Goal: Task Accomplishment & Management: Use online tool/utility

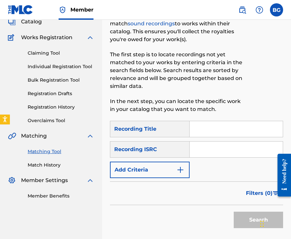
scroll to position [44, 0]
click at [221, 149] on input "Search Form" at bounding box center [236, 150] width 93 height 16
paste input "QZS652373953"
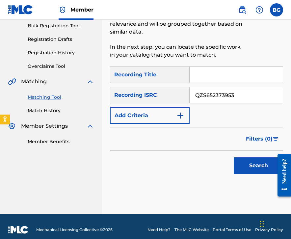
type input "QZS652373953"
click at [238, 161] on button "Search" at bounding box center [258, 166] width 49 height 16
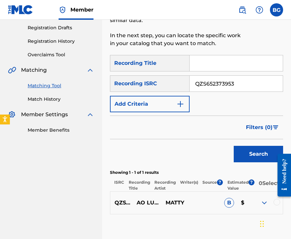
scroll to position [111, 0]
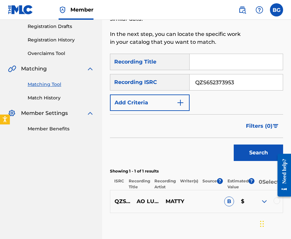
click at [277, 201] on div at bounding box center [282, 175] width 18 height 53
click at [277, 204] on div at bounding box center [277, 201] width 7 height 7
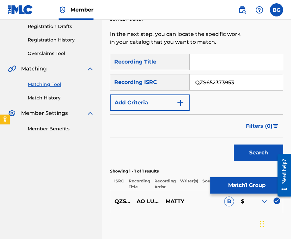
click at [250, 183] on button "Match 1 Group" at bounding box center [247, 185] width 73 height 16
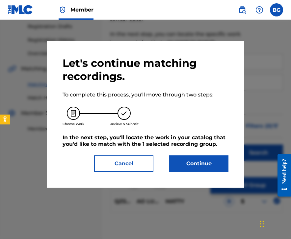
click at [194, 157] on button "Continue" at bounding box center [198, 164] width 59 height 16
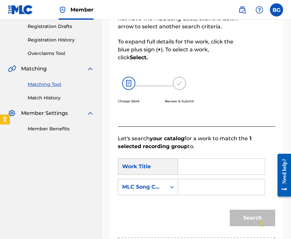
click at [216, 166] on input "Search Form" at bounding box center [222, 167] width 76 height 16
paste input "Ao Luar"
type input "Ao Luar"
click at [169, 221] on div "Search" at bounding box center [197, 220] width 158 height 34
click at [200, 181] on input "Search Form" at bounding box center [222, 187] width 76 height 16
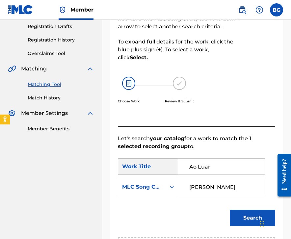
type input "[PERSON_NAME]"
click at [230, 210] on button "Search" at bounding box center [252, 218] width 45 height 16
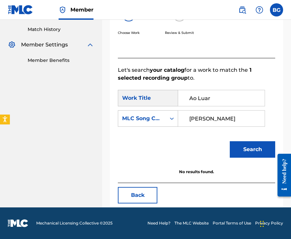
click at [203, 120] on input "[PERSON_NAME]" at bounding box center [222, 119] width 76 height 16
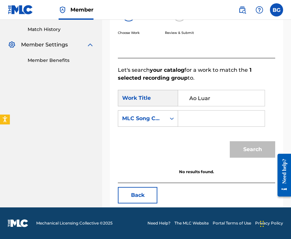
paste input "AD9CNX"
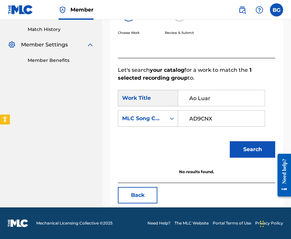
type input "AD9CNX"
click at [240, 147] on button "Search" at bounding box center [252, 149] width 45 height 16
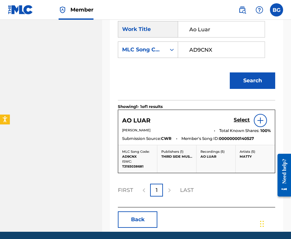
click at [239, 120] on h5 "Select" at bounding box center [242, 120] width 16 height 6
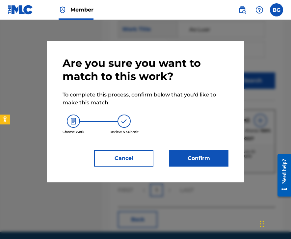
click at [184, 159] on button "Confirm" at bounding box center [198, 158] width 59 height 16
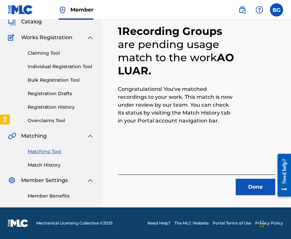
scroll to position [44, 0]
click at [243, 181] on button "Done" at bounding box center [256, 187] width 40 height 16
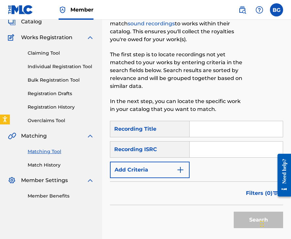
click at [216, 151] on input "Search Form" at bounding box center [236, 150] width 93 height 16
paste input "US25X1083324"
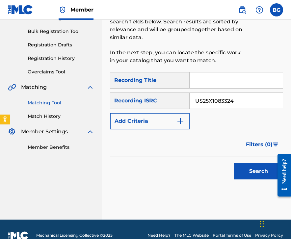
click at [236, 172] on button "Search" at bounding box center [258, 171] width 49 height 16
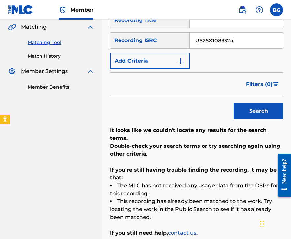
scroll to position [148, 0]
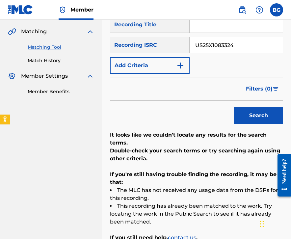
click at [235, 45] on input "US25X1083324" at bounding box center [236, 45] width 93 height 16
paste input "GBCLQ1700010"
type input "GBCLQ1700010"
click at [246, 125] on div "Search" at bounding box center [257, 114] width 53 height 26
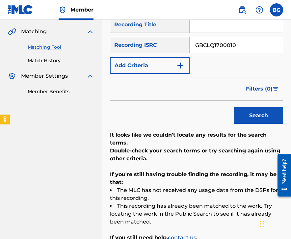
click at [246, 117] on button "Search" at bounding box center [258, 115] width 49 height 16
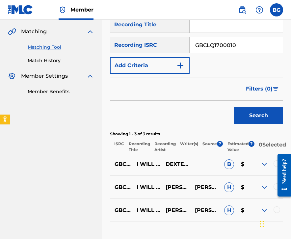
scroll to position [200, 0]
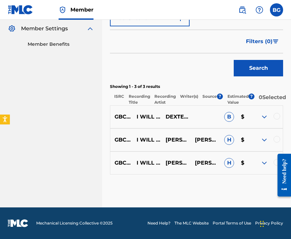
click at [275, 115] on div at bounding box center [277, 116] width 7 height 7
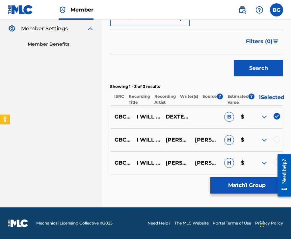
click at [275, 142] on div at bounding box center [268, 140] width 29 height 8
click at [277, 138] on div at bounding box center [277, 139] width 7 height 7
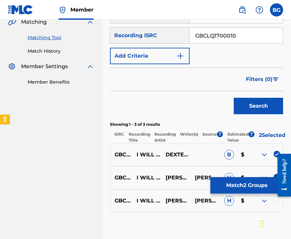
scroll to position [156, 0]
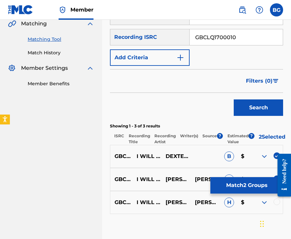
click at [277, 205] on div at bounding box center [277, 202] width 7 height 7
click at [258, 185] on button "Match 3 Groups" at bounding box center [247, 185] width 73 height 16
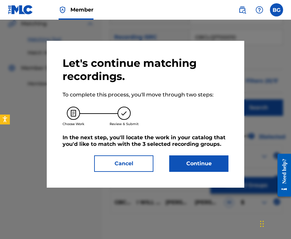
click at [202, 162] on button "Continue" at bounding box center [198, 164] width 59 height 16
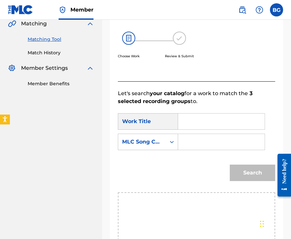
click at [182, 123] on div "Search Form" at bounding box center [221, 121] width 87 height 16
click at [193, 123] on input "Search Form" at bounding box center [222, 122] width 76 height 16
paste input "I Will Keep You"
type input "I Will Keep You"
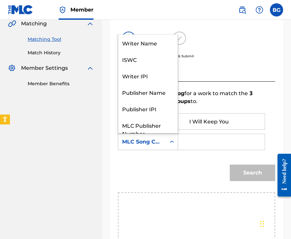
click at [167, 141] on div "Search Form" at bounding box center [172, 142] width 12 height 12
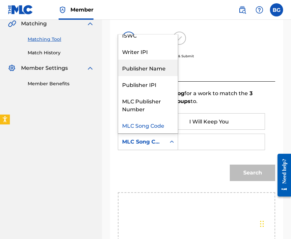
scroll to position [0, 0]
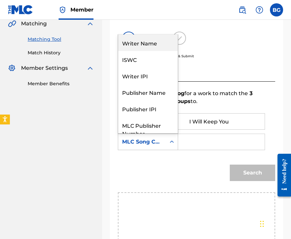
click at [158, 43] on div "Writer Name" at bounding box center [148, 43] width 60 height 16
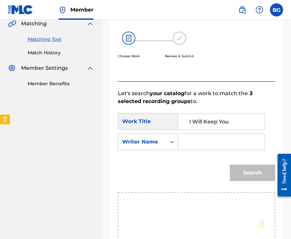
click at [188, 144] on input "Search Form" at bounding box center [222, 142] width 76 height 16
type input "B"
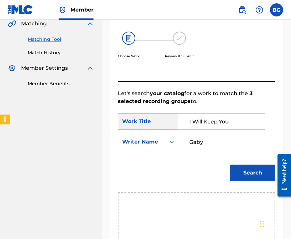
type input "Gaby"
click at [230, 165] on button "Search" at bounding box center [252, 173] width 45 height 16
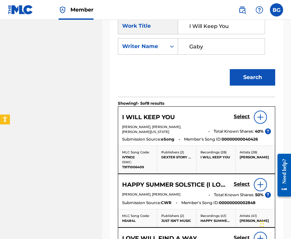
scroll to position [255, 0]
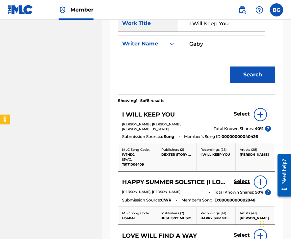
click at [238, 115] on h5 "Select" at bounding box center [242, 114] width 16 height 6
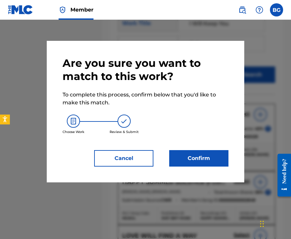
click at [195, 160] on button "Confirm" at bounding box center [198, 158] width 59 height 16
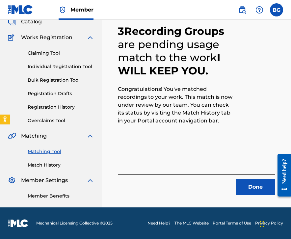
scroll to position [44, 0]
click at [251, 194] on button "Done" at bounding box center [256, 187] width 40 height 16
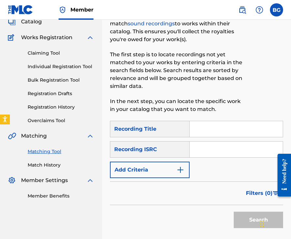
click at [245, 149] on input "Search Form" at bounding box center [236, 150] width 93 height 16
paste input "GBCLQ1700011"
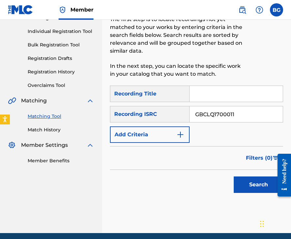
type input "GBCLQ1700011"
click at [255, 175] on div "Search" at bounding box center [257, 183] width 53 height 26
click at [248, 184] on button "Search" at bounding box center [258, 185] width 49 height 16
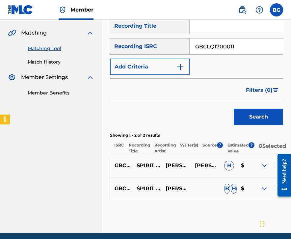
scroll to position [177, 0]
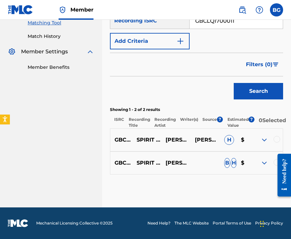
click at [277, 136] on div "GBCLQ1700011 SPIRIT REFLECTION (FEAT. [PERSON_NAME]) [PERSON_NAME] [PERSON_NAME…" at bounding box center [196, 140] width 173 height 23
click at [275, 141] on div at bounding box center [277, 139] width 7 height 7
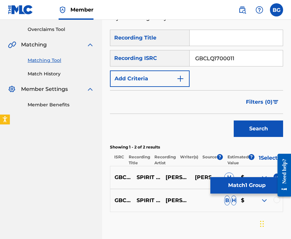
scroll to position [133, 0]
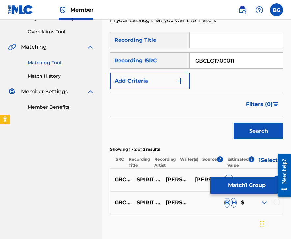
click at [276, 205] on div at bounding box center [277, 202] width 7 height 7
click at [252, 185] on button "Match 2 Groups" at bounding box center [247, 185] width 73 height 16
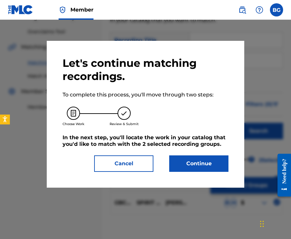
click at [218, 168] on button "Continue" at bounding box center [198, 164] width 59 height 16
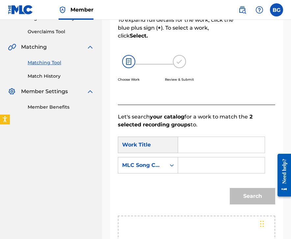
click at [221, 142] on input "Search Form" at bounding box center [222, 145] width 76 height 16
paste input "Spirit Reflection"
type input "Spirit Reflection"
click at [165, 159] on div "MLC Song Code" at bounding box center [148, 165] width 60 height 16
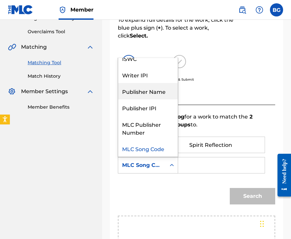
scroll to position [0, 0]
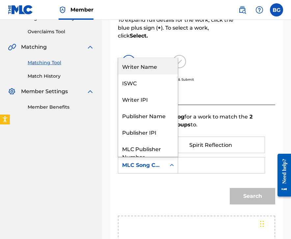
click at [154, 67] on div "Writer Name" at bounding box center [148, 66] width 60 height 16
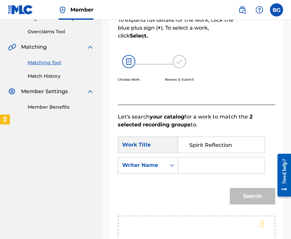
click at [189, 170] on input "Search Form" at bounding box center [222, 166] width 76 height 16
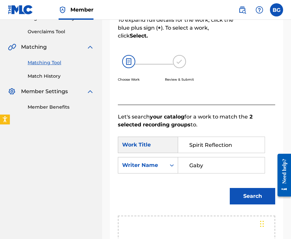
type input "Gaby"
click at [230, 188] on button "Search" at bounding box center [252, 196] width 45 height 16
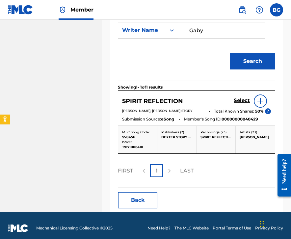
scroll to position [269, 0]
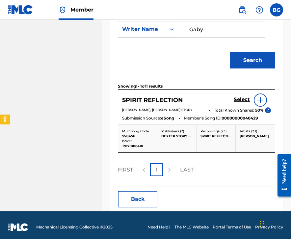
click at [238, 100] on h5 "Select" at bounding box center [242, 100] width 16 height 6
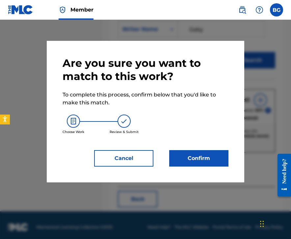
click at [180, 161] on button "Confirm" at bounding box center [198, 158] width 59 height 16
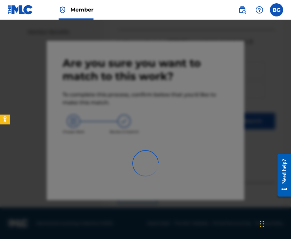
scroll to position [44, 0]
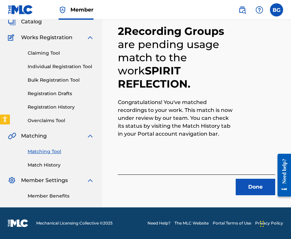
click at [257, 195] on button "Done" at bounding box center [256, 187] width 40 height 16
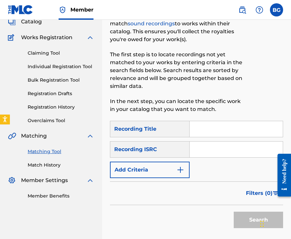
click at [207, 146] on input "Search Form" at bounding box center [236, 150] width 93 height 16
paste input "GBCLQ1700014"
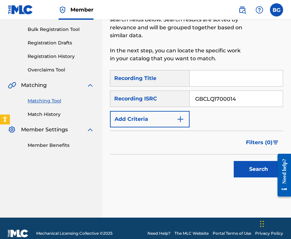
type input "GBCLQ1700014"
click at [250, 165] on button "Search" at bounding box center [258, 169] width 49 height 16
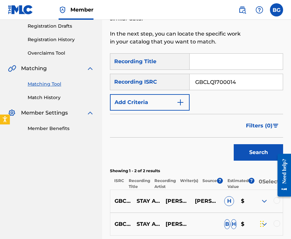
scroll to position [109, 0]
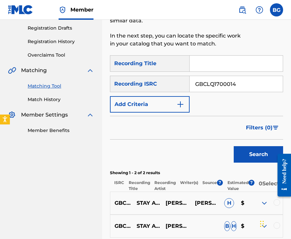
click at [274, 206] on div at bounding box center [277, 202] width 7 height 7
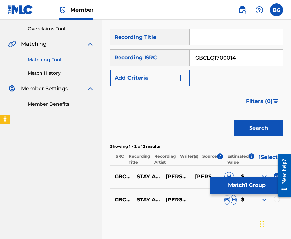
scroll to position [133, 0]
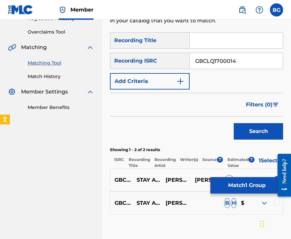
click at [274, 206] on div at bounding box center [277, 202] width 7 height 7
click at [259, 184] on button "Match 2 Groups" at bounding box center [247, 185] width 73 height 16
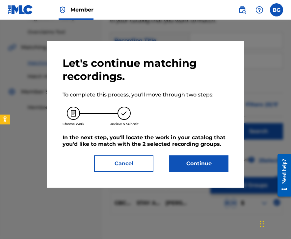
click at [207, 168] on button "Continue" at bounding box center [198, 164] width 59 height 16
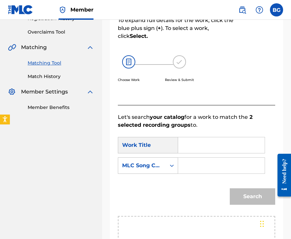
click at [206, 143] on input "Search Form" at bounding box center [222, 145] width 76 height 16
paste input "Stay A While"
type input "Stay A While"
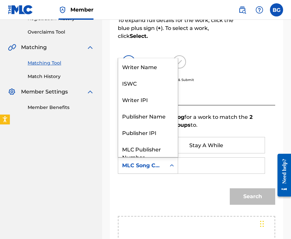
click at [156, 165] on div "MLC Song Code" at bounding box center [142, 166] width 40 height 8
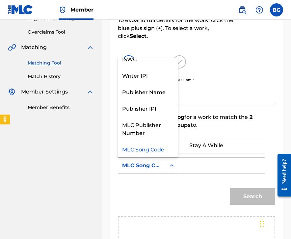
scroll to position [0, 0]
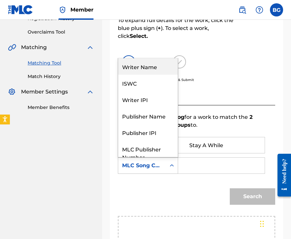
click at [147, 65] on div "Writer Name" at bounding box center [148, 66] width 60 height 16
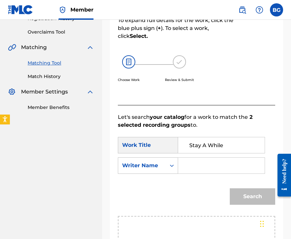
click at [186, 161] on input "Search Form" at bounding box center [222, 166] width 76 height 16
type input "Gaby"
click at [230, 189] on button "Search" at bounding box center [252, 197] width 45 height 16
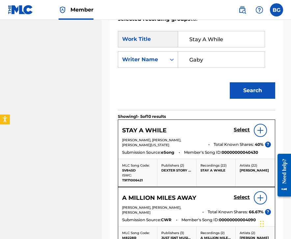
scroll to position [240, 0]
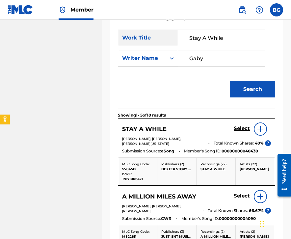
click at [240, 129] on h5 "Select" at bounding box center [242, 129] width 16 height 6
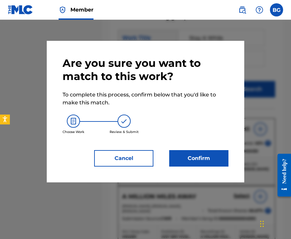
click at [206, 159] on button "Confirm" at bounding box center [198, 158] width 59 height 16
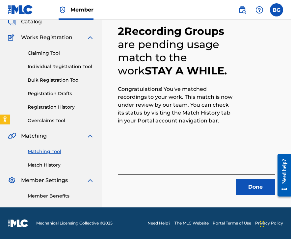
scroll to position [44, 0]
click at [245, 189] on button "Done" at bounding box center [256, 187] width 40 height 16
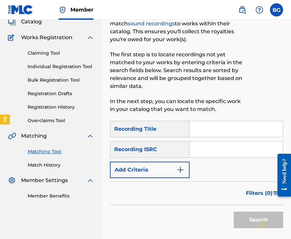
click at [210, 133] on input "Search Form" at bounding box center [236, 129] width 93 height 16
click at [202, 150] on input "Search Form" at bounding box center [236, 150] width 93 height 16
paste input "GBCLQ1700015"
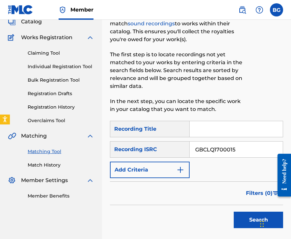
scroll to position [105, 0]
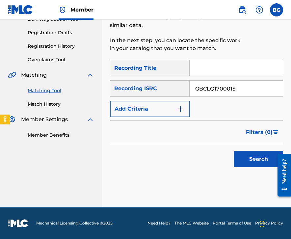
type input "GBCLQ1700015"
click at [239, 159] on button "Search" at bounding box center [258, 159] width 49 height 16
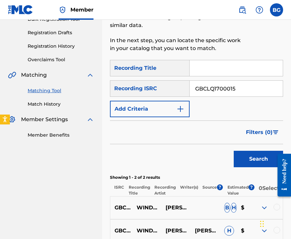
scroll to position [177, 0]
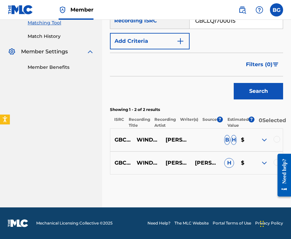
click at [278, 137] on div at bounding box center [277, 139] width 7 height 7
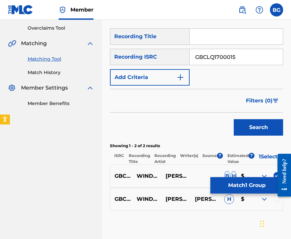
scroll to position [137, 0]
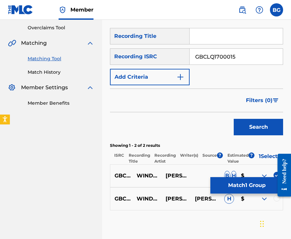
click at [278, 201] on div at bounding box center [282, 175] width 18 height 53
click at [278, 202] on div at bounding box center [277, 198] width 7 height 7
click at [256, 185] on button "Match 2 Groups" at bounding box center [247, 185] width 73 height 16
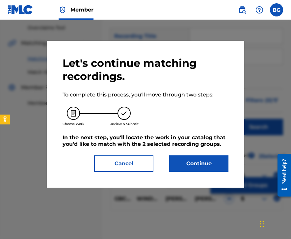
click at [217, 169] on button "Continue" at bounding box center [198, 164] width 59 height 16
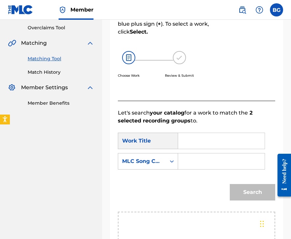
click at [207, 141] on input "Search Form" at bounding box center [222, 141] width 76 height 16
paste input "Windwaves"
type input "Windwaves"
click at [173, 154] on div "Search Form" at bounding box center [172, 162] width 12 height 16
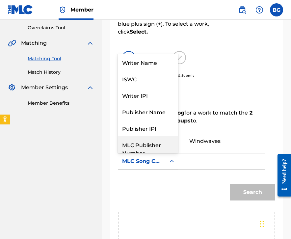
scroll to position [0, 0]
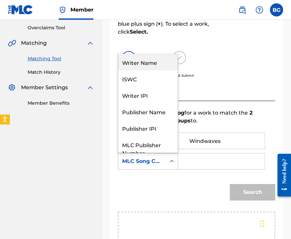
click at [150, 60] on div "Writer Name" at bounding box center [148, 62] width 60 height 16
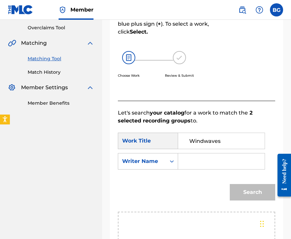
click at [197, 163] on input "Search Form" at bounding box center [222, 162] width 76 height 16
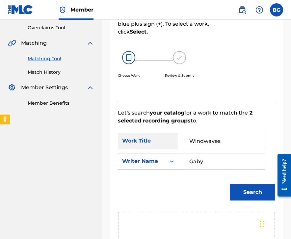
type input "Gaby"
click at [230, 184] on button "Search" at bounding box center [252, 192] width 45 height 16
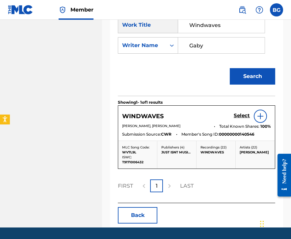
scroll to position [256, 0]
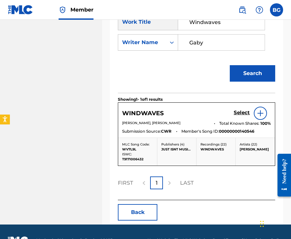
click at [239, 115] on h5 "Select" at bounding box center [242, 113] width 16 height 6
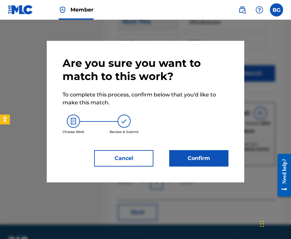
click at [181, 164] on button "Confirm" at bounding box center [198, 158] width 59 height 16
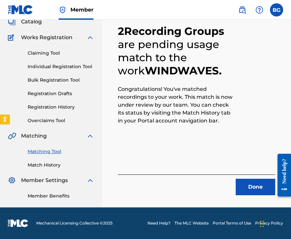
scroll to position [44, 0]
click at [244, 188] on button "Done" at bounding box center [256, 187] width 40 height 16
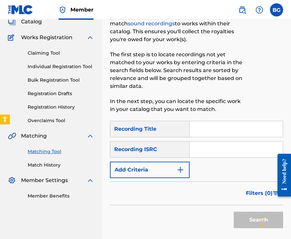
click at [218, 145] on input "Search Form" at bounding box center [236, 150] width 93 height 16
paste input "GBUQH2300099"
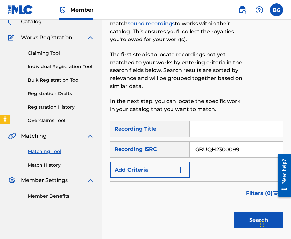
scroll to position [105, 0]
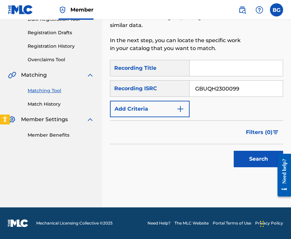
click at [235, 171] on div "SearchWithCriteriac6e3fc75-0737-49d0-aa7b-8661c2066296 Recording Title SearchWi…" at bounding box center [196, 117] width 173 height 115
click at [238, 159] on button "Search" at bounding box center [258, 159] width 49 height 16
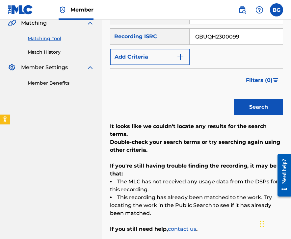
scroll to position [123, 0]
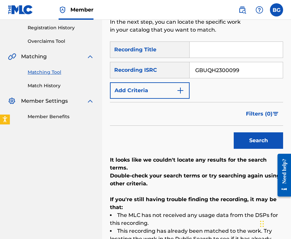
click at [212, 72] on input "GBUQH2300099" at bounding box center [236, 70] width 93 height 16
paste input "7"
click at [250, 139] on button "Search" at bounding box center [258, 141] width 49 height 16
click at [222, 74] on input "GBUQH2300097" at bounding box center [236, 70] width 93 height 16
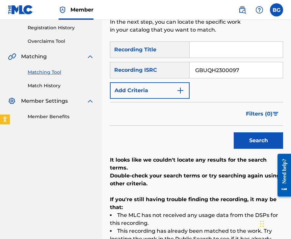
click at [222, 74] on input "GBUQH2300097" at bounding box center [236, 70] width 93 height 16
paste input "6"
type input "GBUQH2300096"
click at [249, 139] on button "Search" at bounding box center [258, 141] width 49 height 16
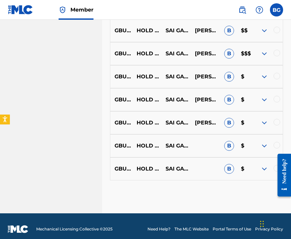
scroll to position [283, 0]
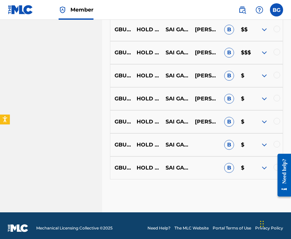
click at [278, 32] on div at bounding box center [277, 29] width 7 height 7
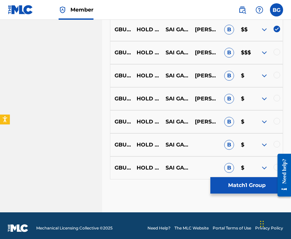
click at [277, 52] on div "GBUQH2300096 HOLD ME TONIGHT (FEAT. [PERSON_NAME]) SAI GALAXY [PERSON_NAME], [P…" at bounding box center [196, 52] width 173 height 23
click at [277, 53] on div at bounding box center [277, 52] width 7 height 7
click at [277, 78] on div at bounding box center [277, 75] width 7 height 7
click at [277, 102] on div at bounding box center [277, 98] width 7 height 7
click at [276, 124] on div at bounding box center [277, 121] width 7 height 7
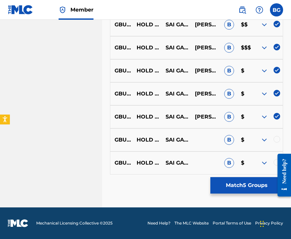
click at [276, 138] on div at bounding box center [277, 139] width 7 height 7
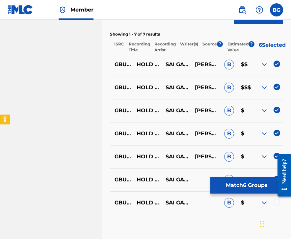
scroll to position [249, 0]
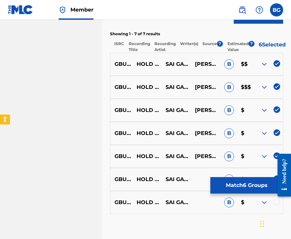
click at [277, 205] on div at bounding box center [277, 202] width 7 height 7
click at [259, 191] on button "Match 7 Groups" at bounding box center [247, 185] width 73 height 16
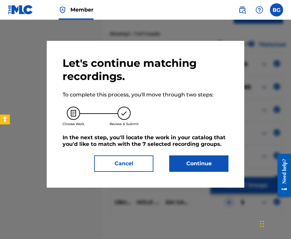
click at [214, 171] on button "Continue" at bounding box center [198, 164] width 59 height 16
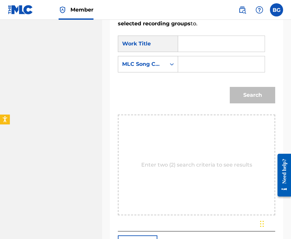
scroll to position [234, 0]
click at [214, 45] on input "Search Form" at bounding box center [222, 44] width 76 height 16
paste input "Hold You Tonight (Featuring [PERSON_NAME])"
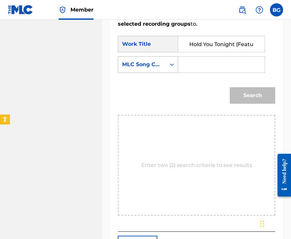
scroll to position [0, 52]
type input "Hold You Tonight (Featuring [PERSON_NAME])"
click at [164, 68] on div "MLC Song Code" at bounding box center [142, 64] width 48 height 13
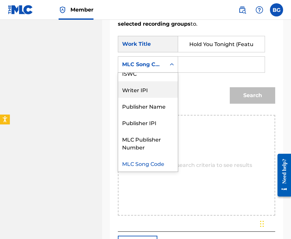
scroll to position [0, 0]
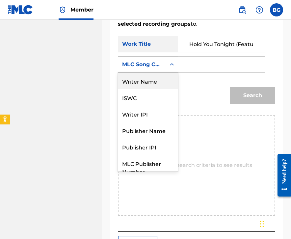
click at [151, 82] on div "Writer Name" at bounding box center [148, 81] width 60 height 16
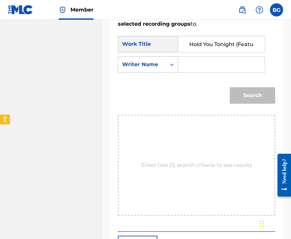
click at [207, 60] on input "Search Form" at bounding box center [222, 65] width 76 height 16
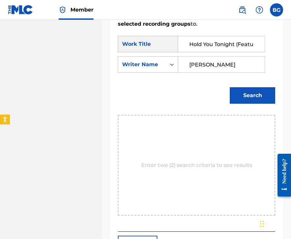
type input "[PERSON_NAME]"
click at [265, 93] on button "Search" at bounding box center [252, 95] width 45 height 16
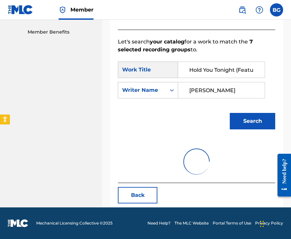
scroll to position [234, 0]
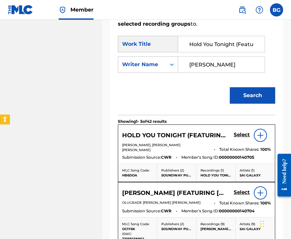
click at [245, 135] on h5 "Select" at bounding box center [242, 135] width 16 height 6
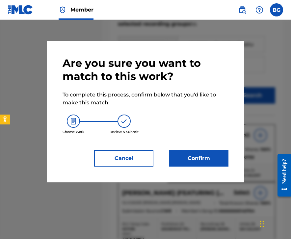
click at [188, 161] on button "Confirm" at bounding box center [198, 158] width 59 height 16
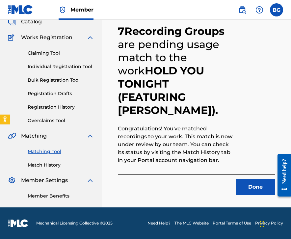
scroll to position [44, 0]
click at [243, 190] on button "Done" at bounding box center [256, 187] width 40 height 16
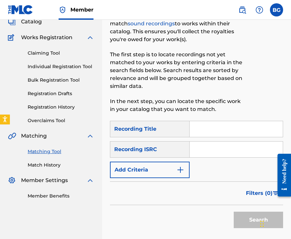
click at [237, 147] on input "Search Form" at bounding box center [236, 150] width 93 height 16
paste input "GBUQH2300098"
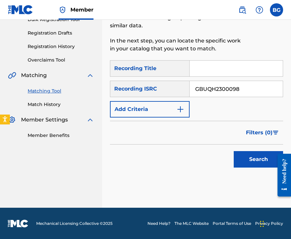
type input "GBUQH2300098"
click at [252, 157] on button "Search" at bounding box center [258, 159] width 49 height 16
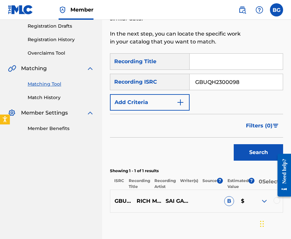
scroll to position [110, 0]
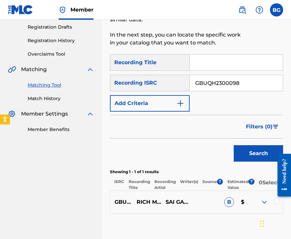
click at [278, 205] on div at bounding box center [277, 201] width 7 height 7
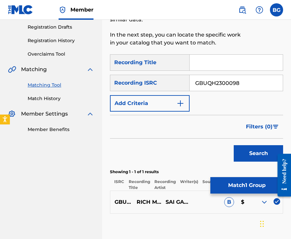
click at [252, 186] on button "Match 1 Group" at bounding box center [247, 185] width 73 height 16
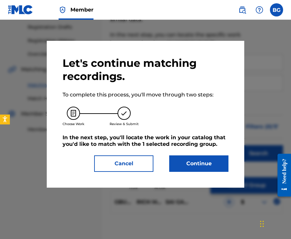
click at [194, 162] on button "Continue" at bounding box center [198, 164] width 59 height 16
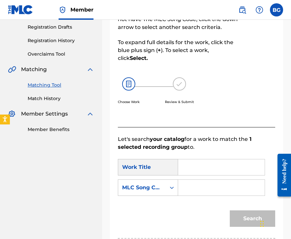
click at [219, 162] on input "Search Form" at bounding box center [222, 168] width 76 height 16
paste input "Rich Man, Poor Man (Featuring [PERSON_NAME])"
type input "Rich Man, Poor Man (Featuring [PERSON_NAME])"
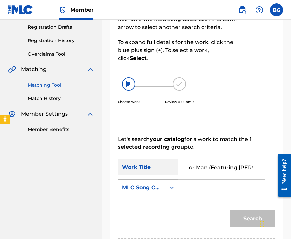
click at [161, 192] on div "MLC Song Code" at bounding box center [142, 188] width 48 height 13
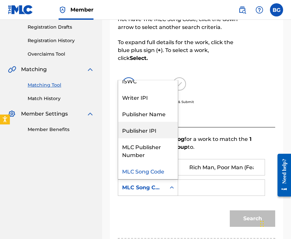
scroll to position [0, 0]
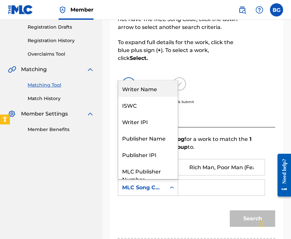
click at [147, 93] on div "Writer Name" at bounding box center [148, 88] width 60 height 16
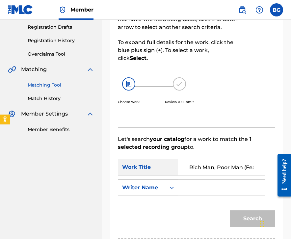
click at [186, 187] on input "Search Form" at bounding box center [222, 188] width 76 height 16
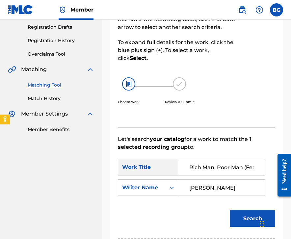
type input "[PERSON_NAME]"
click at [230, 211] on button "Search" at bounding box center [252, 219] width 45 height 16
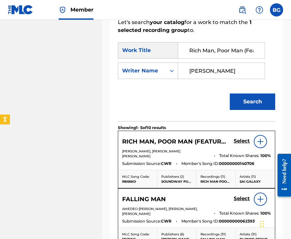
scroll to position [229, 0]
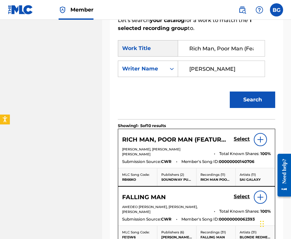
click at [245, 138] on h5 "Select" at bounding box center [242, 139] width 16 height 6
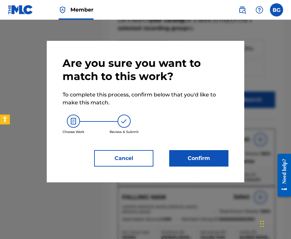
click at [217, 162] on button "Confirm" at bounding box center [198, 158] width 59 height 16
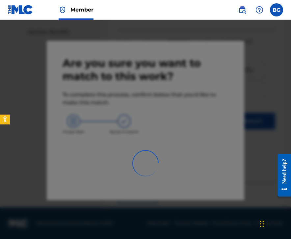
scroll to position [44, 0]
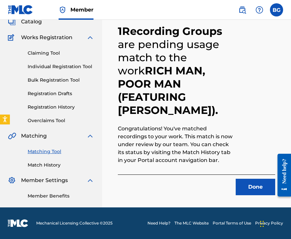
click at [256, 191] on button "Done" at bounding box center [256, 187] width 40 height 16
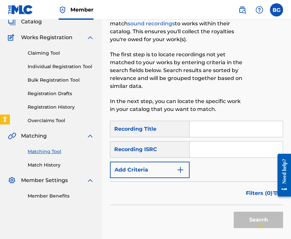
click at [221, 149] on input "Search Form" at bounding box center [236, 150] width 93 height 16
paste input "GBW232100556"
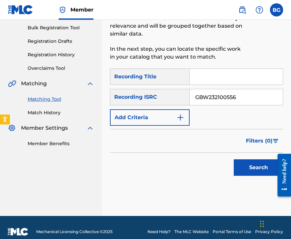
click at [250, 164] on button "Search" at bounding box center [258, 168] width 49 height 16
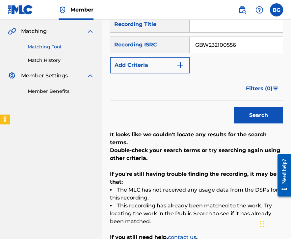
scroll to position [142, 0]
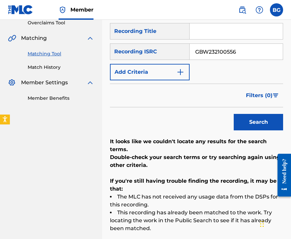
click at [219, 53] on input "GBW232100556" at bounding box center [236, 52] width 93 height 16
paste input "CFB2300482"
type input "GBCFB2300482"
click at [258, 131] on div "Search" at bounding box center [257, 120] width 53 height 26
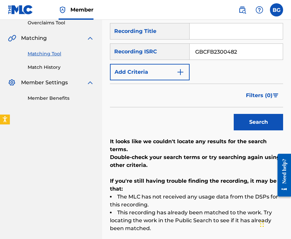
click at [258, 128] on button "Search" at bounding box center [258, 122] width 49 height 16
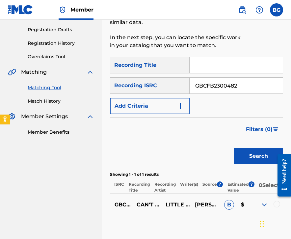
scroll to position [110, 0]
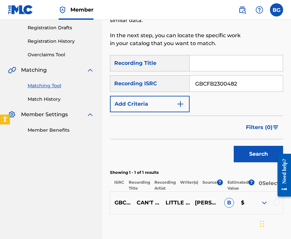
click at [280, 204] on div at bounding box center [277, 202] width 7 height 7
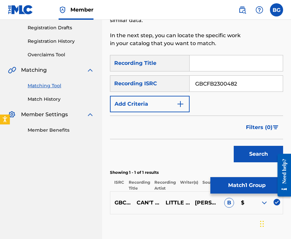
click at [253, 185] on button "Match 1 Group" at bounding box center [247, 185] width 73 height 16
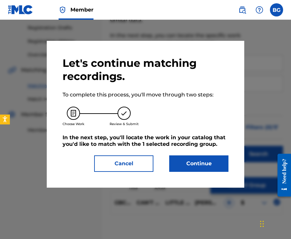
click at [216, 171] on button "Continue" at bounding box center [198, 164] width 59 height 16
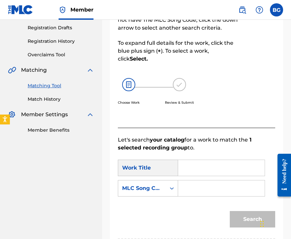
click at [197, 165] on input "Search Form" at bounding box center [222, 168] width 76 height 16
paste input "Can'T Let You Go (Feat. Little Jet) [Dj Tennis & [PERSON_NAME] Remix]"
type input "Can'T Let You Go (Feat. Little Jet) [Dj Tennis & [PERSON_NAME] Remix]"
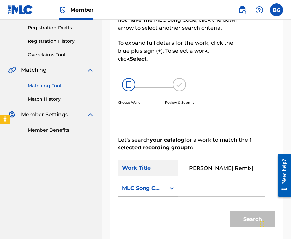
click at [155, 190] on div "MLC Song Code" at bounding box center [142, 189] width 40 height 8
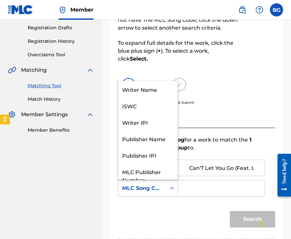
scroll to position [0, 0]
click at [151, 93] on div "Writer Name" at bounding box center [148, 89] width 60 height 16
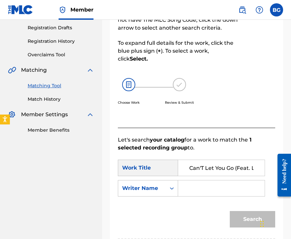
click at [188, 186] on input "Search Form" at bounding box center [222, 189] width 76 height 16
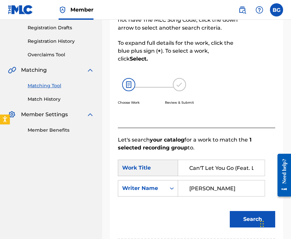
type input "[PERSON_NAME]"
click at [230, 211] on button "Search" at bounding box center [252, 219] width 45 height 16
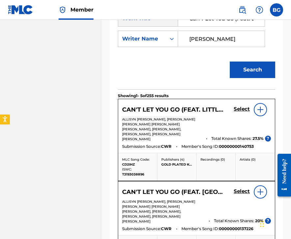
scroll to position [262, 0]
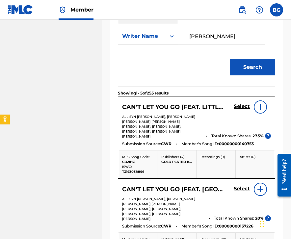
click at [237, 106] on h5 "Select" at bounding box center [242, 107] width 16 height 6
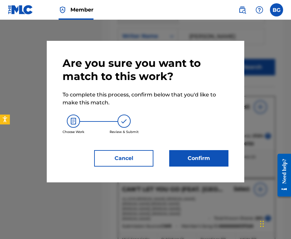
click at [184, 158] on button "Confirm" at bounding box center [198, 158] width 59 height 16
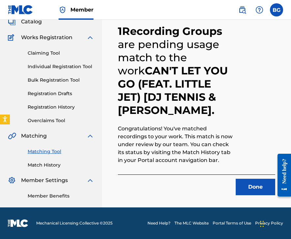
scroll to position [44, 0]
click at [254, 192] on button "Done" at bounding box center [256, 187] width 40 height 16
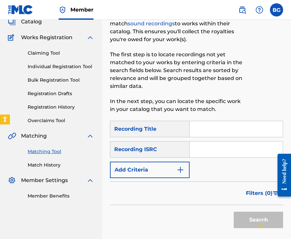
click at [247, 153] on input "Search Form" at bounding box center [236, 150] width 93 height 16
paste input "USA2P2328773"
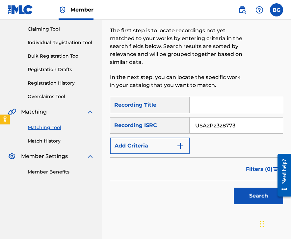
scroll to position [98, 0]
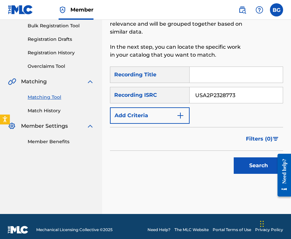
click at [250, 170] on button "Search" at bounding box center [258, 166] width 49 height 16
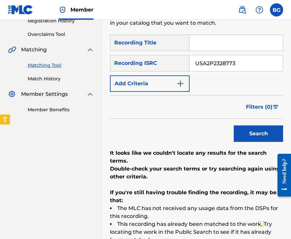
scroll to position [127, 0]
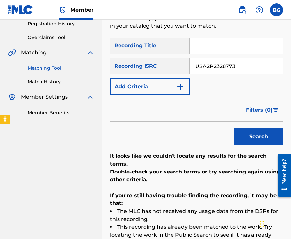
click at [230, 72] on input "USA2P2328773" at bounding box center [236, 66] width 93 height 16
paste input "GB45A1600361"
click at [249, 138] on button "Search" at bounding box center [258, 137] width 49 height 16
click at [245, 65] on input "GB45A1600361" at bounding box center [236, 66] width 93 height 16
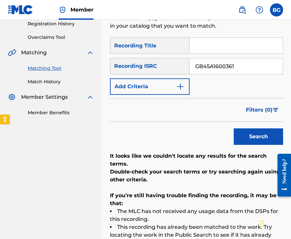
click at [245, 65] on input "GB45A1600361" at bounding box center [236, 66] width 93 height 16
paste input "UKGV82100036"
click at [246, 123] on div "Search" at bounding box center [257, 135] width 53 height 26
click at [246, 133] on button "Search" at bounding box center [258, 137] width 49 height 16
click at [211, 67] on input "UKGV82100036" at bounding box center [236, 66] width 93 height 16
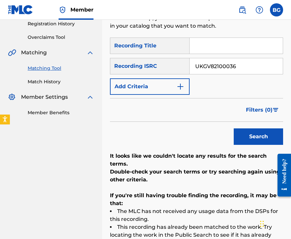
click at [211, 67] on input "UKGV82100036" at bounding box center [236, 66] width 93 height 16
paste input "200003"
click at [245, 137] on button "Search" at bounding box center [258, 137] width 49 height 16
click at [224, 70] on input "UKGV82200003" at bounding box center [236, 66] width 93 height 16
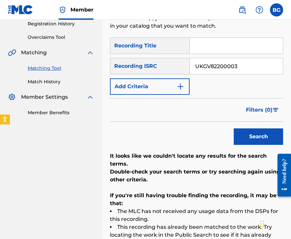
paste input "2"
click at [242, 137] on button "Search" at bounding box center [258, 137] width 49 height 16
click at [214, 68] on input "UKGV82200002" at bounding box center [236, 66] width 93 height 16
paste input "6"
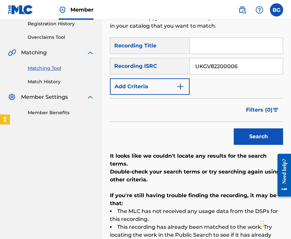
click at [248, 131] on button "Search" at bounding box center [258, 137] width 49 height 16
click at [230, 74] on input "UKGV82200006" at bounding box center [236, 66] width 93 height 16
paste input "5"
click at [245, 133] on button "Search" at bounding box center [258, 137] width 49 height 16
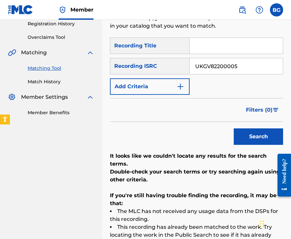
click at [238, 66] on input "UKGV82200005" at bounding box center [236, 66] width 93 height 16
paste input "4"
click at [246, 149] on div "SearchWithCriteriac6e3fc75-0737-49d0-aa7b-8661c2066296 Recording Title SearchWi…" at bounding box center [196, 151] width 173 height 226
click at [246, 143] on button "Search" at bounding box center [258, 137] width 49 height 16
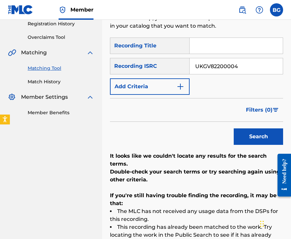
click at [225, 61] on input "UKGV82200004" at bounding box center [236, 66] width 93 height 16
paste input "10"
click at [249, 139] on button "Search" at bounding box center [258, 137] width 49 height 16
click at [221, 71] on input "UKGV82200010" at bounding box center [236, 66] width 93 height 16
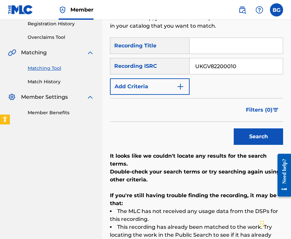
click at [221, 71] on input "UKGV82200010" at bounding box center [236, 66] width 93 height 16
paste input "01"
click at [251, 139] on button "Search" at bounding box center [258, 137] width 49 height 16
click at [211, 66] on input "UKGV82200001" at bounding box center [236, 66] width 93 height 16
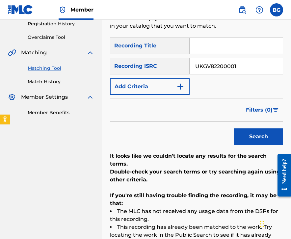
paste input "7"
click at [260, 134] on button "Search" at bounding box center [258, 137] width 49 height 16
click at [251, 66] on input "UKGV82200007" at bounding box center [236, 66] width 93 height 16
click at [241, 144] on button "Search" at bounding box center [258, 137] width 49 height 16
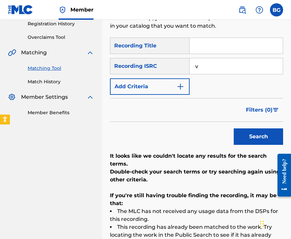
click at [211, 65] on input "v" at bounding box center [236, 66] width 93 height 16
paste input "UKGV82200008"
click at [242, 128] on div "Search" at bounding box center [257, 135] width 53 height 26
click at [242, 131] on button "Search" at bounding box center [258, 137] width 49 height 16
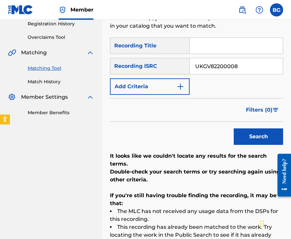
click at [220, 66] on input "UKGV82200008" at bounding box center [236, 66] width 93 height 16
paste input "9"
click at [251, 131] on button "Search" at bounding box center [258, 137] width 49 height 16
click at [242, 67] on input "UKGV82200009" at bounding box center [236, 66] width 93 height 16
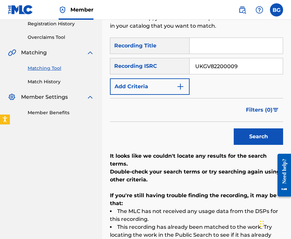
click at [242, 67] on input "UKGV82200009" at bounding box center [236, 66] width 93 height 16
paste input "S2S72249035"
type input "US2S72249035"
click at [256, 137] on button "Search" at bounding box center [258, 137] width 49 height 16
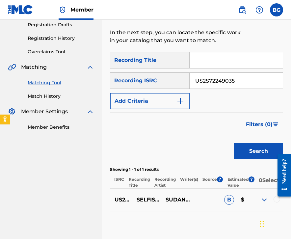
scroll to position [112, 0]
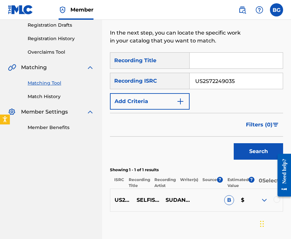
click at [279, 199] on div at bounding box center [282, 175] width 18 height 53
click at [278, 203] on div at bounding box center [277, 200] width 7 height 7
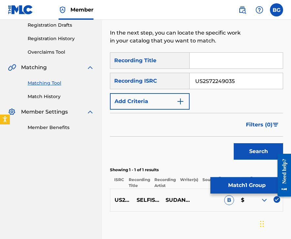
click at [233, 187] on button "Match 1 Group" at bounding box center [247, 185] width 73 height 16
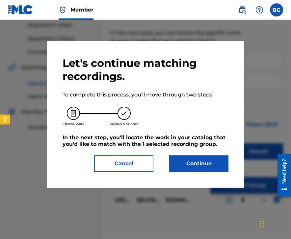
click at [180, 157] on button "Continue" at bounding box center [198, 164] width 59 height 16
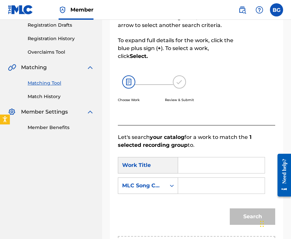
click at [193, 172] on input "Search Form" at bounding box center [222, 166] width 76 height 16
paste input "Selfish Soul (Odesza Remix)"
type input "Selfish Soul (Odesza Remix)"
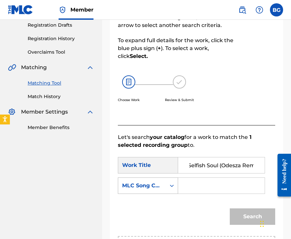
click at [161, 188] on div "MLC Song Code" at bounding box center [142, 186] width 40 height 8
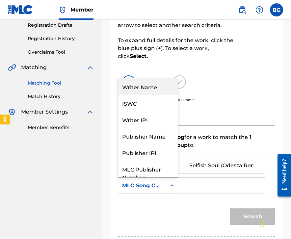
click at [148, 88] on div "Writer Name" at bounding box center [148, 86] width 60 height 16
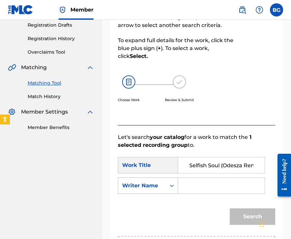
click at [184, 180] on input "Search Form" at bounding box center [222, 186] width 76 height 16
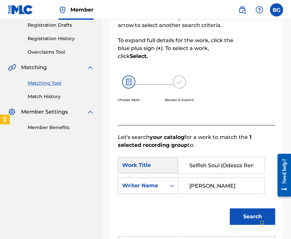
type input "[PERSON_NAME]"
click at [230, 209] on button "Search" at bounding box center [252, 217] width 45 height 16
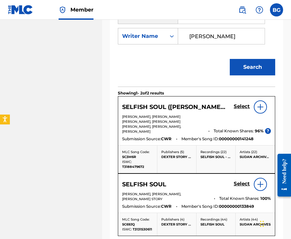
scroll to position [264, 0]
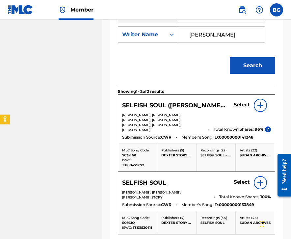
click at [243, 107] on h5 "Select" at bounding box center [242, 105] width 16 height 6
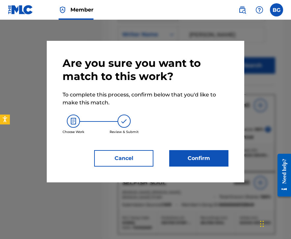
click at [224, 153] on button "Confirm" at bounding box center [198, 158] width 59 height 16
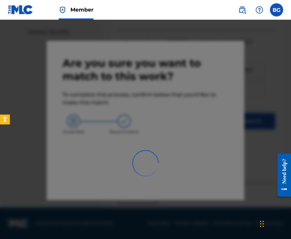
scroll to position [44, 0]
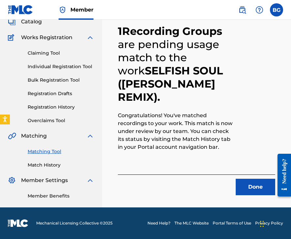
click at [259, 188] on button "Done" at bounding box center [256, 187] width 40 height 16
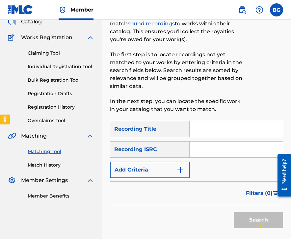
click at [224, 153] on input "Search Form" at bounding box center [236, 150] width 93 height 16
paste input "CAOYU2100019"
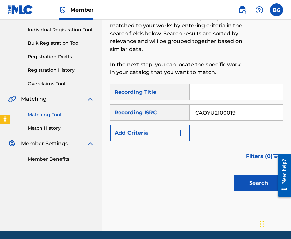
click at [252, 175] on button "Search" at bounding box center [258, 183] width 49 height 16
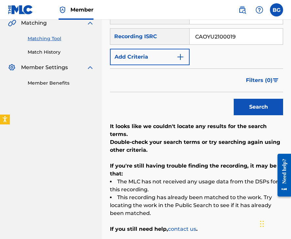
scroll to position [148, 0]
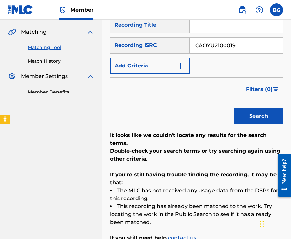
click at [222, 54] on div "SearchWithCriteriac6e3fc75-0737-49d0-aa7b-8661c2066296 Recording Title SearchWi…" at bounding box center [196, 45] width 173 height 57
click at [222, 49] on input "CAOYU2100019" at bounding box center [236, 46] width 93 height 16
paste input "QZS64216249"
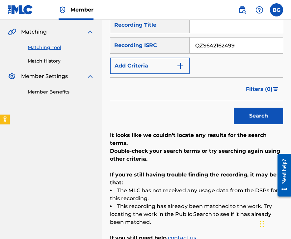
type input "QZS642162499"
click at [244, 119] on button "Search" at bounding box center [258, 116] width 49 height 16
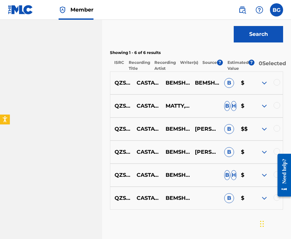
scroll to position [230, 0]
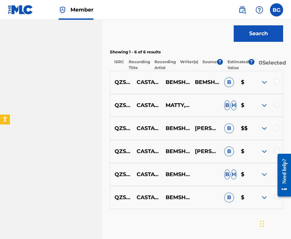
click at [279, 85] on div at bounding box center [277, 81] width 7 height 7
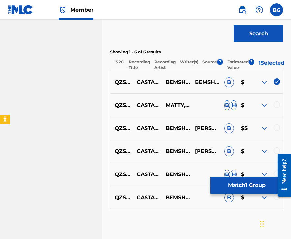
click at [279, 108] on div at bounding box center [277, 105] width 7 height 7
click at [278, 133] on div at bounding box center [268, 129] width 29 height 8
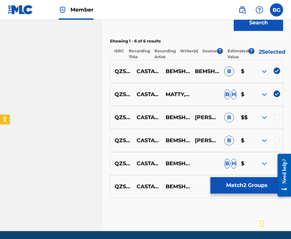
scroll to position [269, 0]
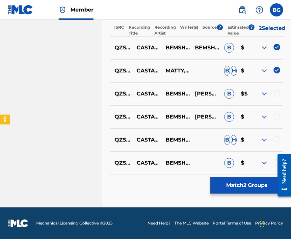
click at [276, 93] on div at bounding box center [277, 93] width 7 height 7
click at [277, 113] on div at bounding box center [277, 116] width 7 height 7
click at [277, 138] on div at bounding box center [277, 139] width 7 height 7
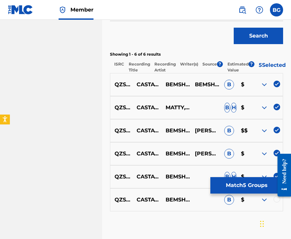
scroll to position [225, 0]
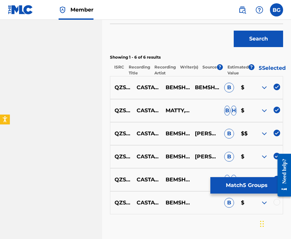
click at [276, 206] on div at bounding box center [277, 202] width 7 height 7
click at [256, 185] on button "Match 6 Groups" at bounding box center [247, 185] width 73 height 16
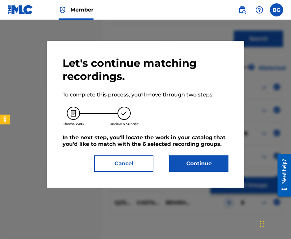
click at [206, 164] on button "Continue" at bounding box center [198, 164] width 59 height 16
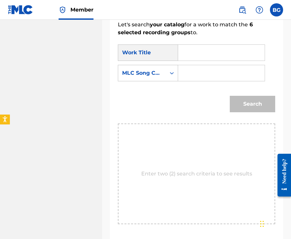
click at [214, 52] on input "Search Form" at bounding box center [222, 53] width 76 height 16
paste input "Castaway"
type input "Castaway"
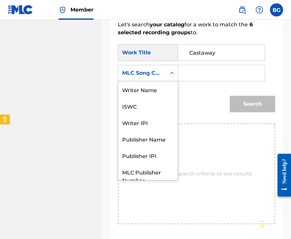
click at [166, 77] on div "Search Form" at bounding box center [172, 73] width 12 height 12
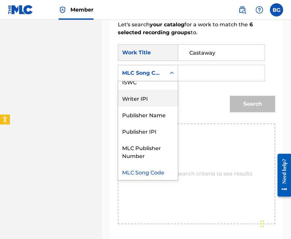
scroll to position [0, 0]
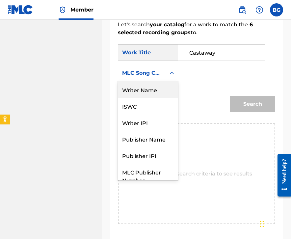
click at [157, 93] on div "Writer Name" at bounding box center [148, 89] width 60 height 16
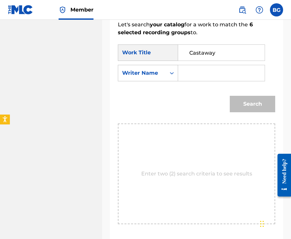
click at [209, 68] on input "Search Form" at bounding box center [222, 73] width 76 height 16
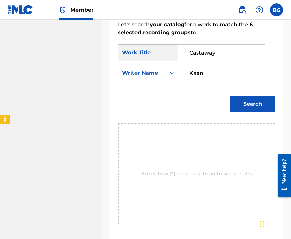
click at [230, 96] on button "Search" at bounding box center [252, 104] width 45 height 16
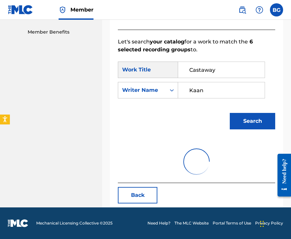
scroll to position [180, 0]
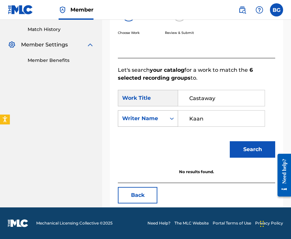
click at [163, 115] on div "Writer Name" at bounding box center [142, 118] width 48 height 13
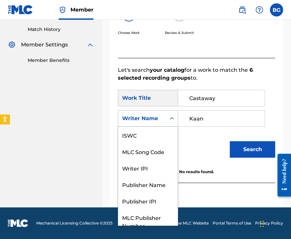
scroll to position [24, 0]
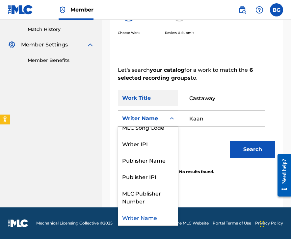
click at [221, 116] on input "Kaan" at bounding box center [222, 119] width 76 height 16
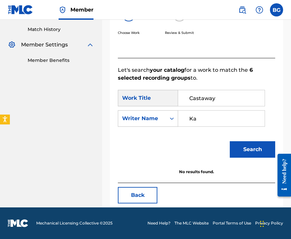
type input "K"
type input "[PERSON_NAME]"
click at [230, 141] on button "Search" at bounding box center [252, 149] width 45 height 16
click at [216, 93] on input "Castaway" at bounding box center [222, 98] width 76 height 16
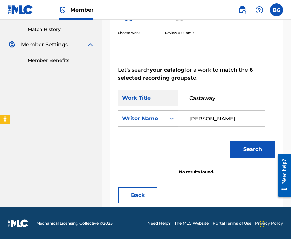
click at [137, 200] on button "Back" at bounding box center [138, 195] width 40 height 16
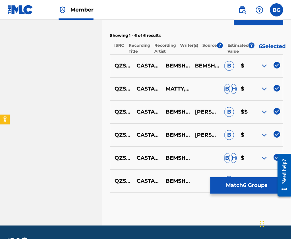
scroll to position [251, 0]
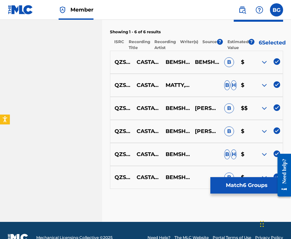
click at [277, 63] on img at bounding box center [277, 61] width 7 height 7
click at [277, 88] on img at bounding box center [277, 84] width 7 height 7
click at [277, 112] on div at bounding box center [268, 109] width 29 height 8
click at [277, 111] on img at bounding box center [277, 108] width 7 height 7
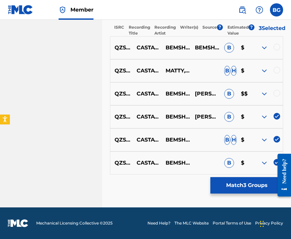
click at [277, 118] on img at bounding box center [277, 116] width 7 height 7
click at [277, 137] on img at bounding box center [277, 139] width 7 height 7
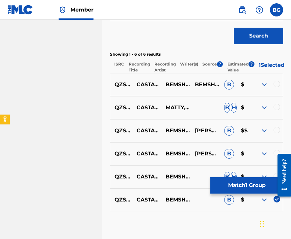
scroll to position [224, 0]
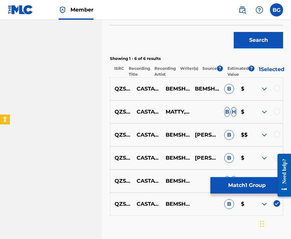
click at [277, 207] on img at bounding box center [277, 203] width 7 height 7
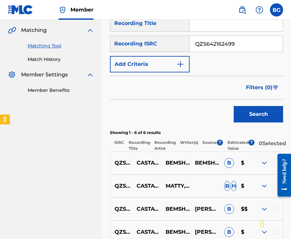
scroll to position [83, 0]
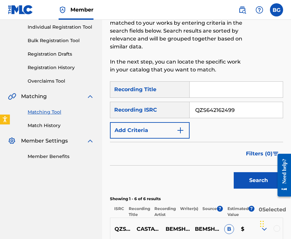
click at [207, 103] on input "QZS642162499" at bounding box center [236, 110] width 93 height 16
paste input "32329515"
click at [246, 182] on button "Search" at bounding box center [258, 180] width 49 height 16
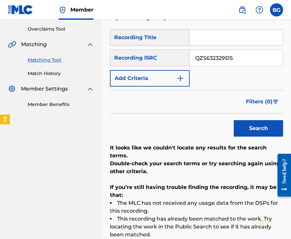
scroll to position [131, 0]
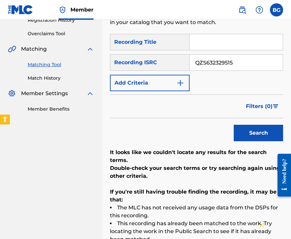
click at [211, 65] on input "QZS632329515" at bounding box center [236, 63] width 93 height 16
paste input "MHP2310354"
type input "QZMHP2310354"
click at [249, 132] on button "Search" at bounding box center [258, 133] width 49 height 16
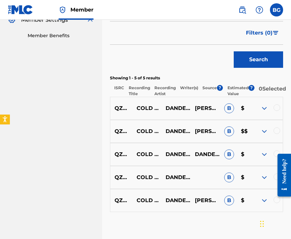
scroll to position [213, 0]
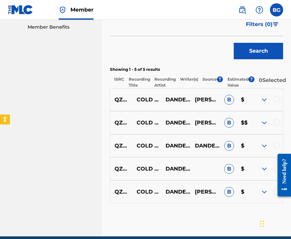
click at [278, 103] on div at bounding box center [277, 99] width 7 height 7
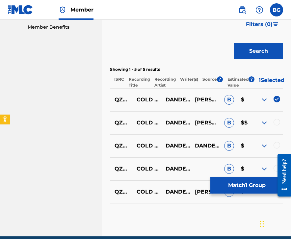
click at [277, 125] on div at bounding box center [277, 122] width 7 height 7
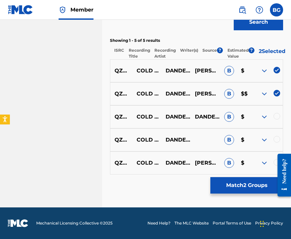
scroll to position [246, 0]
click at [278, 117] on div at bounding box center [277, 116] width 7 height 7
click at [278, 140] on div at bounding box center [277, 139] width 7 height 7
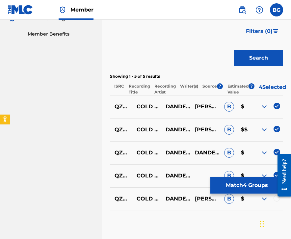
scroll to position [205, 0]
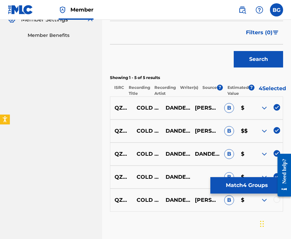
click at [277, 201] on div at bounding box center [282, 175] width 18 height 53
click at [277, 202] on div at bounding box center [277, 200] width 7 height 7
click at [257, 184] on button "Match 5 Groups" at bounding box center [247, 185] width 73 height 16
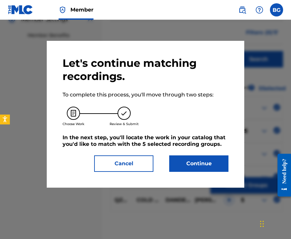
click at [209, 164] on button "Continue" at bounding box center [198, 164] width 59 height 16
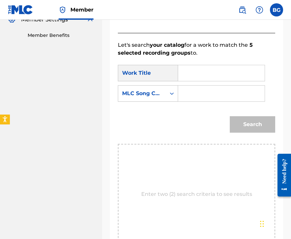
click at [233, 77] on input "Search Form" at bounding box center [222, 73] width 76 height 16
paste input "Cold Storage"
type input "Cold Storage"
click at [159, 98] on div "MLC Song Code" at bounding box center [142, 93] width 48 height 13
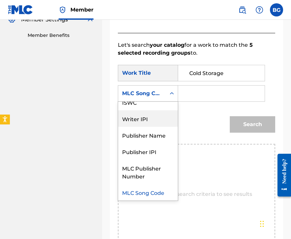
scroll to position [0, 0]
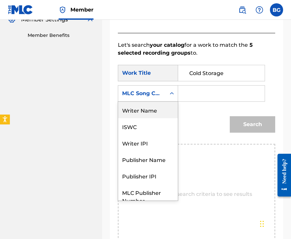
click at [154, 108] on div "Writer Name" at bounding box center [148, 110] width 60 height 16
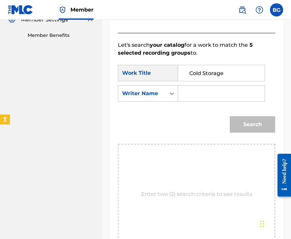
click at [207, 93] on input "Search Form" at bounding box center [222, 94] width 76 height 16
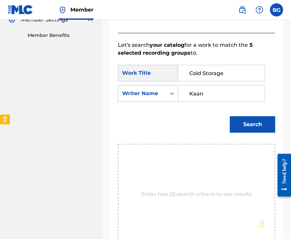
type input "Kaan"
click at [230, 116] on button "Search" at bounding box center [252, 124] width 45 height 16
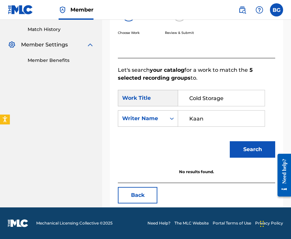
scroll to position [180, 0]
click at [217, 101] on input "Cold Storage" at bounding box center [222, 98] width 76 height 16
paste input "Guardian"
click at [224, 96] on input "Cold Guardian" at bounding box center [222, 98] width 76 height 16
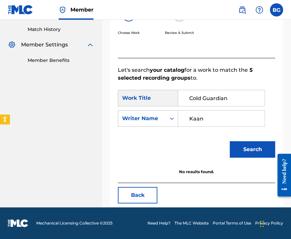
click at [224, 96] on input "Cold Guardian" at bounding box center [222, 98] width 76 height 16
paste input "Search Form"
click at [241, 153] on button "Search" at bounding box center [252, 149] width 45 height 16
click at [222, 95] on input "Guardian" at bounding box center [222, 98] width 76 height 16
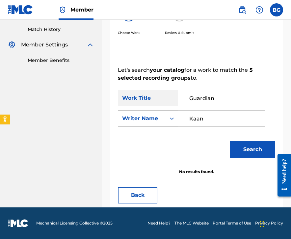
click at [222, 95] on input "Guardian" at bounding box center [222, 98] width 76 height 16
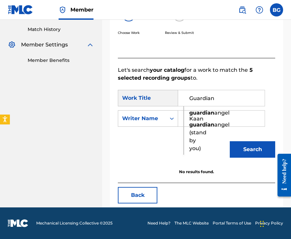
paste input "The Trial"
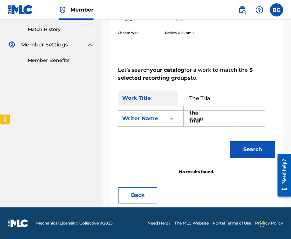
click at [246, 153] on button "Search" at bounding box center [252, 149] width 45 height 16
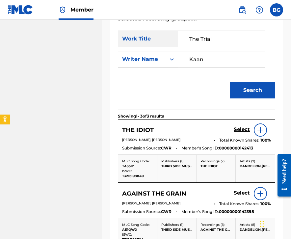
scroll to position [208, 0]
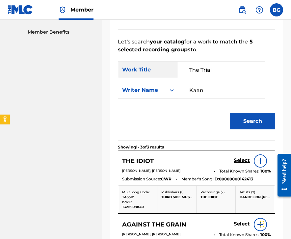
click at [219, 76] on input "The Trial" at bounding box center [222, 70] width 76 height 16
paste input "Waterfal"
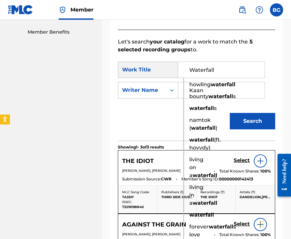
click at [247, 122] on button "Search" at bounding box center [252, 121] width 45 height 16
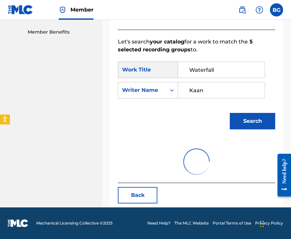
scroll to position [180, 0]
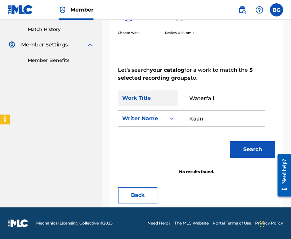
click at [216, 101] on input "Waterfall" at bounding box center [222, 98] width 76 height 16
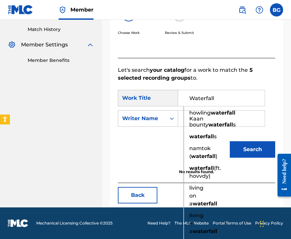
paste input "hatever"
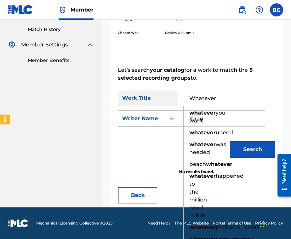
click at [255, 148] on button "Search" at bounding box center [252, 149] width 45 height 16
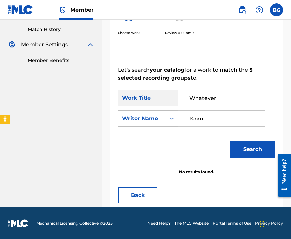
click at [224, 94] on input "Whatever" at bounding box center [222, 98] width 76 height 16
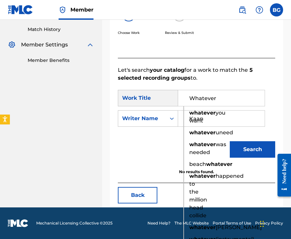
click at [224, 94] on input "Whatever" at bounding box center [222, 98] width 76 height 16
paste input "urlishit"
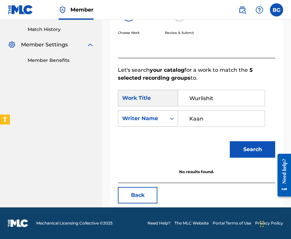
click at [267, 157] on button "Search" at bounding box center [252, 149] width 45 height 16
click at [214, 96] on input "Wurlishit" at bounding box center [222, 98] width 76 height 16
paste input "A New High"
type input "A New High"
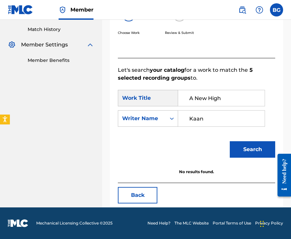
click at [264, 149] on button "Search" at bounding box center [252, 149] width 45 height 16
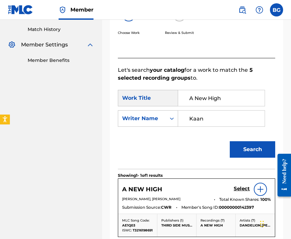
scroll to position [273, 0]
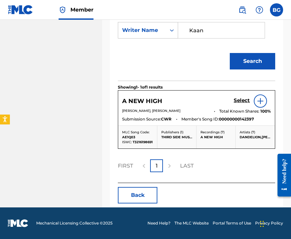
click at [150, 194] on button "Back" at bounding box center [138, 195] width 40 height 16
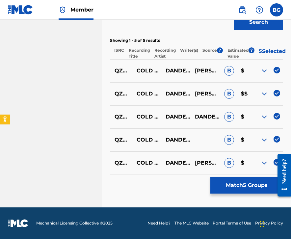
scroll to position [246, 0]
click at [278, 69] on img at bounding box center [277, 70] width 7 height 7
click at [278, 89] on div "QZMHP2310354 COLD STORAGE DANDELION,MATTY,[PERSON_NAME], [PERSON_NAME] B $$" at bounding box center [196, 93] width 173 height 23
click at [278, 92] on img at bounding box center [277, 93] width 7 height 7
click at [276, 114] on img at bounding box center [277, 116] width 7 height 7
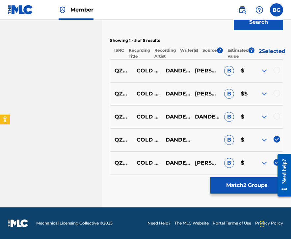
click at [276, 138] on img at bounding box center [277, 139] width 7 height 7
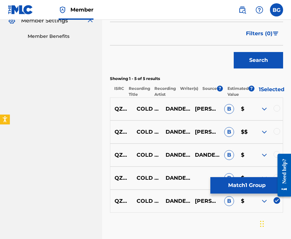
scroll to position [203, 0]
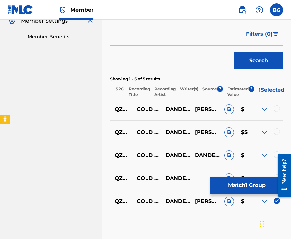
click at [277, 204] on img at bounding box center [277, 201] width 7 height 7
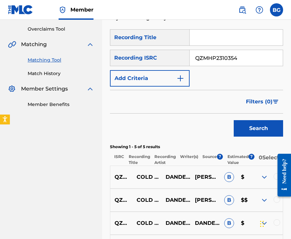
scroll to position [116, 0]
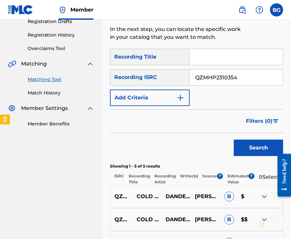
click at [225, 82] on input "QZMHP2310354" at bounding box center [236, 78] width 93 height 16
paste input "29708"
click at [247, 138] on div "Search" at bounding box center [257, 146] width 53 height 26
click at [247, 143] on button "Search" at bounding box center [258, 148] width 49 height 16
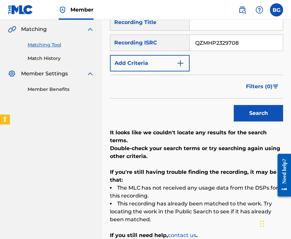
scroll to position [143, 0]
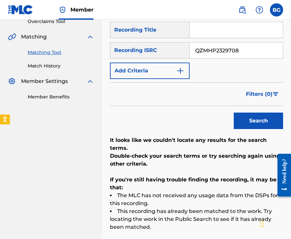
click at [218, 53] on input "QZMHP2329708" at bounding box center [236, 51] width 93 height 16
paste input "S64239018"
click at [259, 121] on button "Search" at bounding box center [258, 121] width 49 height 16
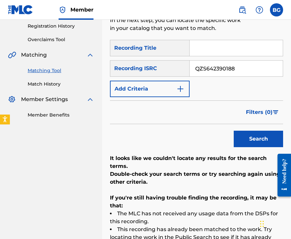
scroll to position [115, 0]
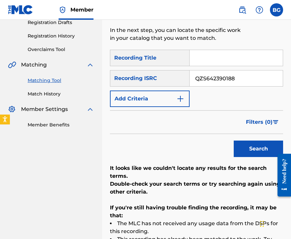
click at [235, 75] on input "QZS642390188" at bounding box center [236, 79] width 93 height 16
paste input "52375136"
click at [248, 157] on button "Search" at bounding box center [258, 149] width 49 height 16
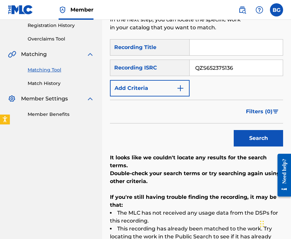
click at [256, 74] on input "QZS652375136" at bounding box center [236, 68] width 93 height 16
paste input "MHL2353108"
click at [245, 136] on button "Search" at bounding box center [258, 138] width 49 height 16
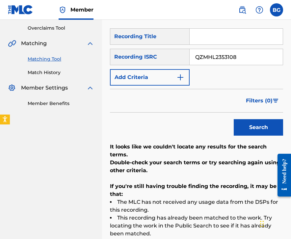
scroll to position [125, 0]
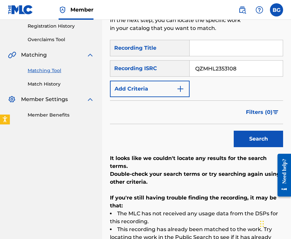
click at [222, 73] on input "QZMHL2353108" at bounding box center [236, 69] width 93 height 16
paste input "P2331425"
click at [252, 143] on button "Search" at bounding box center [258, 139] width 49 height 16
click at [239, 65] on input "QZMHP2331425" at bounding box center [236, 69] width 93 height 16
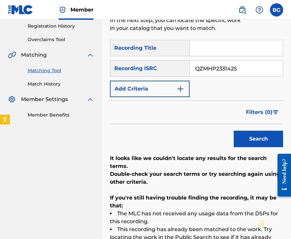
click at [239, 65] on input "QZMHP2331425" at bounding box center [236, 69] width 93 height 16
paste input "K2339798"
click at [247, 133] on button "Search" at bounding box center [258, 139] width 49 height 16
click at [222, 71] on input "QZMHK2339798" at bounding box center [236, 69] width 93 height 16
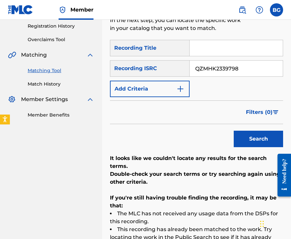
paste input "M2386712"
click at [263, 147] on button "Search" at bounding box center [258, 139] width 49 height 16
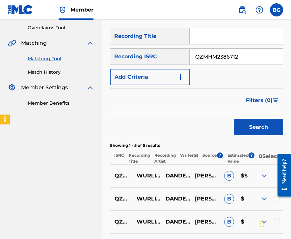
scroll to position [133, 0]
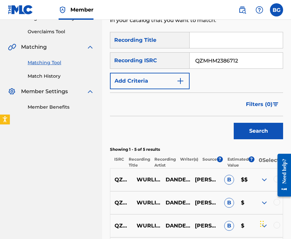
click at [226, 63] on input "QZMHM2386712" at bounding box center [236, 61] width 93 height 16
paste input "P2310197"
click at [245, 126] on button "Search" at bounding box center [258, 131] width 49 height 16
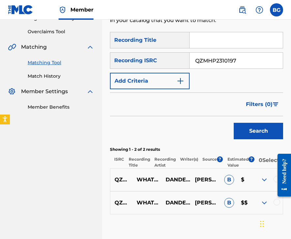
click at [222, 63] on input "QZMHP2310197" at bounding box center [236, 61] width 93 height 16
paste input "S632386963"
click at [255, 116] on div "Search" at bounding box center [257, 129] width 53 height 26
click at [254, 124] on button "Search" at bounding box center [258, 131] width 49 height 16
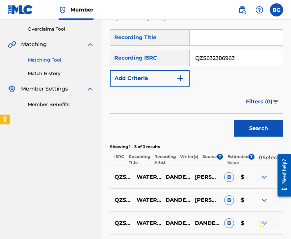
scroll to position [117, 0]
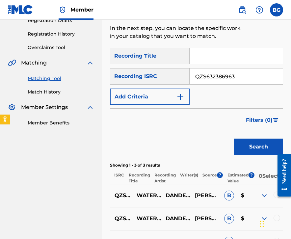
click at [227, 76] on input "QZS632386963" at bounding box center [236, 77] width 93 height 16
paste input "MHM2342091"
click at [250, 163] on p "Showing 1 - 3 of 3 results" at bounding box center [196, 166] width 173 height 6
click at [250, 154] on button "Search" at bounding box center [258, 147] width 49 height 16
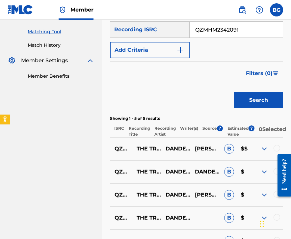
scroll to position [166, 0]
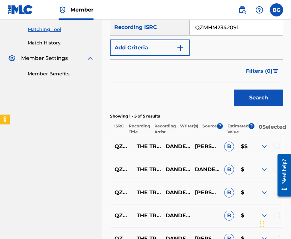
click at [213, 34] on input "QZMHM2342091" at bounding box center [236, 27] width 93 height 16
paste input "K2315145"
click at [251, 94] on button "Search" at bounding box center [258, 98] width 49 height 16
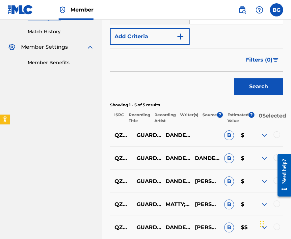
scroll to position [166, 0]
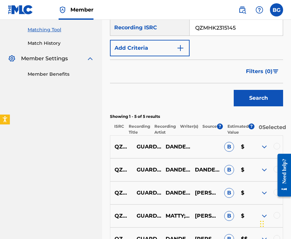
click at [225, 28] on input "QZMHK2315145" at bounding box center [236, 28] width 93 height 16
paste input "39798"
click at [248, 86] on div "Search" at bounding box center [257, 96] width 53 height 26
click at [248, 96] on button "Search" at bounding box center [258, 98] width 49 height 16
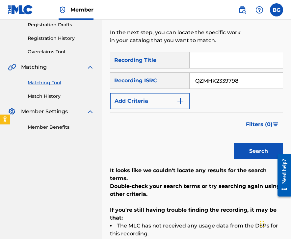
scroll to position [111, 0]
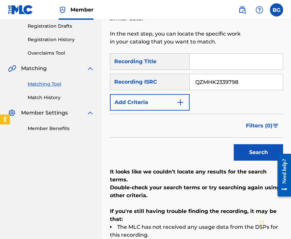
click at [212, 76] on input "QZMHK2339798" at bounding box center [236, 82] width 93 height 16
paste input "N2317900"
type input "QZMHN2317900"
click at [250, 155] on button "Search" at bounding box center [258, 152] width 49 height 16
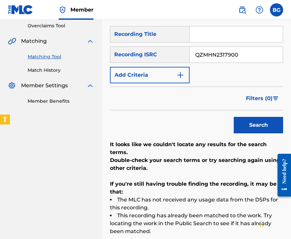
scroll to position [136, 0]
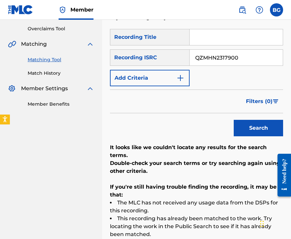
click at [222, 57] on input "QZMHN2317900" at bounding box center [236, 58] width 93 height 16
click at [253, 128] on button "Search" at bounding box center [258, 128] width 49 height 16
click at [221, 60] on input "QZMHN2317900" at bounding box center [236, 58] width 93 height 16
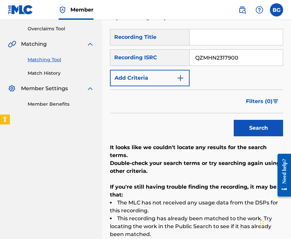
click at [221, 60] on input "QZMHN2317900" at bounding box center [236, 58] width 93 height 16
paste input "83047"
click at [261, 128] on button "Search" at bounding box center [258, 128] width 49 height 16
click at [220, 61] on input "QZMHN2383047" at bounding box center [236, 58] width 93 height 16
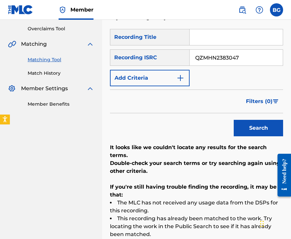
click at [220, 61] on input "QZMHN2383047" at bounding box center [236, 58] width 93 height 16
paste input "M42K2323123"
type input "QM42K2323123"
click at [249, 130] on button "Search" at bounding box center [258, 128] width 49 height 16
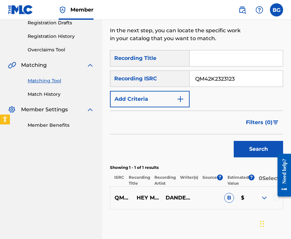
scroll to position [112, 0]
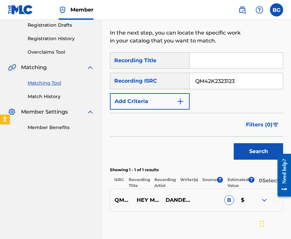
click at [279, 203] on div at bounding box center [277, 200] width 7 height 7
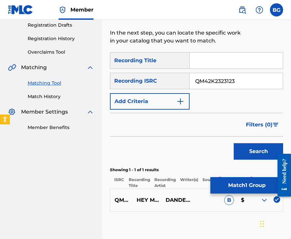
click at [254, 185] on button "Match 1 Group" at bounding box center [247, 185] width 73 height 16
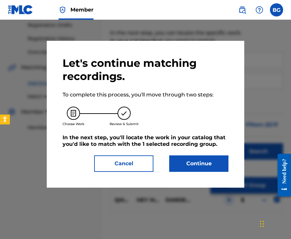
click at [223, 167] on button "Continue" at bounding box center [198, 164] width 59 height 16
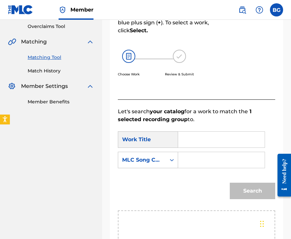
scroll to position [147, 0]
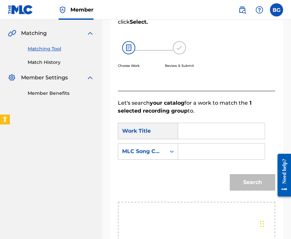
click at [186, 138] on input "Search Form" at bounding box center [222, 131] width 76 height 16
paste input "Hey Me It'S You"
type input "Hey Me It'S You"
click at [156, 160] on div "SearchWithCriteriaec6585e3-a14c-489e-9831-d3fd49e0a0ef Work Title Hey Me It'S Y…" at bounding box center [197, 143] width 158 height 41
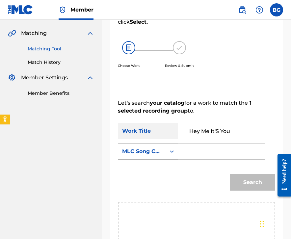
click at [154, 157] on div "MLC Song Code" at bounding box center [142, 151] width 48 height 13
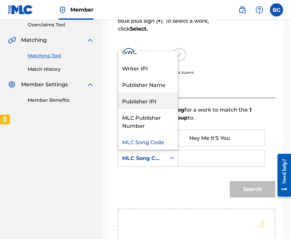
scroll to position [0, 0]
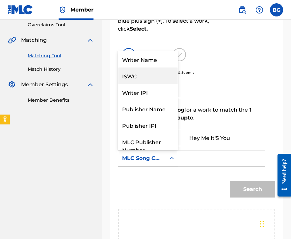
click at [148, 69] on div "ISWC" at bounding box center [148, 76] width 60 height 16
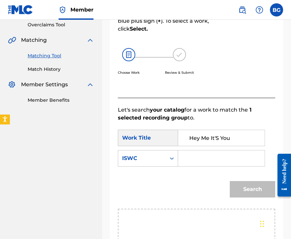
click at [148, 149] on div "SearchWithCriteriaec6585e3-a14c-489e-9831-d3fd49e0a0ef Work Title Hey Me It'S Y…" at bounding box center [197, 150] width 158 height 41
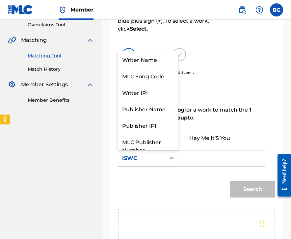
click at [148, 154] on div "ISWC" at bounding box center [142, 158] width 48 height 13
click at [153, 59] on div "Writer Name" at bounding box center [148, 59] width 60 height 16
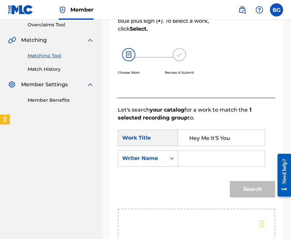
click at [192, 156] on input "Search Form" at bounding box center [222, 159] width 76 height 16
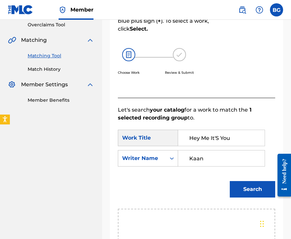
type input "Kaan"
click at [230, 181] on button "Search" at bounding box center [252, 189] width 45 height 16
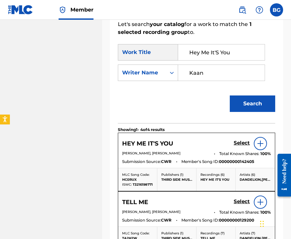
scroll to position [253, 0]
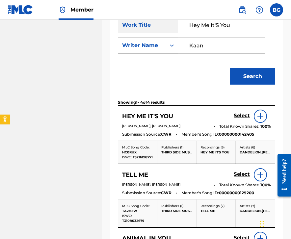
click at [240, 112] on div "Select" at bounding box center [252, 116] width 37 height 13
click at [244, 113] on h5 "Select" at bounding box center [242, 116] width 16 height 6
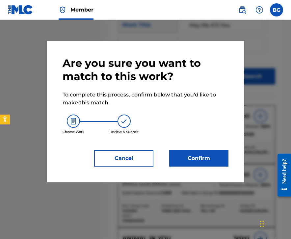
click at [187, 161] on button "Confirm" at bounding box center [198, 158] width 59 height 16
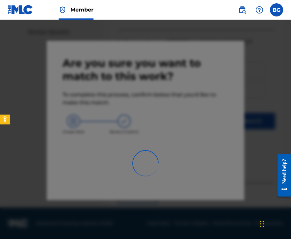
scroll to position [44, 0]
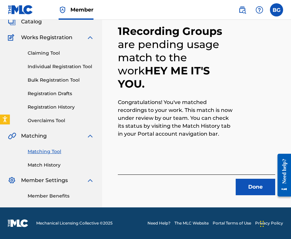
click at [242, 182] on button "Done" at bounding box center [256, 187] width 40 height 16
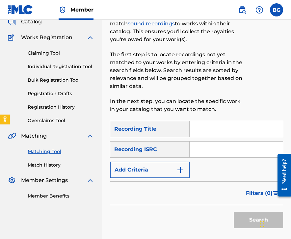
click at [229, 153] on input "Search Form" at bounding box center [236, 150] width 93 height 16
paste input "QZMHN2397721"
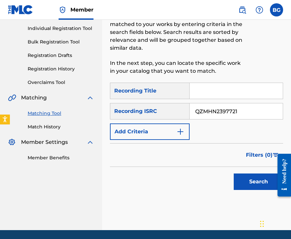
scroll to position [84, 0]
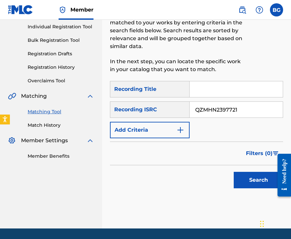
click at [242, 166] on div "Search" at bounding box center [257, 179] width 53 height 26
click at [242, 189] on div "Search" at bounding box center [257, 179] width 53 height 26
click at [242, 181] on button "Search" at bounding box center [258, 180] width 49 height 16
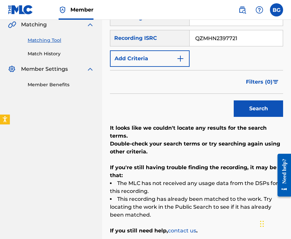
scroll to position [155, 0]
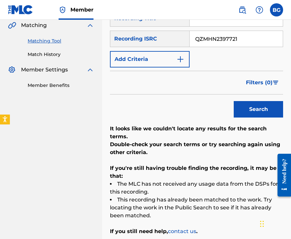
click at [223, 44] on input "QZMHN2397721" at bounding box center [236, 39] width 93 height 16
paste input "S632387049"
click at [244, 100] on div "Search" at bounding box center [257, 108] width 53 height 26
click at [244, 108] on button "Search" at bounding box center [258, 109] width 49 height 16
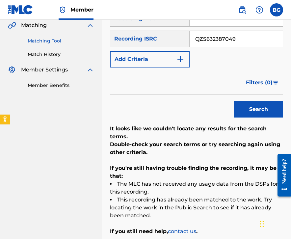
click at [231, 43] on input "QZS632387049" at bounding box center [236, 39] width 93 height 16
paste input "52356840"
click at [246, 114] on button "Search" at bounding box center [258, 109] width 49 height 16
click at [237, 40] on input "QZS652356840" at bounding box center [236, 39] width 93 height 16
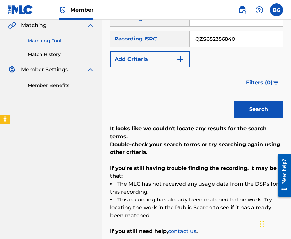
click at [237, 40] on input "QZS652356840" at bounding box center [236, 39] width 93 height 16
paste input "M42K2373797"
click at [250, 107] on button "Search" at bounding box center [258, 109] width 49 height 16
click at [239, 41] on input "QM42K2373797" at bounding box center [236, 39] width 93 height 16
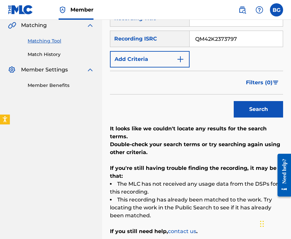
paste input "ZMHL238302"
click at [248, 109] on button "Search" at bounding box center [258, 109] width 49 height 16
click at [213, 43] on input "QZMHL2383027" at bounding box center [236, 39] width 93 height 16
paste input "S652361122"
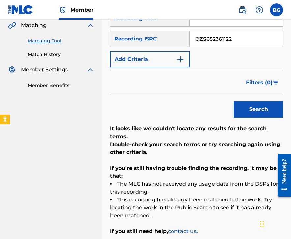
click at [254, 103] on button "Search" at bounding box center [258, 109] width 49 height 16
click at [212, 40] on input "QZS652361122" at bounding box center [236, 39] width 93 height 16
paste input "4231680"
click at [249, 98] on div "Search" at bounding box center [257, 108] width 53 height 26
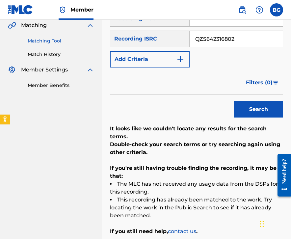
click at [249, 104] on button "Search" at bounding box center [258, 109] width 49 height 16
click at [242, 42] on input "QZS642316802" at bounding box center [236, 39] width 93 height 16
paste input "TAT238933"
click at [240, 105] on button "Search" at bounding box center [258, 109] width 49 height 16
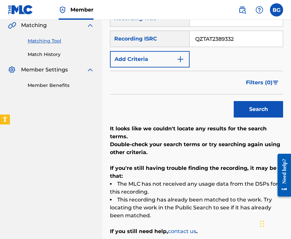
click at [222, 46] on input "QZTAT2389332" at bounding box center [236, 39] width 93 height 16
paste input "UKXN22224761"
type input "UKXN22224761"
click at [249, 109] on button "Search" at bounding box center [258, 109] width 49 height 16
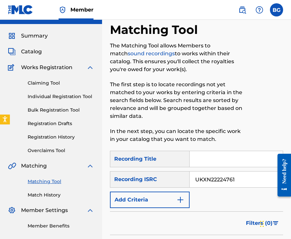
scroll to position [0, 0]
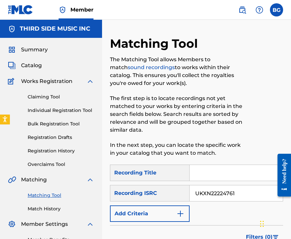
click at [35, 51] on span "Summary" at bounding box center [34, 50] width 27 height 8
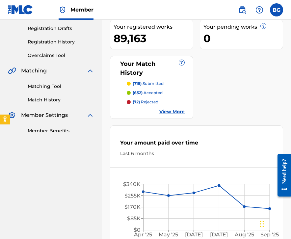
scroll to position [58, 0]
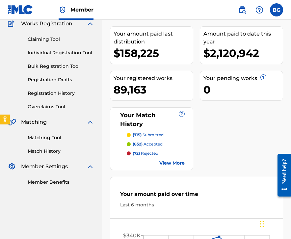
click at [48, 139] on link "Matching Tool" at bounding box center [61, 138] width 67 height 7
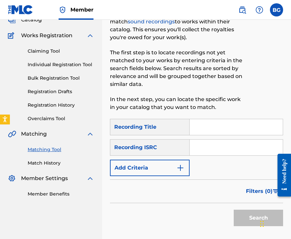
click at [209, 152] on input "Search Form" at bounding box center [236, 148] width 93 height 16
paste input "UKXN22134700"
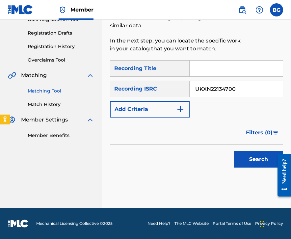
click at [249, 156] on button "Search" at bounding box center [258, 159] width 49 height 16
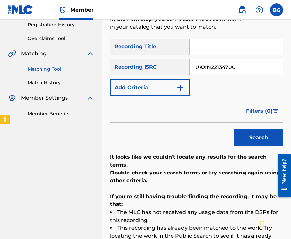
scroll to position [125, 0]
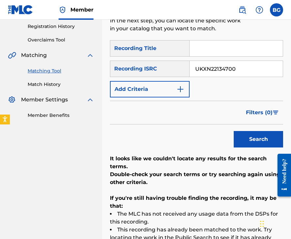
click at [229, 70] on input "UKXN22134700" at bounding box center [236, 69] width 93 height 16
paste input "224763"
click at [240, 142] on button "Search" at bounding box center [258, 139] width 49 height 16
click at [223, 68] on input "UKXN22224763" at bounding box center [236, 69] width 93 height 16
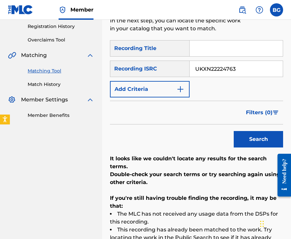
click at [223, 68] on input "UKXN22224763" at bounding box center [236, 69] width 93 height 16
paste input "4"
click at [239, 136] on button "Search" at bounding box center [258, 139] width 49 height 16
click at [236, 70] on input "UKXN22224764" at bounding box center [236, 69] width 93 height 16
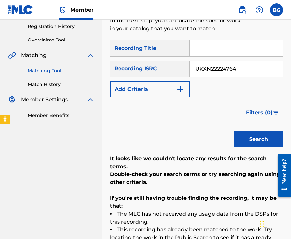
paste input "5"
click at [245, 136] on button "Search" at bounding box center [258, 139] width 49 height 16
click at [227, 68] on input "UKXN22224765" at bounding box center [236, 69] width 93 height 16
paste input "6"
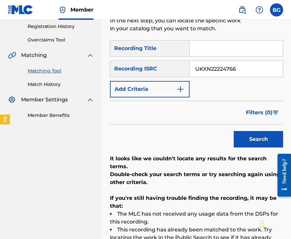
click at [242, 137] on button "Search" at bounding box center [258, 139] width 49 height 16
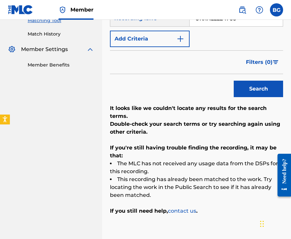
scroll to position [144, 0]
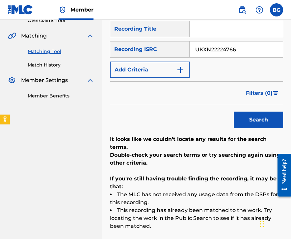
click at [231, 55] on input "UKXN22224766" at bounding box center [236, 50] width 93 height 16
paste input "7"
click at [247, 123] on button "Search" at bounding box center [258, 120] width 49 height 16
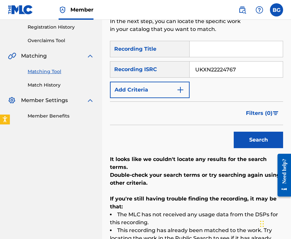
scroll to position [120, 0]
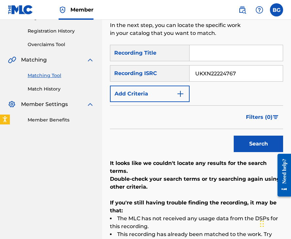
click at [232, 81] on input "UKXN22224767" at bounding box center [236, 74] width 93 height 16
paste input "8"
click at [245, 139] on button "Search" at bounding box center [258, 144] width 49 height 16
click at [223, 72] on input "UKXN22224768" at bounding box center [236, 74] width 93 height 16
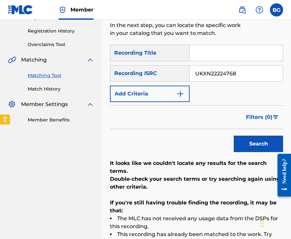
click at [223, 72] on input "UKXN22224768" at bounding box center [236, 74] width 93 height 16
paste input "GBKQU2325632"
click at [244, 141] on button "Search" at bounding box center [258, 144] width 49 height 16
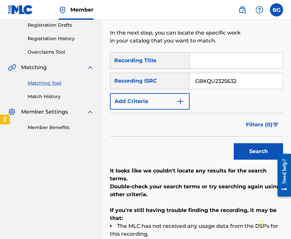
scroll to position [98, 0]
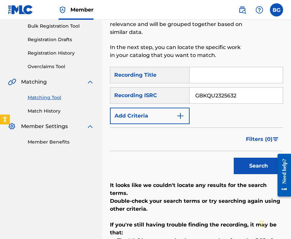
click at [225, 96] on input "GBKQU2325632" at bounding box center [236, 96] width 93 height 16
paste input "4590"
click at [249, 162] on button "Search" at bounding box center [258, 166] width 49 height 16
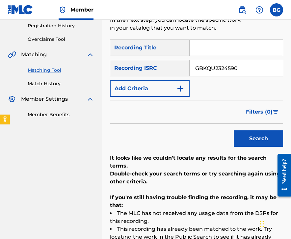
scroll to position [118, 0]
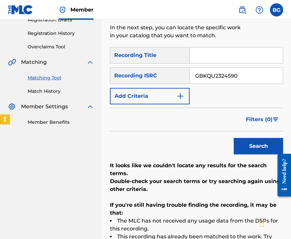
click at [217, 74] on input "GBKQU2324590" at bounding box center [236, 76] width 93 height 16
click at [222, 69] on input "GBKQU2324590" at bounding box center [236, 76] width 93 height 16
paste input "5629"
click at [245, 151] on button "Search" at bounding box center [258, 146] width 49 height 16
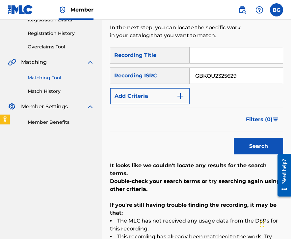
click at [240, 80] on input "GBKQU2325629" at bounding box center [236, 76] width 93 height 16
paste input "07952"
click at [244, 143] on button "Search" at bounding box center [258, 146] width 49 height 16
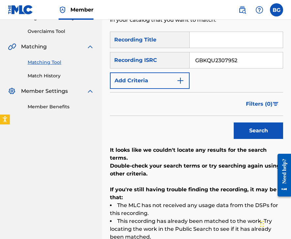
scroll to position [135, 0]
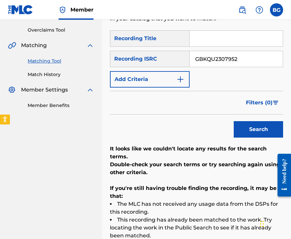
click at [245, 62] on input "GBKQU2307952" at bounding box center [236, 59] width 93 height 16
paste input "25628"
click at [244, 139] on div "Search" at bounding box center [257, 128] width 53 height 26
click at [245, 136] on button "Search" at bounding box center [258, 129] width 49 height 16
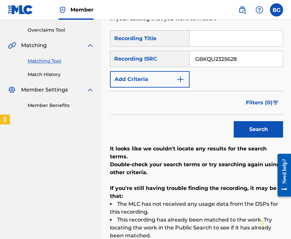
click at [244, 57] on input "GBKQU2325628" at bounding box center [236, 59] width 93 height 16
paste input "31"
click at [243, 130] on button "Search" at bounding box center [258, 129] width 49 height 16
click at [240, 58] on input "GBKQU2325631" at bounding box center [236, 59] width 93 height 16
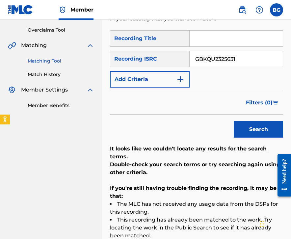
click at [240, 58] on input "GBKQU2325631" at bounding box center [236, 59] width 93 height 16
paste input "3"
click at [239, 131] on button "Search" at bounding box center [258, 129] width 49 height 16
click at [236, 64] on input "GBKQU2325633" at bounding box center [236, 59] width 93 height 16
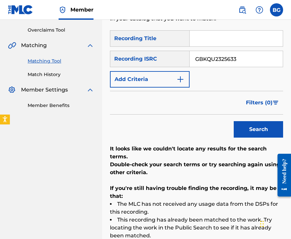
paste input "4"
click at [248, 130] on button "Search" at bounding box center [258, 129] width 49 height 16
click at [229, 63] on input "GBKQU2325634" at bounding box center [236, 59] width 93 height 16
paste input "0"
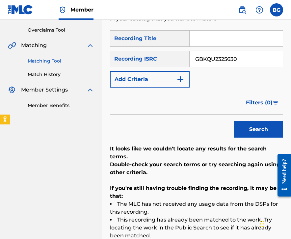
click at [250, 121] on div "Search" at bounding box center [257, 128] width 53 height 26
click at [250, 122] on button "Search" at bounding box center [258, 129] width 49 height 16
click at [217, 58] on input "GBKQU2325630" at bounding box center [236, 59] width 93 height 16
paste input "LFP2221015"
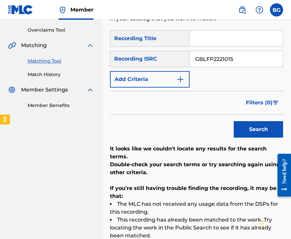
click at [258, 135] on button "Search" at bounding box center [258, 129] width 49 height 16
click at [217, 57] on input "GBLFP2221015" at bounding box center [236, 59] width 93 height 16
paste input "UKXN22152802"
click at [248, 123] on button "Search" at bounding box center [258, 129] width 49 height 16
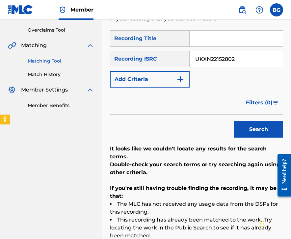
click at [240, 62] on input "UKXN22152802" at bounding box center [236, 59] width 93 height 16
paste input "GBLFP2238921"
click at [243, 141] on div "SearchWithCriteriac6e3fc75-0737-49d0-aa7b-8661c2066296 Recording Title SearchWi…" at bounding box center [196, 143] width 173 height 226
click at [243, 135] on button "Search" at bounding box center [258, 129] width 49 height 16
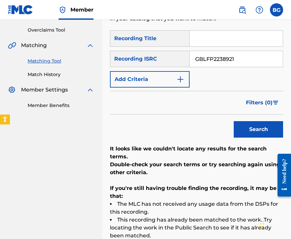
click at [236, 65] on input "GBLFP2238921" at bounding box center [236, 59] width 93 height 16
paste input "UKXN22152794"
click at [254, 132] on button "Search" at bounding box center [258, 129] width 49 height 16
click at [233, 58] on input "UKXN22152794" at bounding box center [236, 59] width 93 height 16
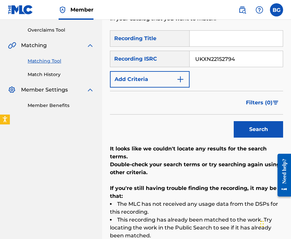
click at [233, 58] on input "UKXN22152794" at bounding box center [236, 59] width 93 height 16
paste input "820"
type input "UKXN22152820"
click at [241, 120] on div "Search" at bounding box center [257, 128] width 53 height 26
click at [241, 124] on button "Search" at bounding box center [258, 129] width 49 height 16
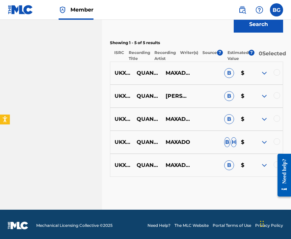
scroll to position [246, 0]
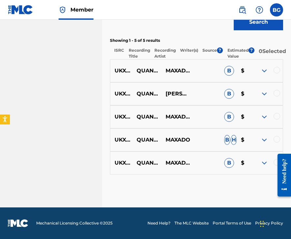
click at [278, 67] on div at bounding box center [277, 70] width 7 height 7
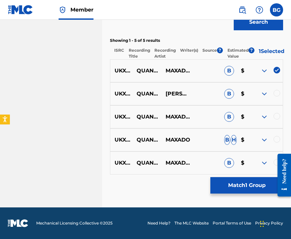
click at [279, 88] on div "UKXN22152820 QUANDO SERÁ [PERSON_NAME] & MAXADO B $" at bounding box center [196, 93] width 173 height 23
click at [279, 94] on div at bounding box center [277, 93] width 7 height 7
click at [279, 116] on div at bounding box center [277, 116] width 7 height 7
click at [277, 137] on div at bounding box center [277, 139] width 7 height 7
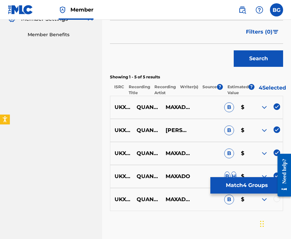
scroll to position [203, 0]
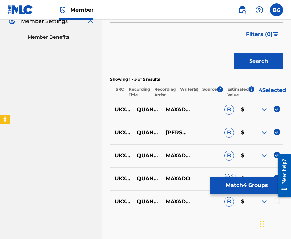
click at [276, 205] on div at bounding box center [277, 201] width 7 height 7
click at [254, 189] on button "Match 5 Groups" at bounding box center [247, 185] width 73 height 16
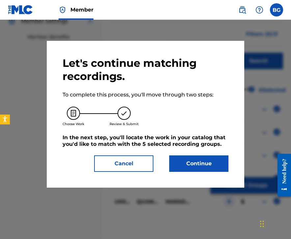
click at [204, 159] on button "Continue" at bounding box center [198, 164] width 59 height 16
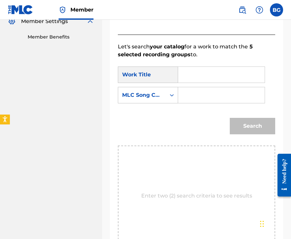
click at [216, 78] on input "Search Form" at bounding box center [222, 75] width 76 height 16
paste input "Quando [PERSON_NAME]"
type input "Quando [PERSON_NAME]"
click at [165, 102] on div "MLC Song Code" at bounding box center [148, 95] width 60 height 16
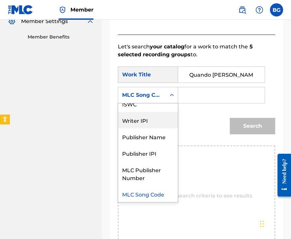
scroll to position [0, 0]
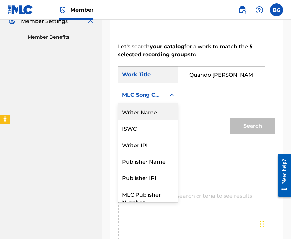
click at [158, 109] on div "Writer Name" at bounding box center [148, 112] width 60 height 16
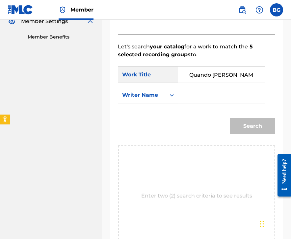
click at [202, 100] on input "Search Form" at bounding box center [222, 95] width 76 height 16
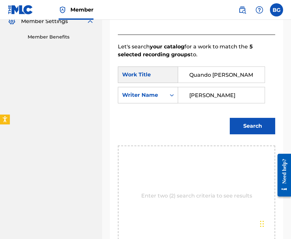
type input "[PERSON_NAME]"
click at [230, 118] on button "Search" at bounding box center [252, 126] width 45 height 16
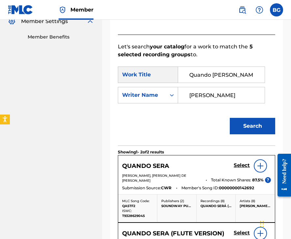
scroll to position [281, 0]
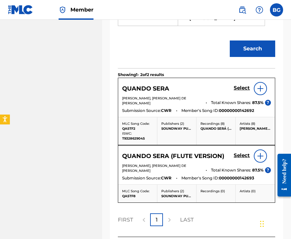
click at [238, 86] on h5 "Select" at bounding box center [242, 88] width 16 height 6
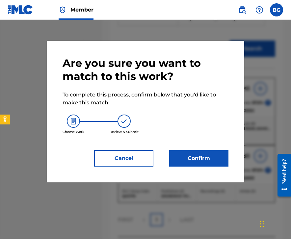
click at [191, 159] on button "Confirm" at bounding box center [198, 158] width 59 height 16
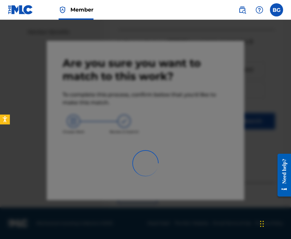
scroll to position [44, 0]
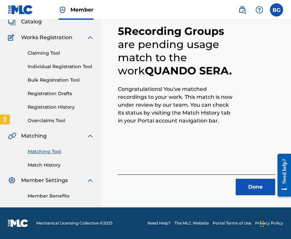
click at [239, 184] on button "Done" at bounding box center [256, 187] width 40 height 16
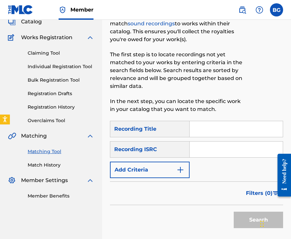
click at [211, 155] on input "Search Form" at bounding box center [236, 150] width 93 height 16
paste input "UKXN22152827"
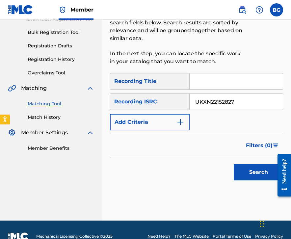
type input "UKXN22152827"
click at [254, 180] on button "Search" at bounding box center [258, 172] width 49 height 16
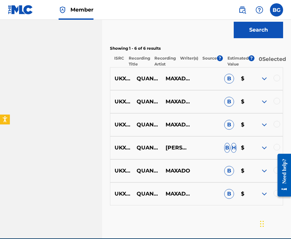
scroll to position [246, 0]
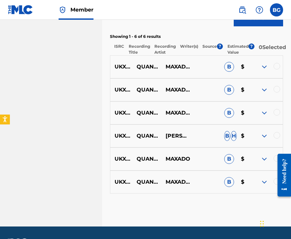
click at [277, 68] on div at bounding box center [277, 66] width 7 height 7
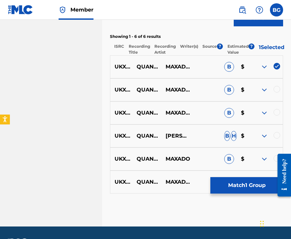
click at [278, 91] on div at bounding box center [277, 89] width 7 height 7
click at [278, 114] on div at bounding box center [277, 112] width 7 height 7
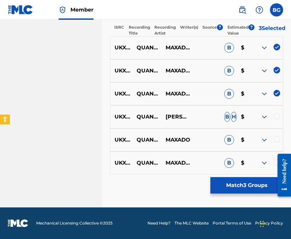
click at [278, 114] on div at bounding box center [277, 116] width 7 height 7
click at [278, 137] on div at bounding box center [277, 139] width 7 height 7
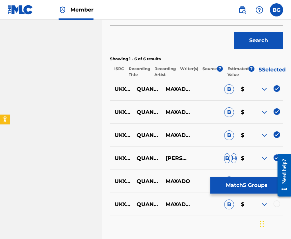
scroll to position [224, 0]
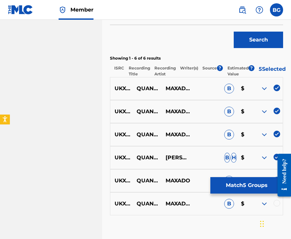
click at [275, 206] on div at bounding box center [277, 203] width 7 height 7
click at [264, 190] on button "Match 6 Groups" at bounding box center [247, 185] width 73 height 16
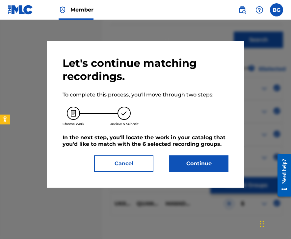
click at [206, 158] on button "Continue" at bounding box center [198, 164] width 59 height 16
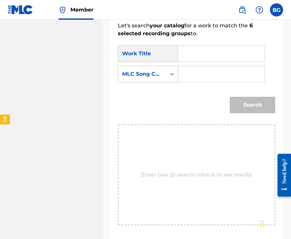
click at [224, 60] on input "Search Form" at bounding box center [222, 54] width 76 height 16
paste input "Quando Sera (Flute Version)"
type input "Quando Sera (Flute Version)"
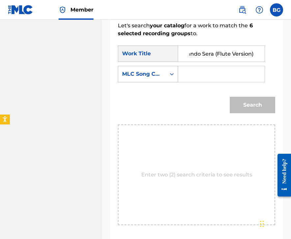
click at [159, 77] on div "MLC Song Code" at bounding box center [142, 74] width 40 height 8
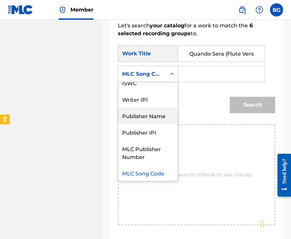
scroll to position [0, 0]
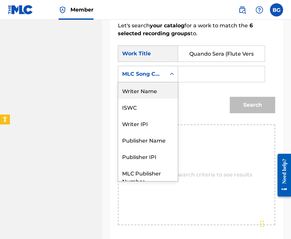
click at [157, 93] on div "Writer Name" at bounding box center [148, 90] width 60 height 16
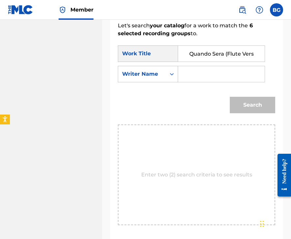
click at [188, 75] on input "Search Form" at bounding box center [222, 74] width 76 height 16
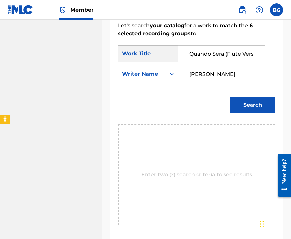
click at [230, 97] on button "Search" at bounding box center [252, 105] width 45 height 16
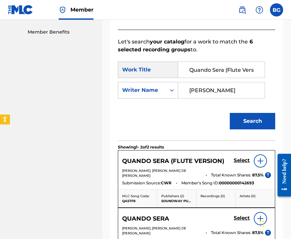
scroll to position [224, 0]
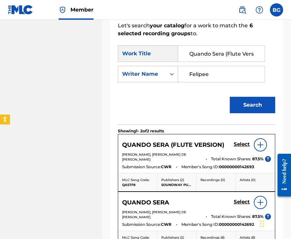
type input "Felipee"
click at [222, 119] on div "Search" at bounding box center [197, 107] width 158 height 34
click at [239, 143] on h5 "Select" at bounding box center [242, 144] width 16 height 6
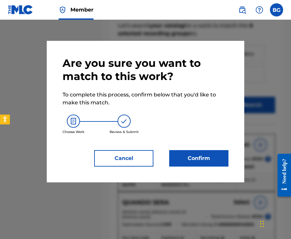
click at [199, 154] on button "Confirm" at bounding box center [198, 158] width 59 height 16
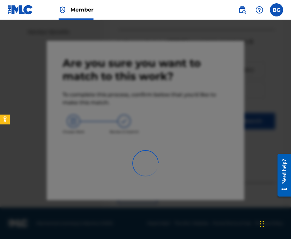
scroll to position [44, 0]
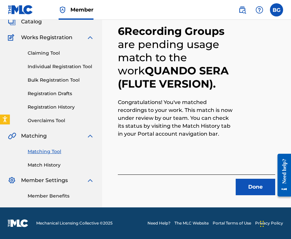
click at [242, 186] on button "Done" at bounding box center [256, 187] width 40 height 16
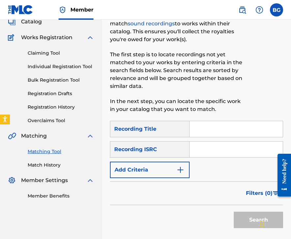
click at [215, 152] on input "Search Form" at bounding box center [236, 150] width 93 height 16
paste input "QZ85M1803685"
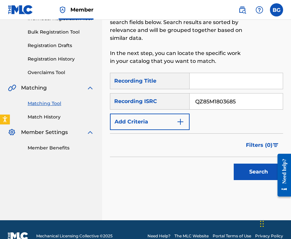
click at [253, 165] on button "Search" at bounding box center [258, 172] width 49 height 16
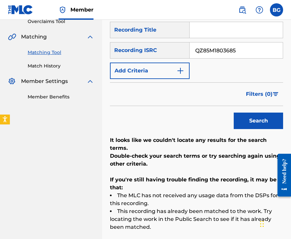
scroll to position [151, 0]
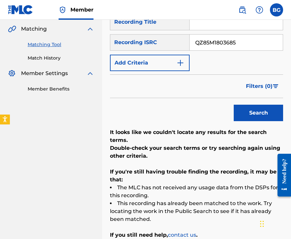
click at [225, 48] on input "QZ85M1803685" at bounding box center [236, 43] width 93 height 16
paste input "6"
click at [247, 122] on div "Search" at bounding box center [257, 111] width 53 height 26
click at [247, 118] on button "Search" at bounding box center [258, 113] width 49 height 16
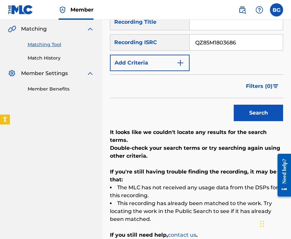
click at [238, 45] on input "QZ85M1803686" at bounding box center [236, 43] width 93 height 16
paste
click at [247, 105] on button "Search" at bounding box center [258, 113] width 49 height 16
click at [241, 50] on input "QZ85M1803688" at bounding box center [236, 43] width 93 height 16
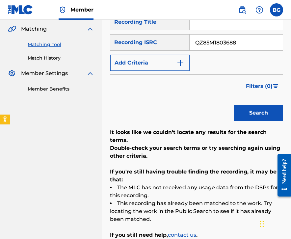
click at [241, 50] on input "QZ85M1803688" at bounding box center [236, 43] width 93 height 16
click at [241, 47] on input "QZ85M1803688" at bounding box center [236, 43] width 93 height 16
click at [252, 109] on button "Search" at bounding box center [258, 113] width 49 height 16
click at [233, 47] on input "QZ85M1803690" at bounding box center [236, 43] width 93 height 16
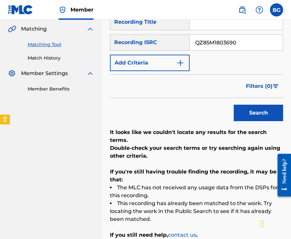
click at [233, 47] on input "QZ85M1803690" at bounding box center [236, 43] width 93 height 16
click at [242, 120] on button "Search" at bounding box center [258, 113] width 49 height 16
click at [258, 37] on input "QZ85M1803691" at bounding box center [236, 43] width 93 height 16
click at [241, 108] on button "Search" at bounding box center [258, 113] width 49 height 16
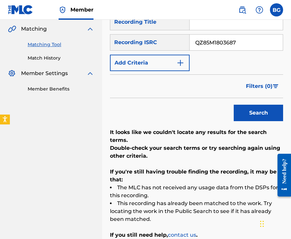
click at [223, 41] on input "QZ85M1803687" at bounding box center [236, 43] width 93 height 16
click at [252, 118] on button "Search" at bounding box center [258, 113] width 49 height 16
click at [215, 43] on input "QZ85M1803689" at bounding box center [236, 43] width 93 height 16
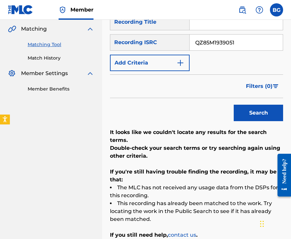
click at [249, 99] on div "Search" at bounding box center [257, 111] width 53 height 26
click at [249, 107] on button "Search" at bounding box center [258, 113] width 49 height 16
click at [223, 44] on input "QZ85M1939051" at bounding box center [236, 43] width 93 height 16
click at [246, 107] on button "Search" at bounding box center [258, 113] width 49 height 16
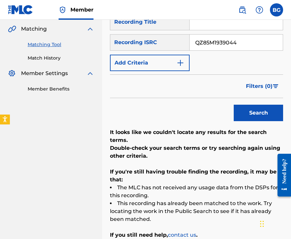
click at [232, 39] on input "QZ85M1939044" at bounding box center [236, 43] width 93 height 16
click at [242, 104] on div "Search" at bounding box center [257, 111] width 53 height 26
click at [241, 108] on button "Search" at bounding box center [258, 113] width 49 height 16
click at [235, 45] on input "QZ85M1939050" at bounding box center [236, 43] width 93 height 16
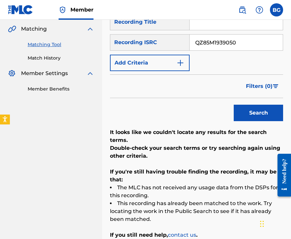
click at [235, 45] on input "QZ85M1939050" at bounding box center [236, 43] width 93 height 16
drag, startPoint x: 235, startPoint y: 46, endPoint x: 236, endPoint y: 98, distance: 51.4
click at [236, 98] on form "SearchWithCriteriac6e3fc75-0737-49d0-aa7b-8661c2066296 Recording Title SearchWi…" at bounding box center [196, 69] width 173 height 111
click at [230, 39] on input "QZ85M1939050QZ85M1939047" at bounding box center [236, 43] width 93 height 16
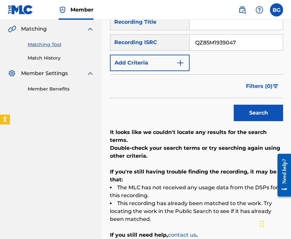
type input "QZ85M1939047"
click at [244, 121] on button "Search" at bounding box center [258, 113] width 49 height 16
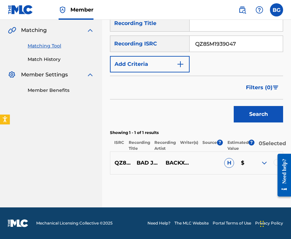
scroll to position [114, 0]
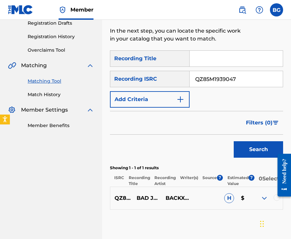
click at [279, 201] on div at bounding box center [277, 198] width 7 height 7
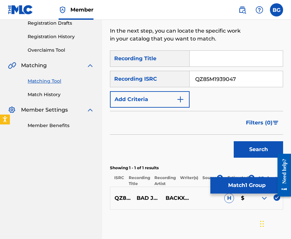
click at [244, 187] on button "Match 1 Group" at bounding box center [247, 185] width 73 height 16
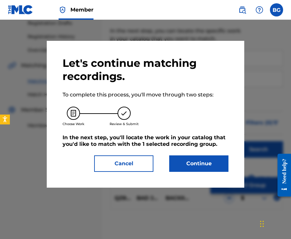
click at [190, 163] on button "Continue" at bounding box center [198, 164] width 59 height 16
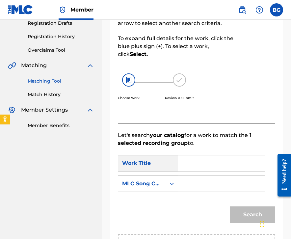
click at [208, 163] on input "Search Form" at bounding box center [222, 164] width 76 height 16
type input "Bad Juju"
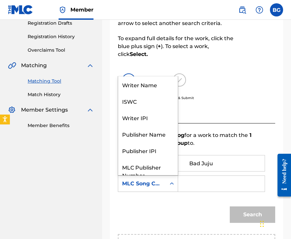
click at [163, 188] on div "MLC Song Code" at bounding box center [142, 184] width 48 height 13
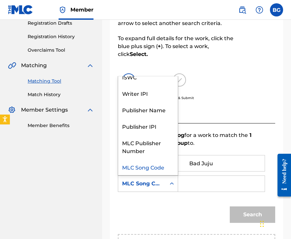
scroll to position [0, 0]
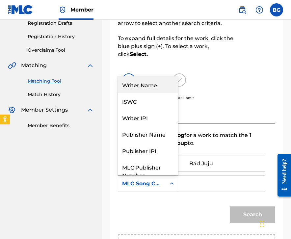
click at [152, 91] on div "Writer Name" at bounding box center [148, 84] width 60 height 16
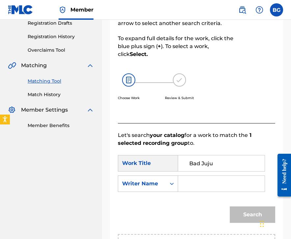
click at [188, 188] on input "Search Form" at bounding box center [222, 184] width 76 height 16
type input "Mutinta"
click at [230, 207] on button "Search" at bounding box center [252, 215] width 45 height 16
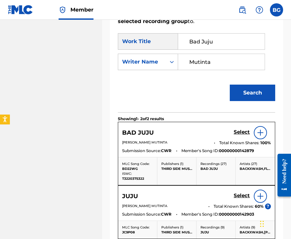
scroll to position [241, 0]
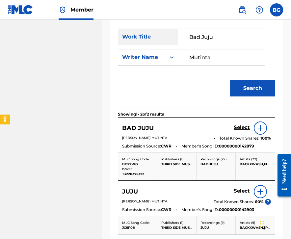
click at [236, 129] on h5 "Select" at bounding box center [242, 128] width 16 height 6
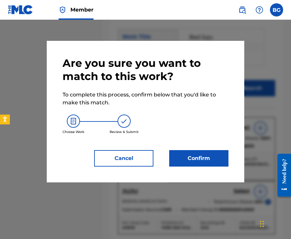
click at [204, 164] on button "Confirm" at bounding box center [198, 158] width 59 height 16
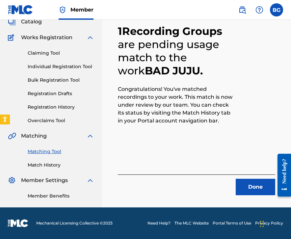
scroll to position [44, 0]
click at [246, 184] on button "Done" at bounding box center [256, 187] width 40 height 16
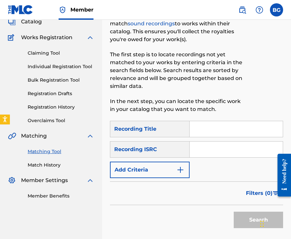
click at [211, 143] on input "Search Form" at bounding box center [236, 150] width 93 height 16
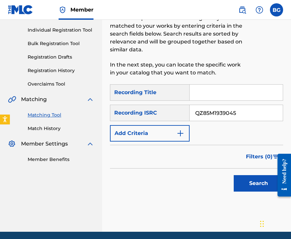
type input "QZ85M1939045"
click at [256, 181] on button "Search" at bounding box center [258, 183] width 49 height 16
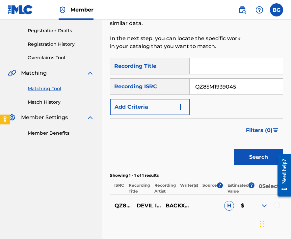
scroll to position [109, 0]
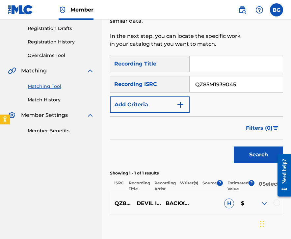
click at [277, 206] on div at bounding box center [277, 203] width 7 height 7
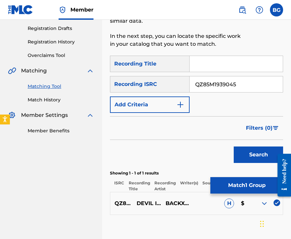
click at [248, 183] on button "Match 1 Group" at bounding box center [247, 185] width 73 height 16
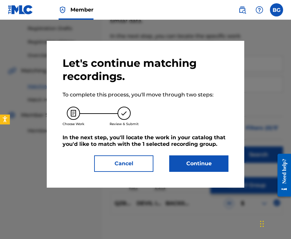
click at [198, 168] on button "Continue" at bounding box center [198, 164] width 59 height 16
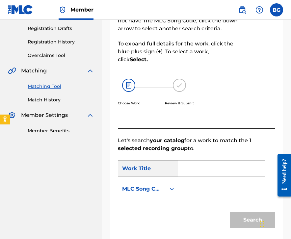
click at [217, 170] on input "Search Form" at bounding box center [222, 169] width 76 height 16
type input "Devil In A Moshpit"
click at [167, 190] on div "Search Form" at bounding box center [172, 189] width 12 height 12
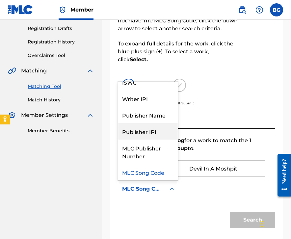
scroll to position [0, 0]
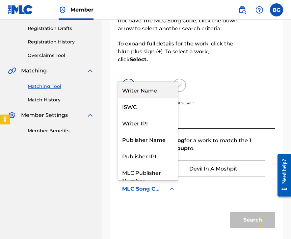
click at [149, 87] on div "Writer Name" at bounding box center [148, 90] width 60 height 16
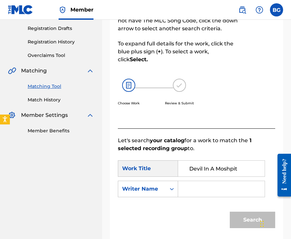
click at [193, 179] on div "SearchWithCriteriaec6585e3-a14c-489e-9831-d3fd49e0a0ef Work Title Devil In A Mo…" at bounding box center [197, 181] width 158 height 41
click at [193, 185] on input "Search Form" at bounding box center [222, 189] width 76 height 16
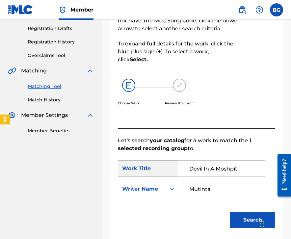
type input "Mutinta"
click at [230, 212] on button "Search" at bounding box center [252, 220] width 45 height 16
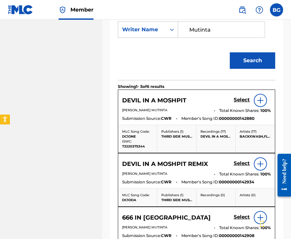
scroll to position [269, 0]
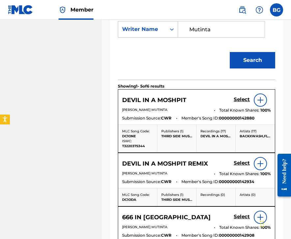
click at [245, 101] on h5 "Select" at bounding box center [242, 100] width 16 height 6
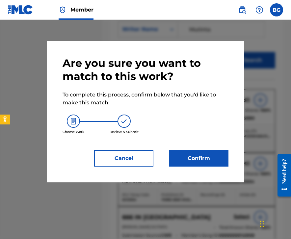
click at [211, 154] on button "Confirm" at bounding box center [198, 158] width 59 height 16
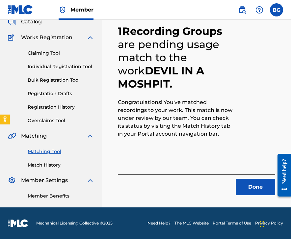
scroll to position [44, 0]
click at [258, 189] on button "Done" at bounding box center [256, 187] width 40 height 16
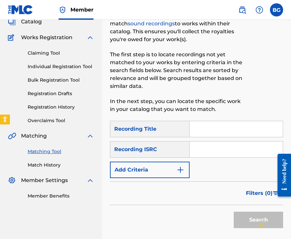
click at [214, 153] on input "Search Form" at bounding box center [236, 150] width 93 height 16
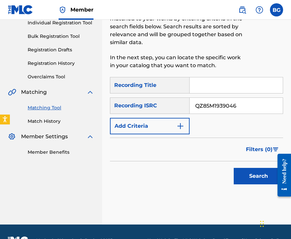
type input "QZ85M1939046"
click at [241, 179] on button "Search" at bounding box center [258, 176] width 49 height 16
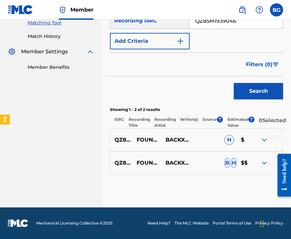
click at [278, 139] on div at bounding box center [277, 139] width 7 height 7
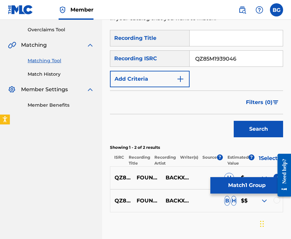
scroll to position [133, 0]
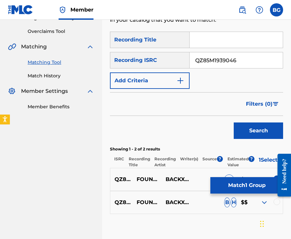
click at [279, 205] on div at bounding box center [277, 202] width 7 height 7
click at [268, 193] on button "Match 2 Groups" at bounding box center [247, 185] width 73 height 16
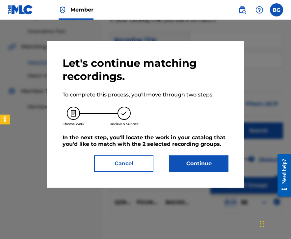
click at [197, 163] on button "Continue" at bounding box center [198, 164] width 59 height 16
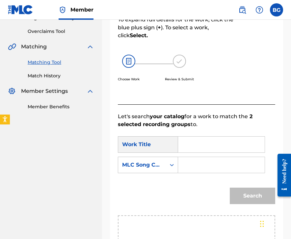
click at [191, 143] on input "Search Form" at bounding box center [222, 145] width 76 height 16
type input "Foundation + Face Tattoos"
click at [167, 171] on div "Search Form" at bounding box center [172, 165] width 12 height 16
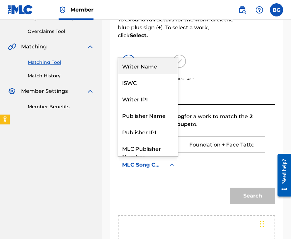
click at [150, 72] on div "Writer Name" at bounding box center [148, 66] width 60 height 16
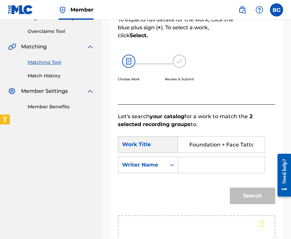
click at [197, 169] on input "Search Form" at bounding box center [222, 165] width 76 height 16
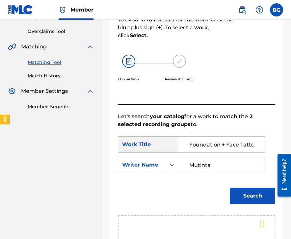
type input "Mutinta"
click at [230, 188] on button "Search" at bounding box center [252, 196] width 45 height 16
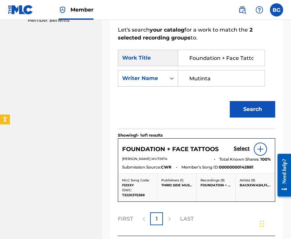
scroll to position [235, 0]
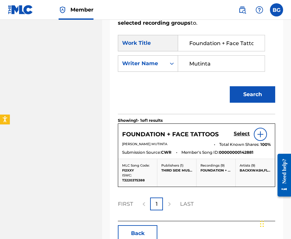
click at [236, 133] on h5 "Select" at bounding box center [242, 134] width 16 height 6
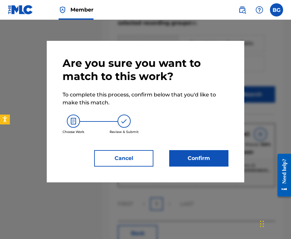
click at [211, 159] on button "Confirm" at bounding box center [198, 158] width 59 height 16
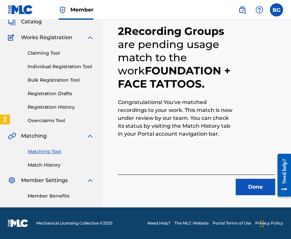
scroll to position [44, 0]
click at [247, 188] on button "Done" at bounding box center [256, 187] width 40 height 16
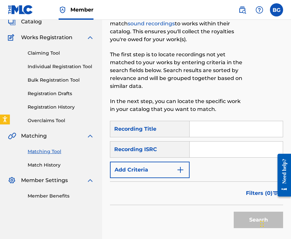
click at [214, 146] on input "Search Form" at bounding box center [236, 150] width 93 height 16
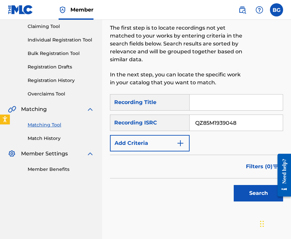
type input "QZ85M1939048"
click at [253, 189] on button "Search" at bounding box center [258, 193] width 49 height 16
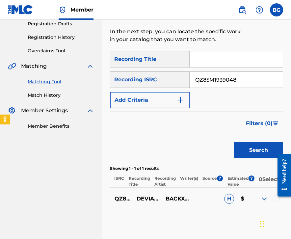
scroll to position [111, 0]
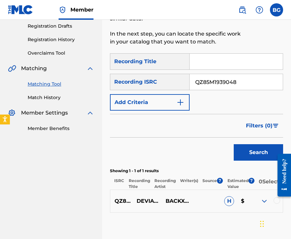
click at [275, 204] on div at bounding box center [277, 200] width 7 height 7
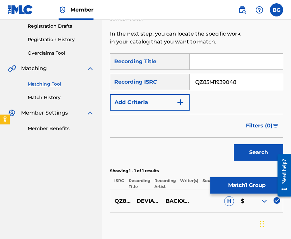
click at [262, 185] on button "Match 1 Group" at bounding box center [247, 185] width 73 height 16
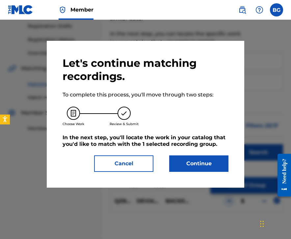
click at [198, 157] on button "Continue" at bounding box center [198, 164] width 59 height 16
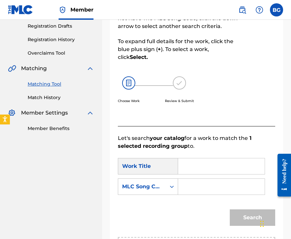
click at [216, 163] on input "Search Form" at bounding box center [222, 167] width 76 height 16
type input "Deviancy"
click at [160, 186] on div "MLC Song Code" at bounding box center [142, 187] width 40 height 8
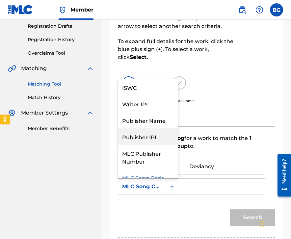
scroll to position [0, 0]
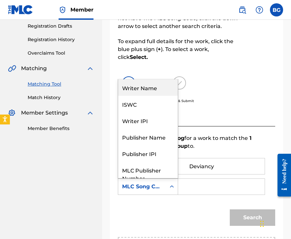
click at [148, 83] on div "Writer Name" at bounding box center [148, 87] width 60 height 16
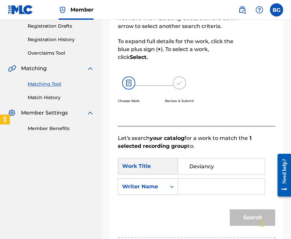
click at [204, 189] on input "Search Form" at bounding box center [222, 187] width 76 height 16
type input "Mutinta"
click at [230, 210] on button "Search" at bounding box center [252, 218] width 45 height 16
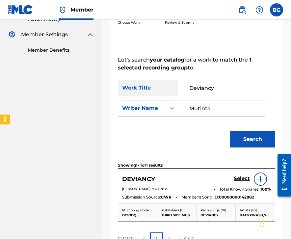
scroll to position [200, 0]
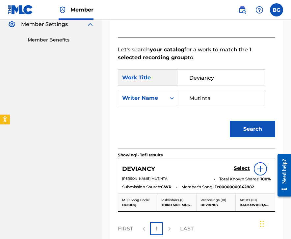
click at [241, 169] on h5 "Select" at bounding box center [242, 169] width 16 height 6
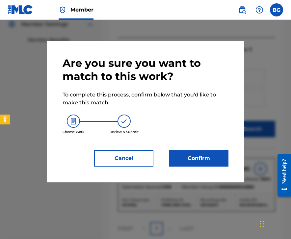
click at [206, 170] on div "Are you sure you want to match to this work? To complete this process, confirm …" at bounding box center [146, 112] width 198 height 142
click at [206, 164] on button "Confirm" at bounding box center [198, 158] width 59 height 16
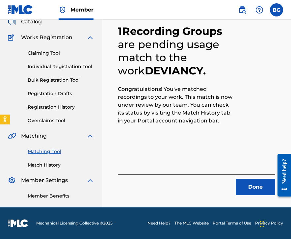
scroll to position [44, 0]
click at [246, 181] on button "Done" at bounding box center [256, 187] width 40 height 16
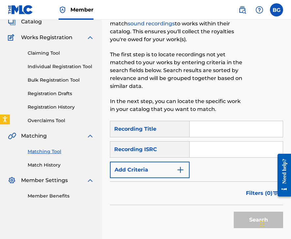
click at [215, 156] on input "Search Form" at bounding box center [236, 150] width 93 height 16
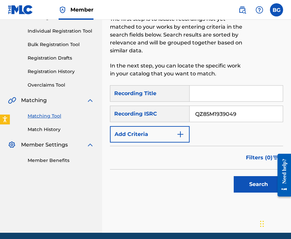
type input "QZ85M1939049"
click at [248, 185] on button "Search" at bounding box center [258, 184] width 49 height 16
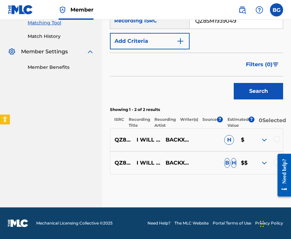
scroll to position [177, 0]
click at [277, 136] on div "QZ85M1939049 I WILL MEET YOU BY THE RIVER (FEAT. SURGERYHEAD) BACKXWASH H $" at bounding box center [196, 140] width 173 height 23
click at [277, 143] on div at bounding box center [277, 139] width 7 height 7
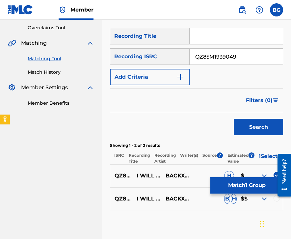
scroll to position [135, 0]
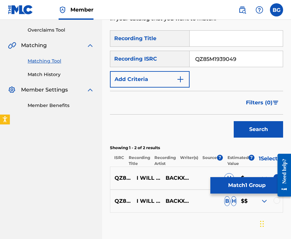
click at [276, 202] on div at bounding box center [277, 200] width 7 height 7
click at [257, 187] on button "Match 2 Groups" at bounding box center [247, 185] width 73 height 16
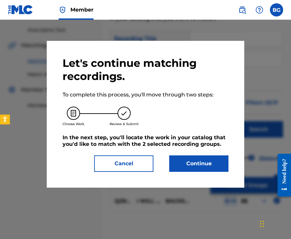
click at [201, 164] on button "Continue" at bounding box center [198, 164] width 59 height 16
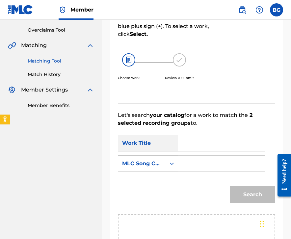
click at [241, 139] on input "Search Form" at bounding box center [222, 144] width 76 height 16
type input "I Will Meet You By The River"
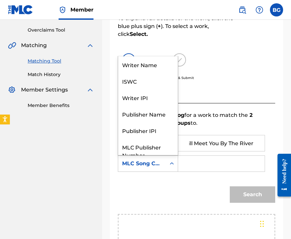
click at [158, 165] on div "MLC Song Code" at bounding box center [142, 164] width 40 height 8
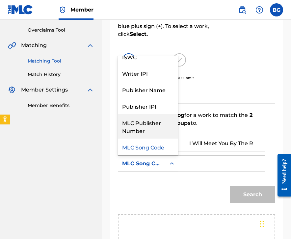
scroll to position [0, 0]
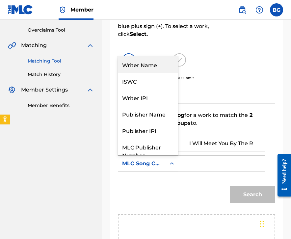
click at [146, 69] on div "Writer Name" at bounding box center [148, 64] width 60 height 16
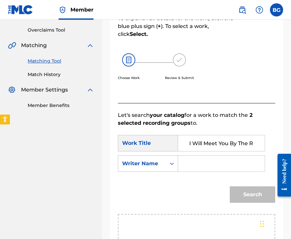
click at [195, 158] on input "Search Form" at bounding box center [222, 164] width 76 height 16
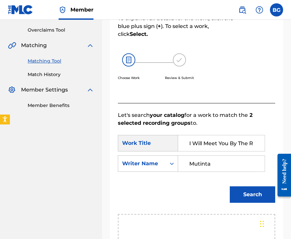
type input "Mutinta"
click at [230, 187] on button "Search" at bounding box center [252, 195] width 45 height 16
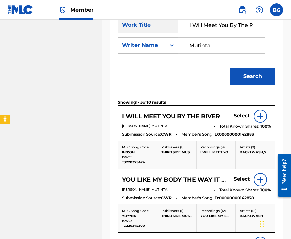
scroll to position [254, 0]
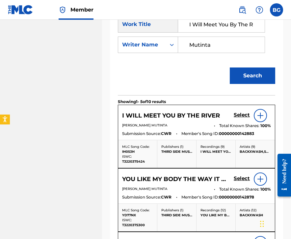
click at [240, 119] on link "Select" at bounding box center [242, 115] width 16 height 7
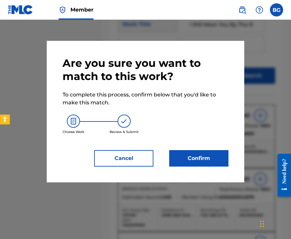
click at [195, 157] on button "Confirm" at bounding box center [198, 158] width 59 height 16
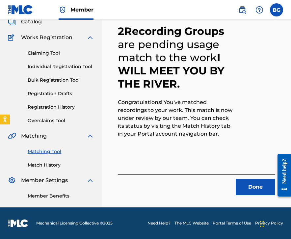
scroll to position [44, 0]
click at [255, 194] on button "Done" at bounding box center [256, 187] width 40 height 16
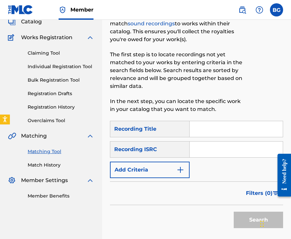
click at [208, 146] on input "Search Form" at bounding box center [236, 150] width 93 height 16
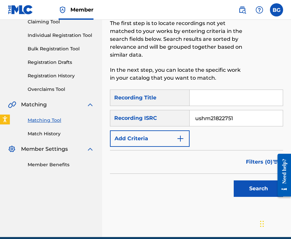
scroll to position [79, 0]
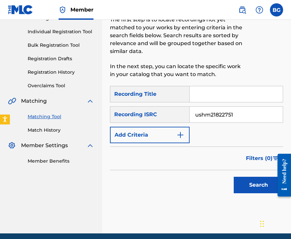
click at [243, 182] on button "Search" at bounding box center [258, 185] width 49 height 16
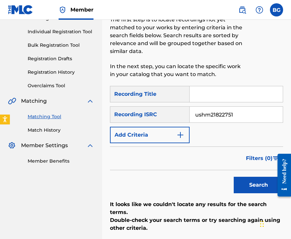
drag, startPoint x: 211, startPoint y: 115, endPoint x: 189, endPoint y: 118, distance: 22.6
click at [189, 118] on div "SearchWithCriteria30164f08-2d07-4e3e-b4a0-7f0e90cea284 Recording ISRC ushm21822…" at bounding box center [196, 114] width 173 height 16
click at [211, 112] on input "ushm21822751" at bounding box center [236, 115] width 93 height 16
click at [234, 177] on button "Search" at bounding box center [258, 185] width 49 height 16
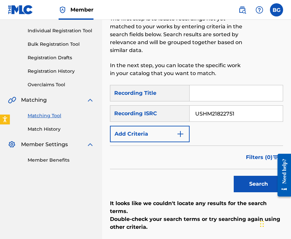
click at [216, 112] on input "USHM21822751" at bounding box center [236, 114] width 93 height 16
click at [218, 113] on input "USHM21822751" at bounding box center [236, 114] width 93 height 16
click at [214, 113] on input "USHM21822751" at bounding box center [236, 114] width 93 height 16
drag, startPoint x: 213, startPoint y: 113, endPoint x: 235, endPoint y: 114, distance: 22.4
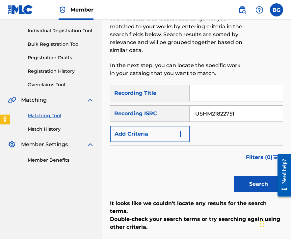
click at [235, 114] on input "USHM21822751" at bounding box center [236, 114] width 93 height 16
click at [243, 186] on button "Search" at bounding box center [258, 184] width 49 height 16
click at [214, 112] on input "USHM21822749" at bounding box center [236, 114] width 93 height 16
click at [213, 114] on input "USHM21822749" at bounding box center [236, 114] width 93 height 16
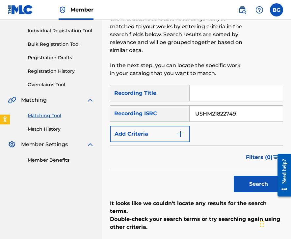
drag, startPoint x: 213, startPoint y: 114, endPoint x: 237, endPoint y: 114, distance: 24.4
click at [237, 114] on input "USHM21822749" at bounding box center [236, 114] width 93 height 16
click at [237, 191] on button "Search" at bounding box center [258, 184] width 49 height 16
click at [220, 111] on input "USHM21822748" at bounding box center [236, 114] width 93 height 16
click at [216, 113] on input "USHM21822748" at bounding box center [236, 114] width 93 height 16
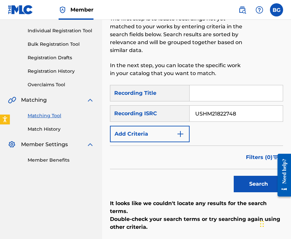
drag, startPoint x: 213, startPoint y: 113, endPoint x: 235, endPoint y: 113, distance: 22.1
click at [235, 113] on input "USHM21822748" at bounding box center [236, 114] width 93 height 16
click at [240, 184] on button "Search" at bounding box center [258, 184] width 49 height 16
click at [211, 111] on input "USHM21822752" at bounding box center [236, 114] width 93 height 16
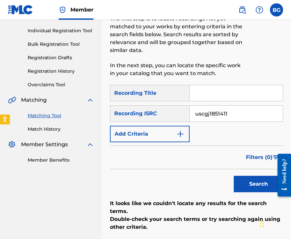
click at [210, 115] on input "uscgj1851411" at bounding box center [236, 114] width 93 height 16
click at [234, 176] on button "Search" at bounding box center [258, 184] width 49 height 16
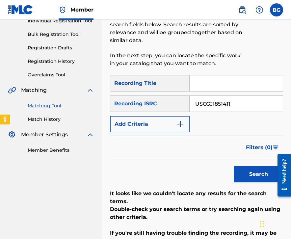
scroll to position [91, 0]
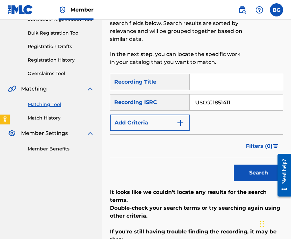
click at [201, 104] on input "USCGJ1851411" at bounding box center [236, 103] width 93 height 16
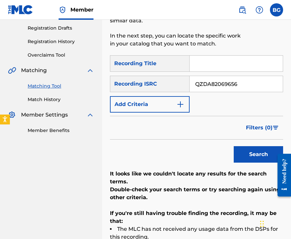
type input "QZDA82069656"
click at [256, 157] on button "Search" at bounding box center [258, 154] width 49 height 16
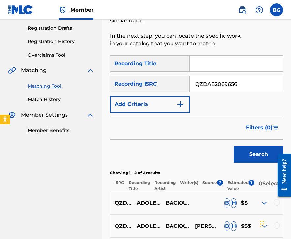
scroll to position [177, 0]
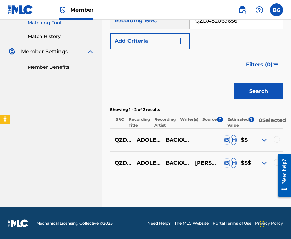
click at [277, 139] on div at bounding box center [277, 139] width 7 height 7
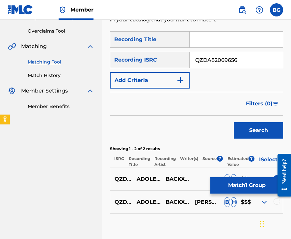
scroll to position [133, 0]
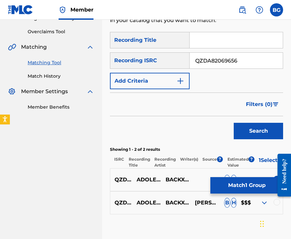
click at [278, 206] on div at bounding box center [277, 202] width 7 height 7
click at [260, 187] on button "Match 2 Groups" at bounding box center [247, 185] width 73 height 16
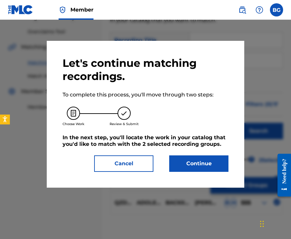
click at [205, 167] on button "Continue" at bounding box center [198, 164] width 59 height 16
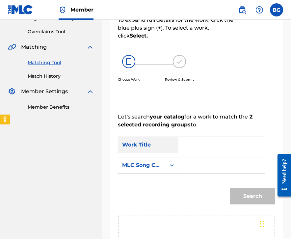
click at [218, 148] on input "Search Form" at bounding box center [222, 145] width 76 height 16
type input "Adolescense"
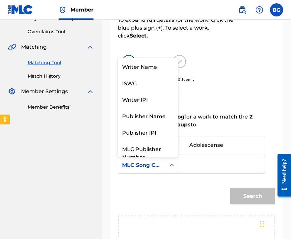
click at [161, 166] on div "MLC Song Code" at bounding box center [142, 166] width 40 height 8
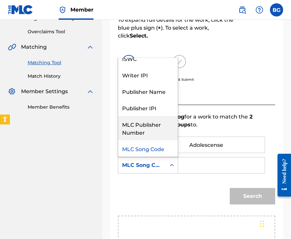
scroll to position [0, 0]
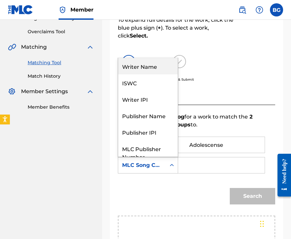
click at [144, 66] on div "Writer Name" at bounding box center [148, 66] width 60 height 16
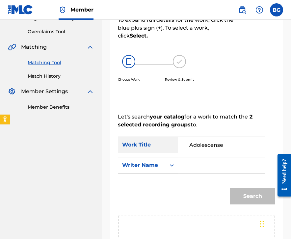
click at [197, 168] on input "Search Form" at bounding box center [222, 166] width 76 height 16
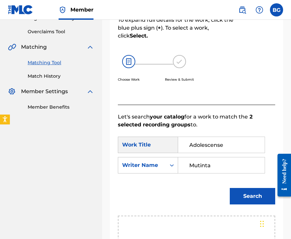
type input "Mutinta"
click at [230, 188] on button "Search" at bounding box center [252, 196] width 45 height 16
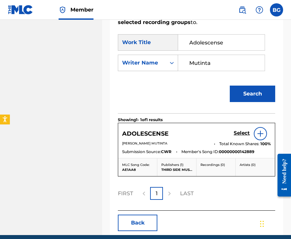
scroll to position [240, 0]
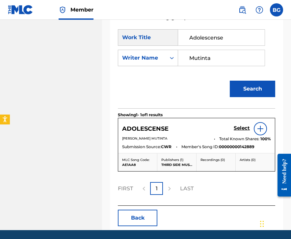
click at [236, 129] on h5 "Select" at bounding box center [242, 128] width 16 height 6
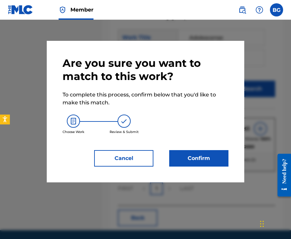
click at [202, 160] on button "Confirm" at bounding box center [198, 158] width 59 height 16
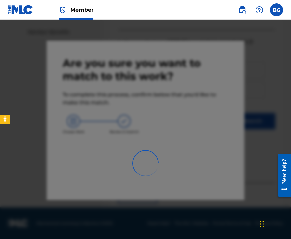
scroll to position [44, 0]
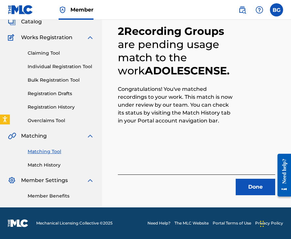
click at [257, 195] on button "Done" at bounding box center [256, 187] width 40 height 16
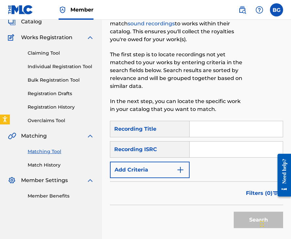
click at [220, 140] on div "SearchWithCriteriac6e3fc75-0737-49d0-aa7b-8661c2066296 Recording Title SearchWi…" at bounding box center [196, 149] width 173 height 57
click at [220, 147] on input "Search Form" at bounding box center [236, 150] width 93 height 16
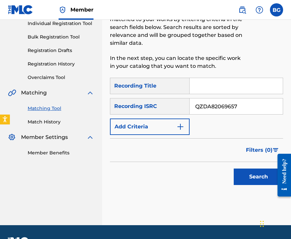
click at [237, 176] on button "Search" at bounding box center [258, 177] width 49 height 16
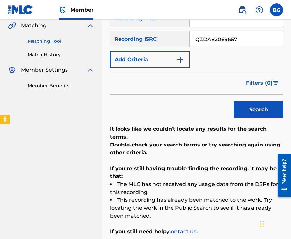
scroll to position [138, 0]
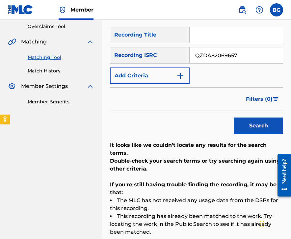
click at [203, 56] on input "QZDA82069657" at bounding box center [236, 55] width 93 height 16
click at [265, 126] on button "Search" at bounding box center [258, 126] width 49 height 16
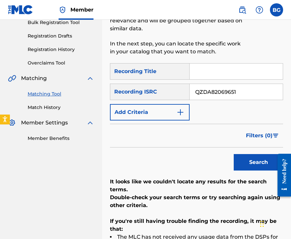
scroll to position [98, 0]
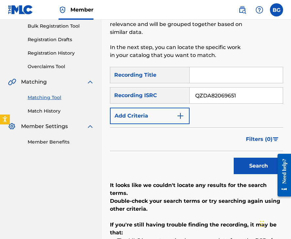
click at [224, 102] on input "QZDA82069651" at bounding box center [236, 96] width 93 height 16
click at [238, 166] on button "Search" at bounding box center [258, 166] width 49 height 16
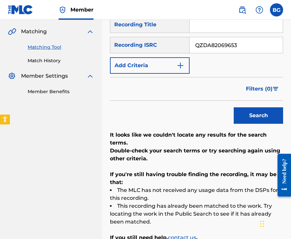
scroll to position [147, 0]
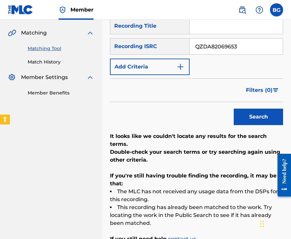
click at [226, 45] on input "QZDA82069653" at bounding box center [236, 47] width 93 height 16
click at [256, 114] on button "Search" at bounding box center [258, 117] width 49 height 16
click at [219, 45] on input "QZDA82069650" at bounding box center [236, 47] width 93 height 16
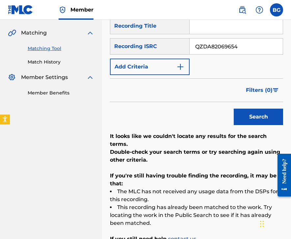
type input "QZDA82069654"
click at [260, 105] on div "Search" at bounding box center [257, 115] width 53 height 26
click at [258, 113] on button "Search" at bounding box center [258, 117] width 49 height 16
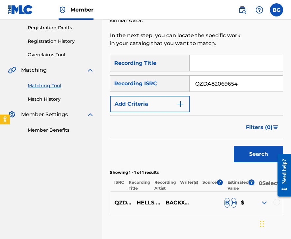
scroll to position [109, 0]
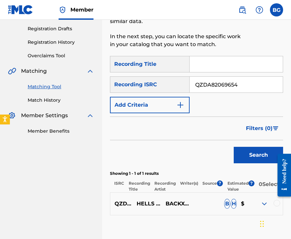
click at [278, 207] on div at bounding box center [277, 203] width 7 height 7
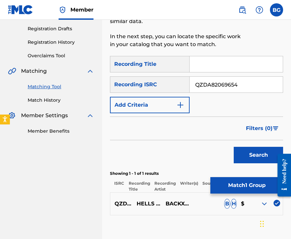
click at [260, 189] on button "Match 1 Group" at bounding box center [247, 185] width 73 height 16
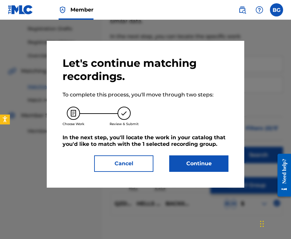
click at [208, 164] on button "Continue" at bounding box center [198, 164] width 59 height 16
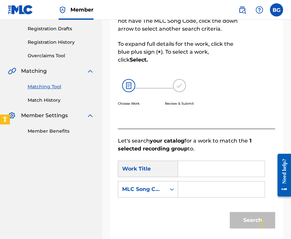
click at [197, 166] on input "Search Form" at bounding box center [222, 169] width 76 height 16
type input "Hell'S Interlude"
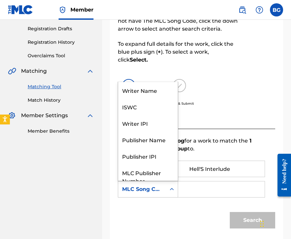
click at [159, 191] on div "MLC Song Code" at bounding box center [142, 190] width 40 height 8
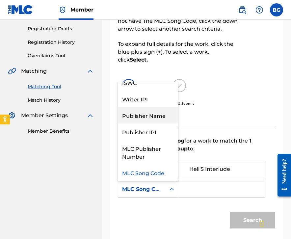
scroll to position [0, 0]
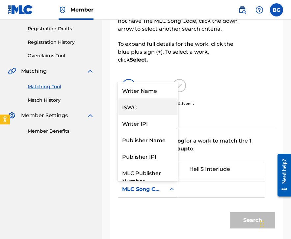
click at [148, 98] on div "Writer Name" at bounding box center [148, 90] width 60 height 16
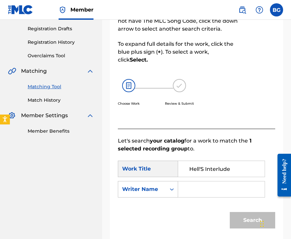
click at [186, 188] on input "Search Form" at bounding box center [222, 190] width 76 height 16
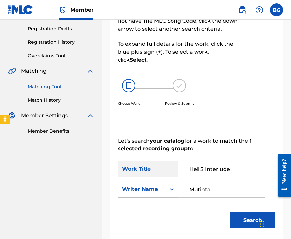
type input "Mutinta"
click at [230, 212] on button "Search" at bounding box center [252, 220] width 45 height 16
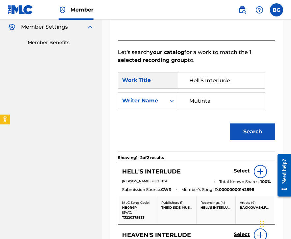
scroll to position [206, 0]
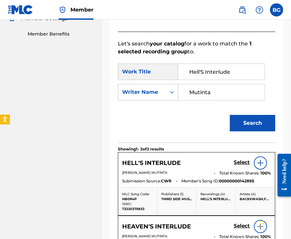
click at [243, 160] on h5 "Select" at bounding box center [242, 163] width 16 height 6
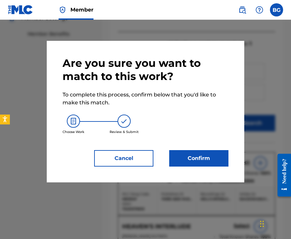
click at [196, 160] on button "Confirm" at bounding box center [198, 158] width 59 height 16
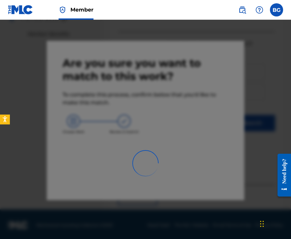
scroll to position [44, 0]
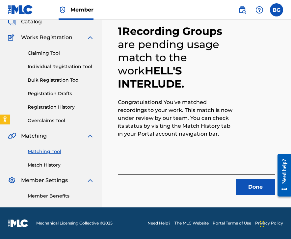
click at [241, 184] on button "Done" at bounding box center [256, 187] width 40 height 16
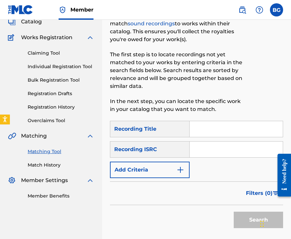
click at [229, 155] on input "Search Form" at bounding box center [236, 150] width 93 height 16
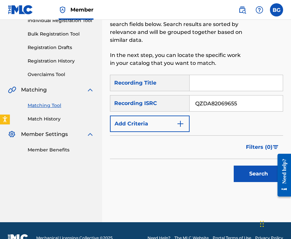
click at [234, 178] on button "Search" at bounding box center [258, 174] width 49 height 16
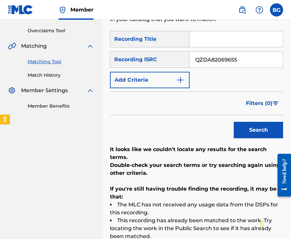
scroll to position [127, 0]
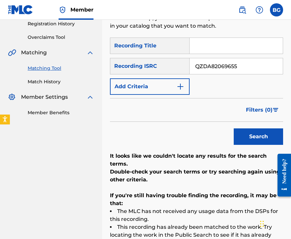
click at [211, 60] on input "QZDA82069655" at bounding box center [236, 66] width 93 height 16
type input "QZDA82069658"
click at [249, 138] on button "Search" at bounding box center [258, 137] width 49 height 16
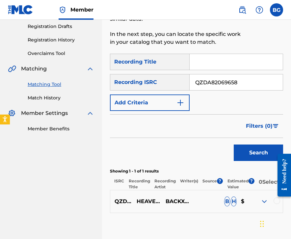
scroll to position [112, 0]
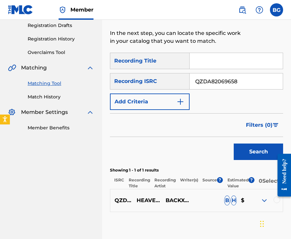
click at [276, 203] on div at bounding box center [277, 200] width 7 height 7
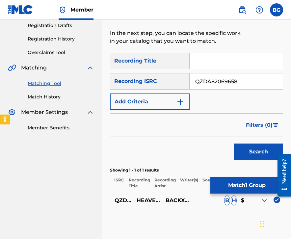
click at [248, 180] on button "Match 1 Group" at bounding box center [247, 185] width 73 height 16
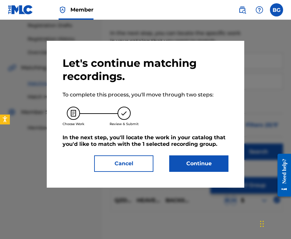
click at [198, 168] on button "Continue" at bounding box center [198, 164] width 59 height 16
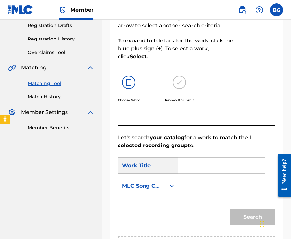
click at [179, 165] on div "Search Form" at bounding box center [221, 166] width 87 height 16
click at [185, 166] on input "Search Form" at bounding box center [222, 166] width 76 height 16
type input "Heaven'S Interlude"
drag, startPoint x: 168, startPoint y: 185, endPoint x: 165, endPoint y: 182, distance: 4.7
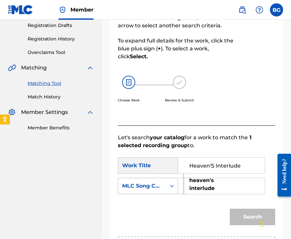
click at [168, 185] on div "Search Form" at bounding box center [172, 186] width 12 height 12
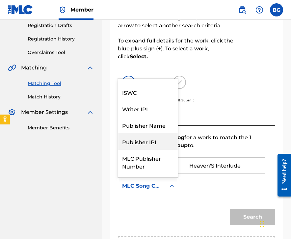
scroll to position [0, 0]
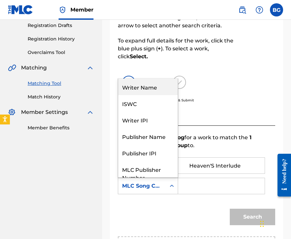
click at [146, 88] on div "Writer Name" at bounding box center [148, 87] width 60 height 16
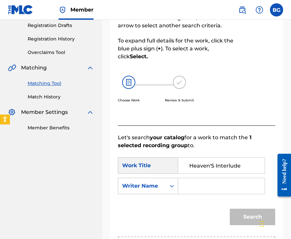
click at [197, 187] on input "Search Form" at bounding box center [222, 186] width 76 height 16
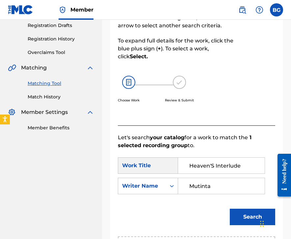
type input "Mutinta"
click at [230, 209] on button "Search" at bounding box center [252, 217] width 45 height 16
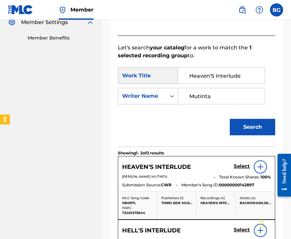
scroll to position [204, 0]
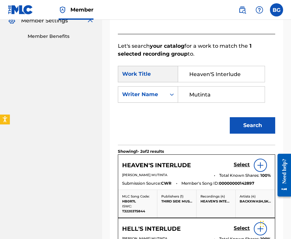
click at [239, 166] on h5 "Select" at bounding box center [242, 165] width 16 height 6
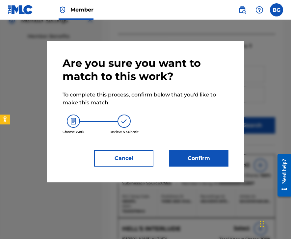
click at [202, 155] on button "Confirm" at bounding box center [198, 158] width 59 height 16
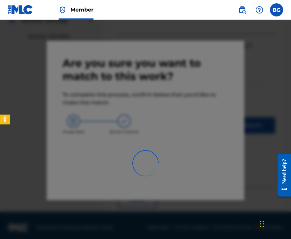
scroll to position [44, 0]
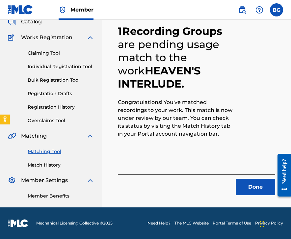
click at [250, 182] on button "Done" at bounding box center [256, 187] width 40 height 16
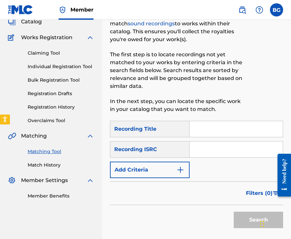
click at [209, 151] on input "Search Form" at bounding box center [236, 150] width 93 height 16
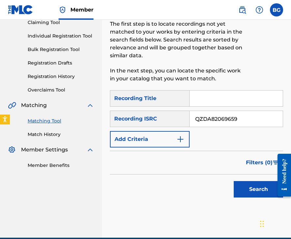
click at [250, 189] on button "Search" at bounding box center [258, 189] width 49 height 16
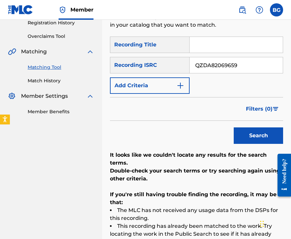
scroll to position [116, 0]
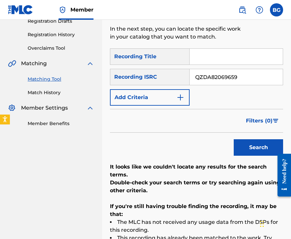
click at [224, 77] on input "QZDA82069659" at bounding box center [236, 77] width 93 height 16
type input "USMTD2200088"
click at [244, 158] on div "Search" at bounding box center [257, 146] width 53 height 26
click at [244, 152] on button "Search" at bounding box center [258, 147] width 49 height 16
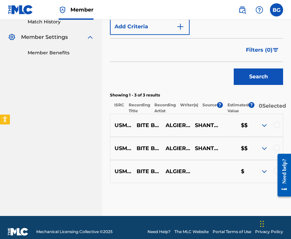
scroll to position [200, 0]
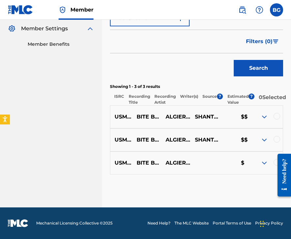
click at [277, 117] on div at bounding box center [277, 116] width 7 height 7
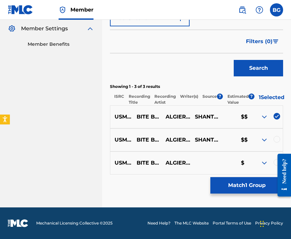
click at [277, 142] on div at bounding box center [277, 139] width 7 height 7
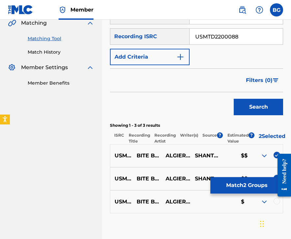
scroll to position [156, 0]
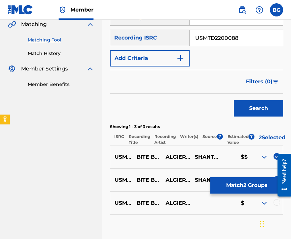
click at [276, 205] on div at bounding box center [277, 202] width 7 height 7
click at [261, 189] on button "Match 3 Groups" at bounding box center [247, 185] width 73 height 16
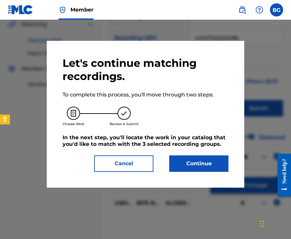
click at [206, 156] on button "Continue" at bounding box center [198, 164] width 59 height 16
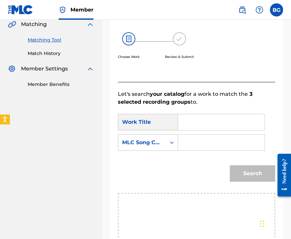
click at [196, 125] on input "Search Form" at bounding box center [222, 122] width 76 height 16
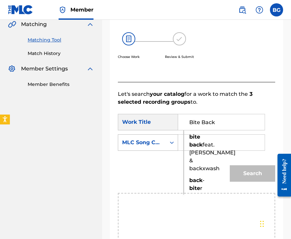
type input "Bite Back"
click at [156, 149] on div "MLC Song Code" at bounding box center [148, 143] width 60 height 16
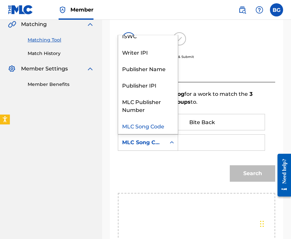
scroll to position [0, 0]
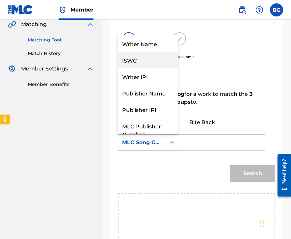
click at [146, 47] on div "Writer Name" at bounding box center [148, 43] width 60 height 16
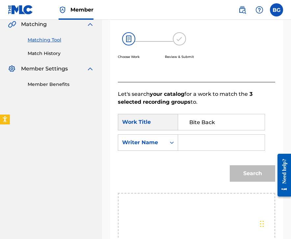
click at [188, 141] on input "Search Form" at bounding box center [222, 143] width 76 height 16
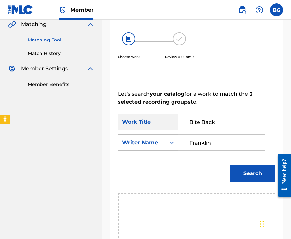
type input "Franklin"
click at [230, 166] on button "Search" at bounding box center [252, 174] width 45 height 16
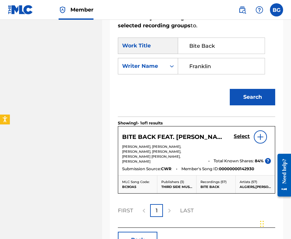
scroll to position [238, 0]
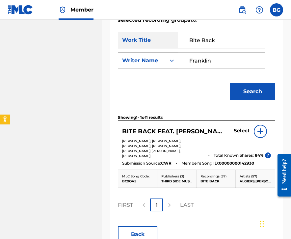
click at [232, 132] on div "BITE BACK FEAT. [PERSON_NAME] & BACKXWASH" at bounding box center [178, 132] width 112 height 8
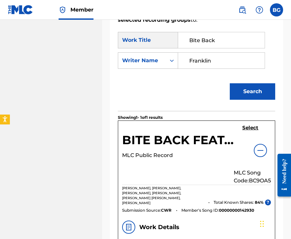
click at [250, 129] on h5 "Select" at bounding box center [251, 128] width 16 height 6
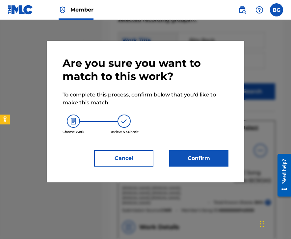
click at [194, 155] on button "Confirm" at bounding box center [198, 158] width 59 height 16
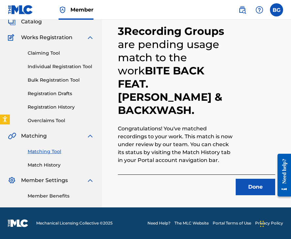
scroll to position [44, 0]
click at [257, 187] on button "Done" at bounding box center [256, 187] width 40 height 16
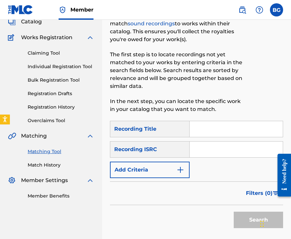
click at [217, 152] on input "Search Form" at bounding box center [236, 150] width 93 height 16
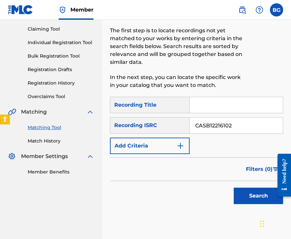
type input "CASB12216102"
click at [245, 194] on button "Search" at bounding box center [258, 196] width 49 height 16
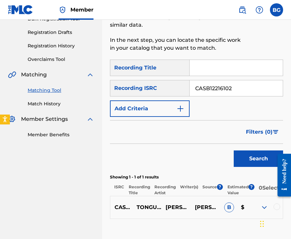
scroll to position [111, 0]
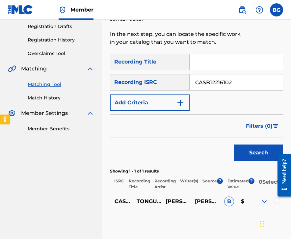
click at [275, 203] on div at bounding box center [277, 201] width 7 height 7
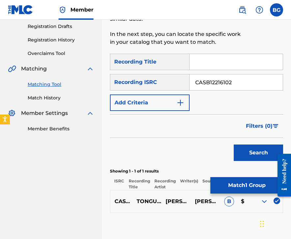
click at [255, 185] on button "Match 1 Group" at bounding box center [247, 185] width 73 height 16
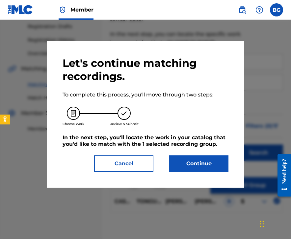
click at [207, 159] on button "Continue" at bounding box center [198, 164] width 59 height 16
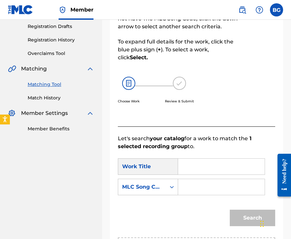
click at [211, 164] on input "Search Form" at bounding box center [222, 167] width 76 height 16
type input "Tongues Remix (Backxwash Remix)"
click at [145, 191] on div "MLC Song Code" at bounding box center [142, 187] width 40 height 8
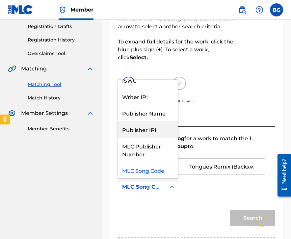
scroll to position [0, 0]
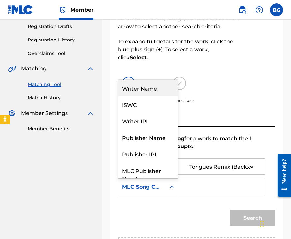
click at [145, 93] on div "Writer Name" at bounding box center [148, 88] width 60 height 16
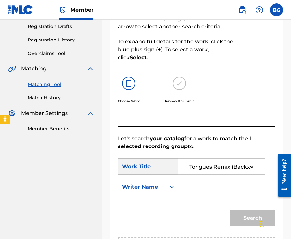
click at [193, 191] on input "Search Form" at bounding box center [222, 187] width 76 height 16
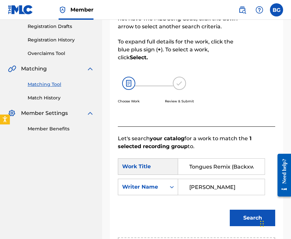
type input "[PERSON_NAME]"
click
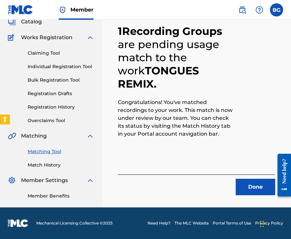
scroll to position [44, 0]
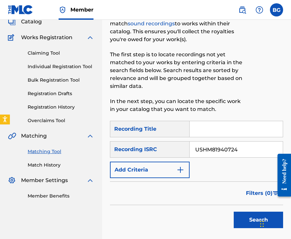
type input "USHM81940724"
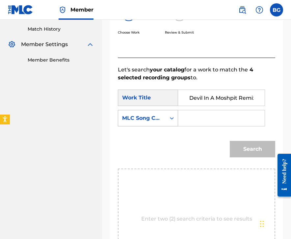
scroll to position [0, 5]
type input "Devil In A Moshpit Remix"
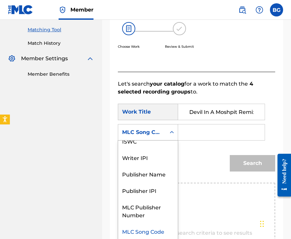
scroll to position [164, 0]
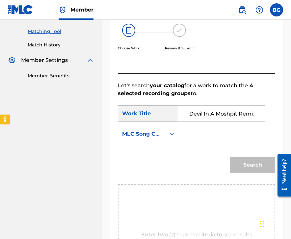
drag, startPoint x: 156, startPoint y: 79, endPoint x: 156, endPoint y: 75, distance: 4.3
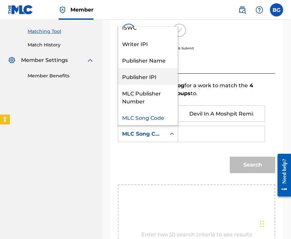
scroll to position [0, 0]
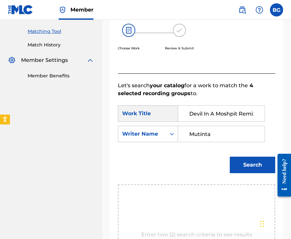
type input "Mutinta"
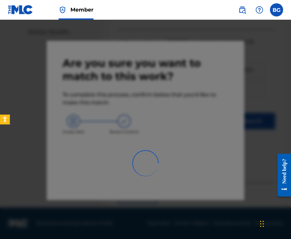
scroll to position [44, 0]
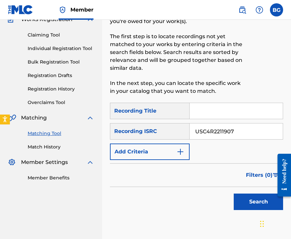
type input "USC4R2211907"
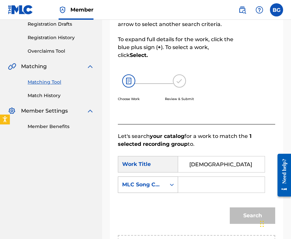
scroll to position [0, 8]
type input "[DEMOGRAPHIC_DATA] Flesh / Mortal Hell"
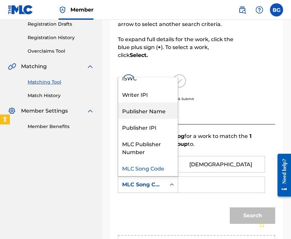
scroll to position [0, 0]
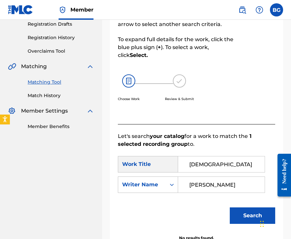
type input "[PERSON_NAME]"
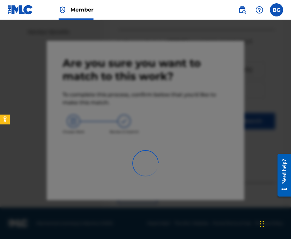
scroll to position [44, 0]
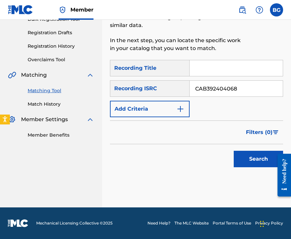
type input "CAB392404068"
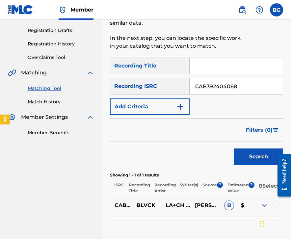
scroll to position [111, 0]
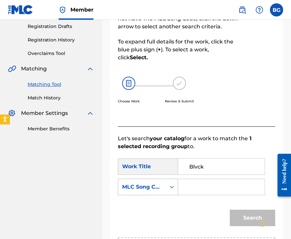
type input "Blvck"
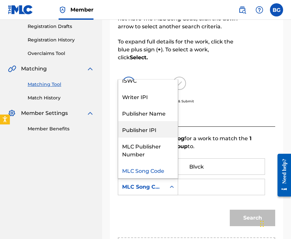
scroll to position [0, 0]
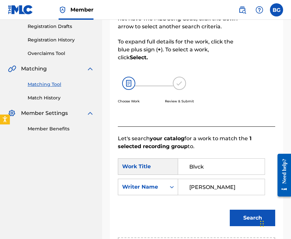
type input "[PERSON_NAME]"
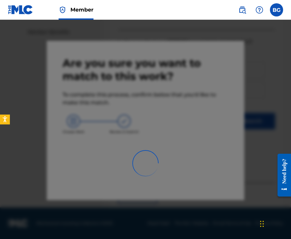
scroll to position [44, 0]
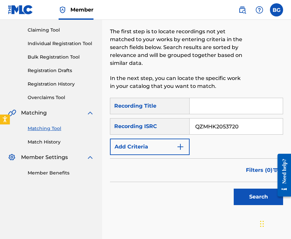
type input "QZMHK2053720"
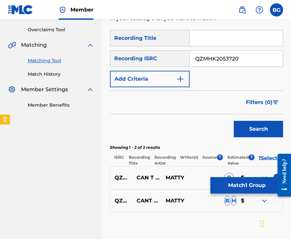
scroll to position [135, 0]
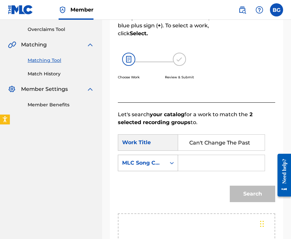
type input "Can't Change The Past"
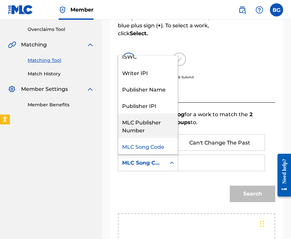
scroll to position [0, 0]
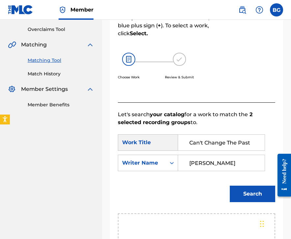
type input "[PERSON_NAME]"
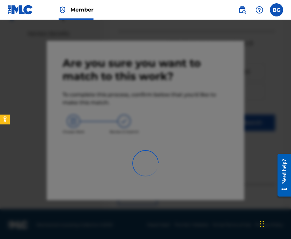
scroll to position [44, 0]
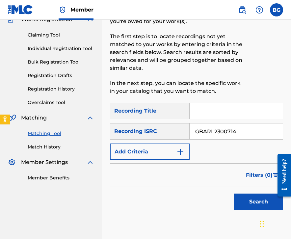
type input "GBARL2300714"
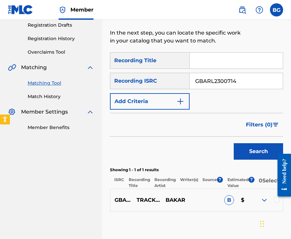
scroll to position [110, 0]
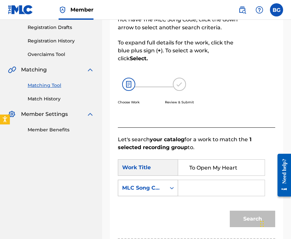
type input "To Open My Heart"
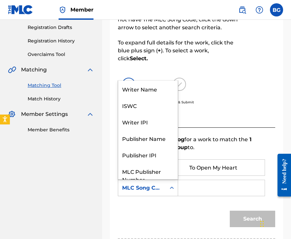
drag, startPoint x: 148, startPoint y: 194, endPoint x: 148, endPoint y: 152, distance: 42.2
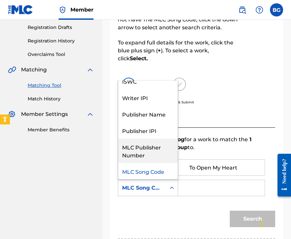
scroll to position [0, 0]
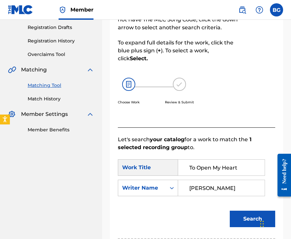
type input "[PERSON_NAME]"
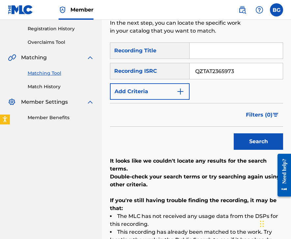
scroll to position [116, 0]
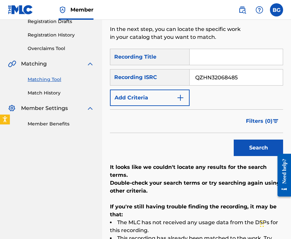
type input "QZHN32068485"
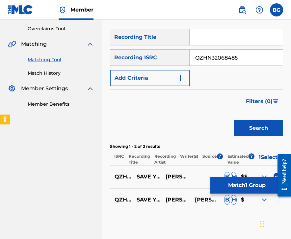
scroll to position [135, 0]
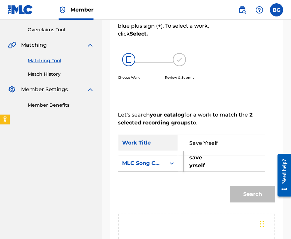
type input "Save Yrself"
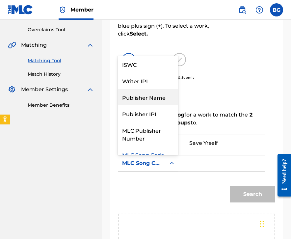
scroll to position [0, 0]
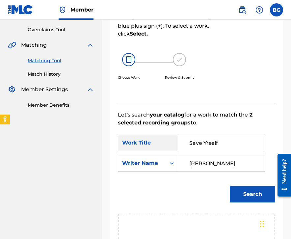
type input "[PERSON_NAME]"
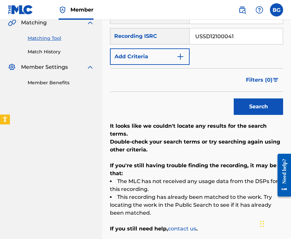
scroll to position [139, 0]
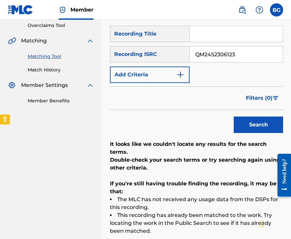
type input "QM24S2306123"
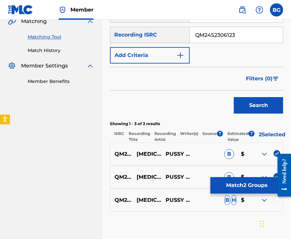
scroll to position [157, 0]
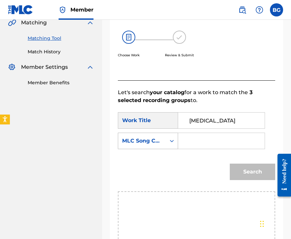
type input "[MEDICAL_DATA]"
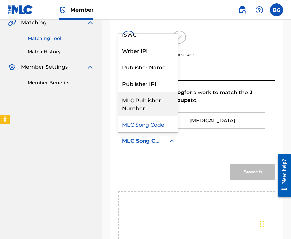
scroll to position [0, 0]
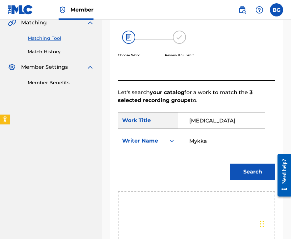
type input "Mykka"
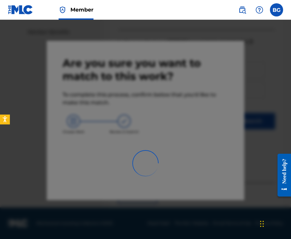
scroll to position [44, 0]
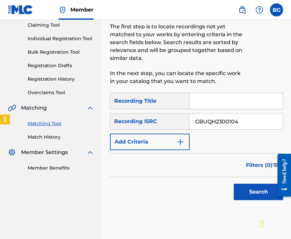
type input "GBUQH2300104"
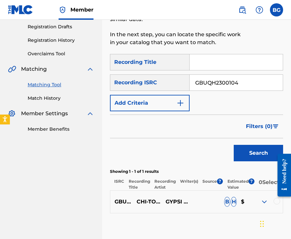
scroll to position [109, 0]
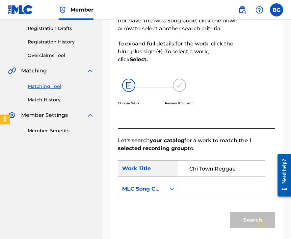
type input "Chi Town Reggae"
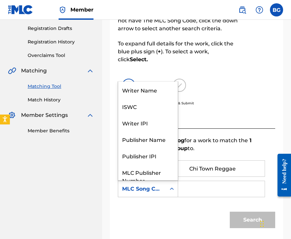
drag, startPoint x: 158, startPoint y: 187, endPoint x: 157, endPoint y: 148, distance: 38.9
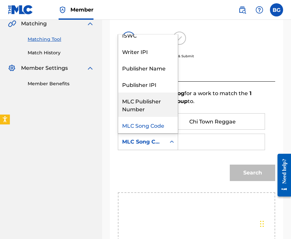
scroll to position [0, 0]
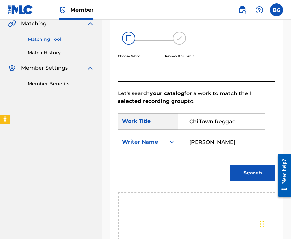
type input "[PERSON_NAME]"
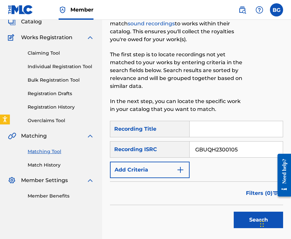
scroll to position [67, 0]
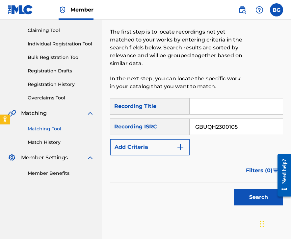
type input "GBUQH2300105"
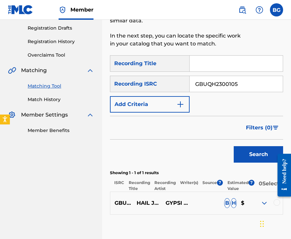
scroll to position [110, 0]
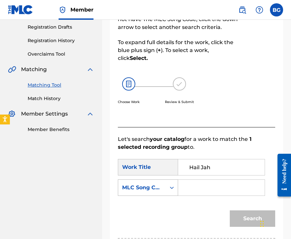
type input "Hail Jah"
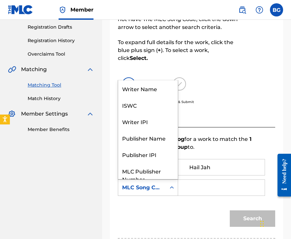
drag, startPoint x: 159, startPoint y: 185, endPoint x: 158, endPoint y: 139, distance: 45.5
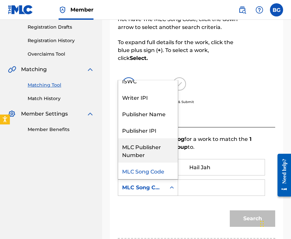
scroll to position [0, 0]
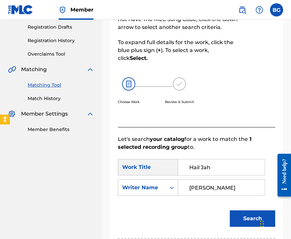
type input "[PERSON_NAME]"
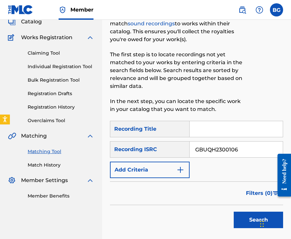
scroll to position [61, 0]
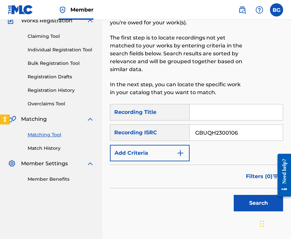
type input "GBUQH2300106"
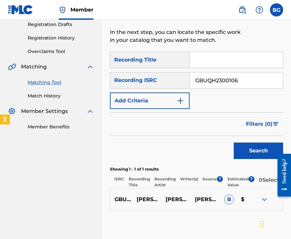
scroll to position [112, 0]
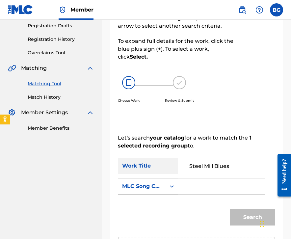
type input "Steel Mill Blues"
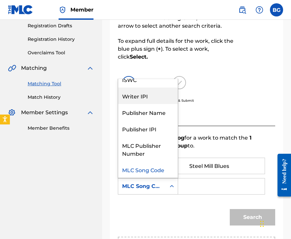
scroll to position [0, 0]
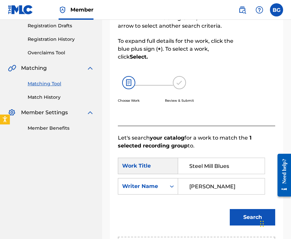
type input "[PERSON_NAME]"
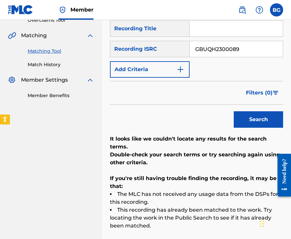
scroll to position [142, 0]
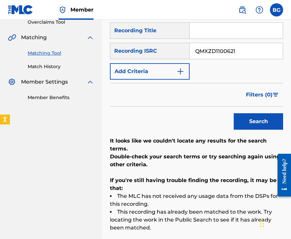
type input "QMXZD1100621"
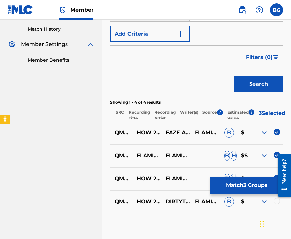
scroll to position [179, 0]
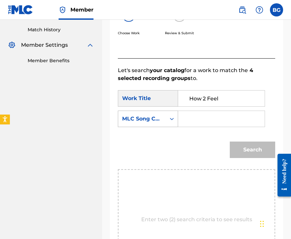
type input "How 2 Feel"
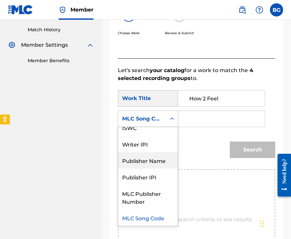
scroll to position [0, 0]
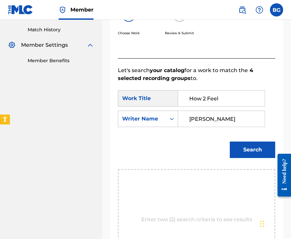
type input "[PERSON_NAME]"
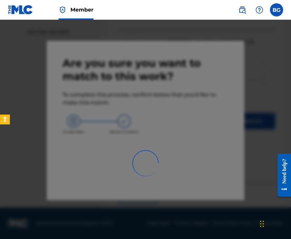
scroll to position [44, 0]
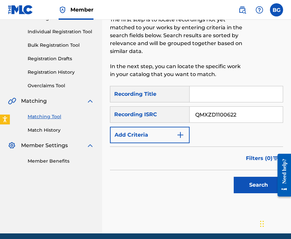
type input "QMXZD1100622"
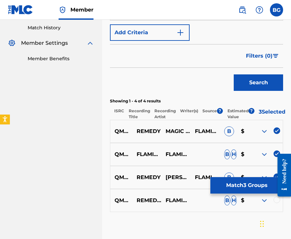
scroll to position [179, 0]
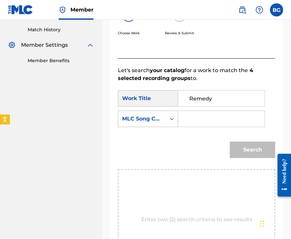
type input "Remedy"
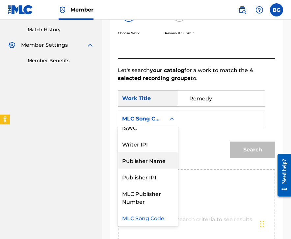
scroll to position [0, 0]
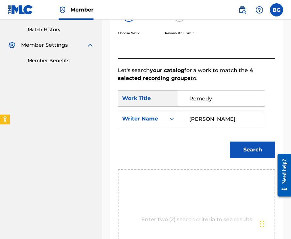
type input "[PERSON_NAME]"
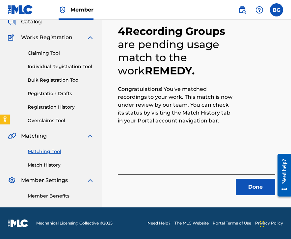
scroll to position [44, 0]
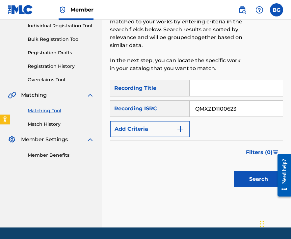
type input "QMXZD1100623"
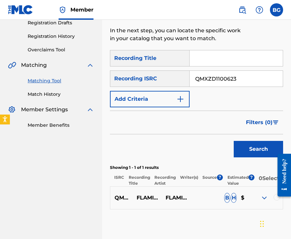
scroll to position [111, 0]
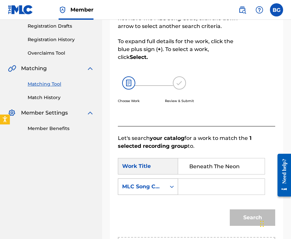
type input "Beneath The Neon"
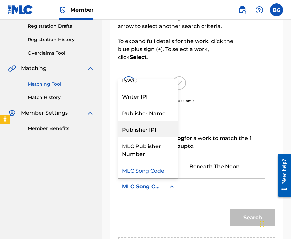
scroll to position [0, 0]
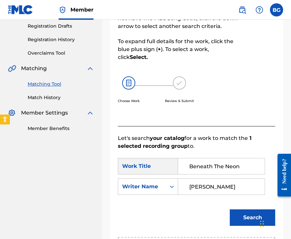
type input "[PERSON_NAME]"
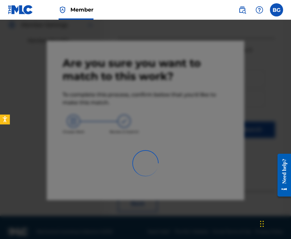
scroll to position [44, 0]
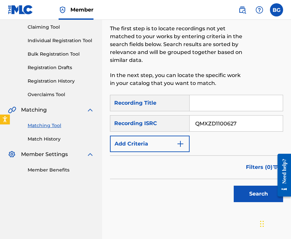
type input "QMXZD1100627"
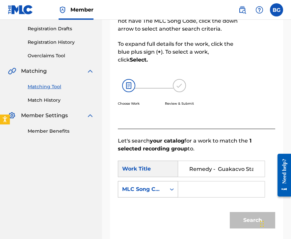
scroll to position [0, 35]
type input "Remedy - Guakacvo Stank Face Mix"
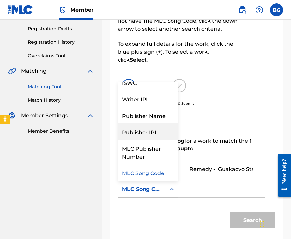
scroll to position [0, 0]
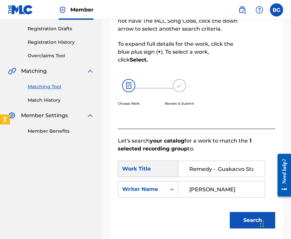
type input "[PERSON_NAME]"
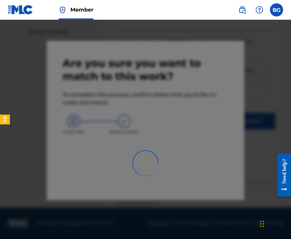
scroll to position [44, 0]
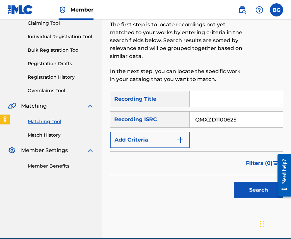
type input "QMXZD1100625"
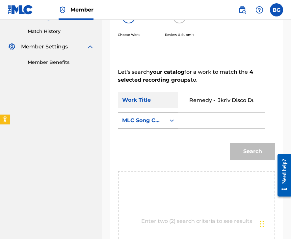
scroll to position [0, 9]
type input "Remedy - Jkriv Disco Dub"
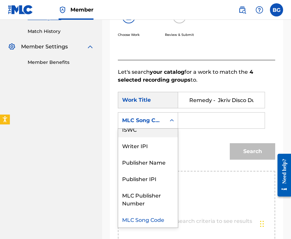
scroll to position [0, 0]
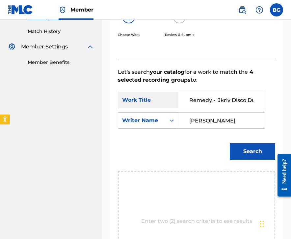
type input "[PERSON_NAME]"
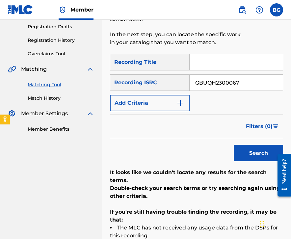
scroll to position [110, 0]
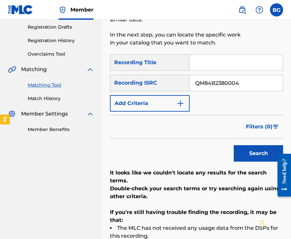
type input "QM84B2380004"
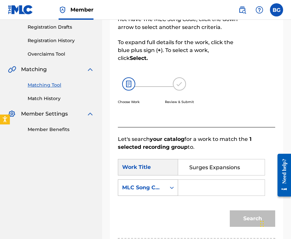
type input "Surges Expansions"
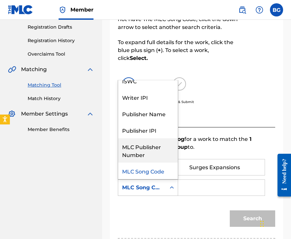
scroll to position [0, 0]
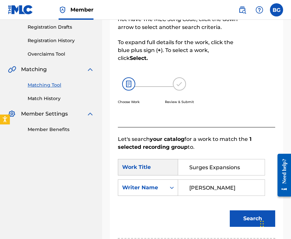
type input "[PERSON_NAME]"
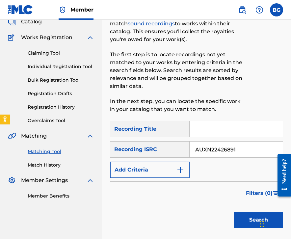
scroll to position [94, 0]
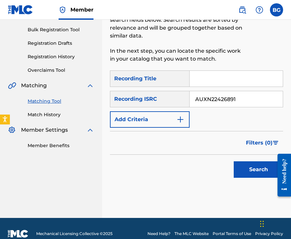
type input "AUXN22426891"
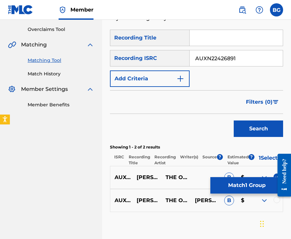
scroll to position [136, 0]
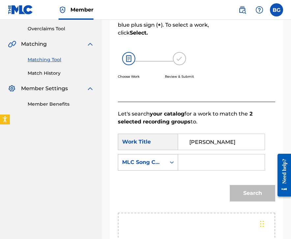
type input "[PERSON_NAME]"
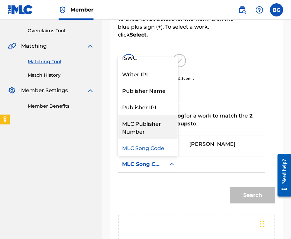
scroll to position [0, 0]
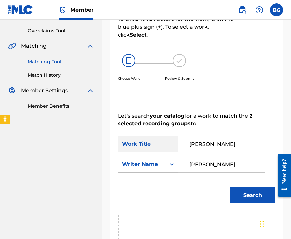
type input "[PERSON_NAME]"
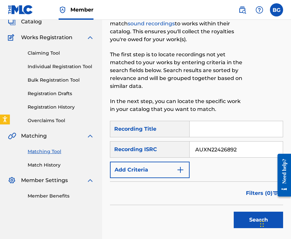
scroll to position [76, 0]
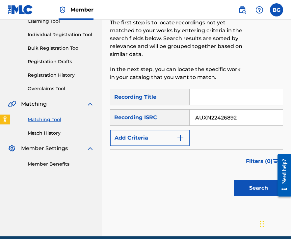
type input "AUXN22426892"
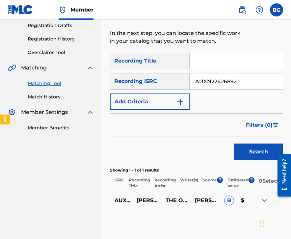
scroll to position [111, 0]
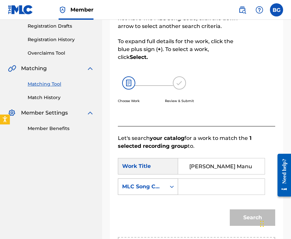
type input "[PERSON_NAME] Manu"
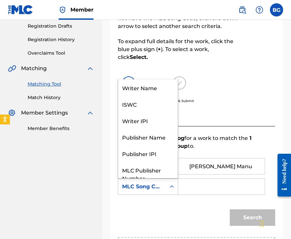
drag, startPoint x: 153, startPoint y: 186, endPoint x: 153, endPoint y: 133, distance: 53.1
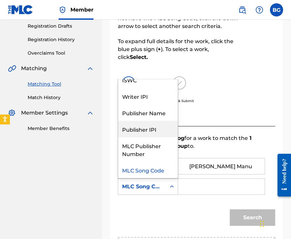
scroll to position [0, 0]
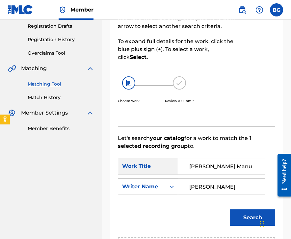
type input "[PERSON_NAME]"
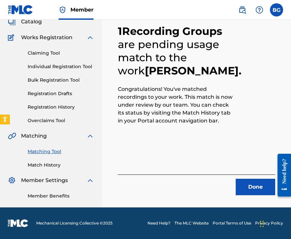
scroll to position [44, 0]
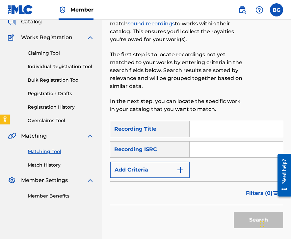
type input "v"
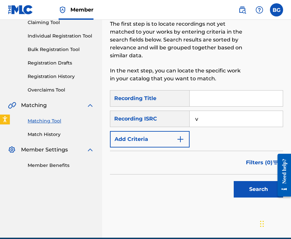
scroll to position [77, 0]
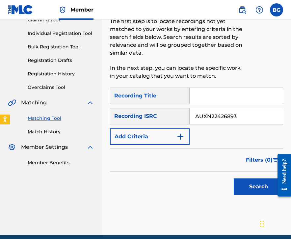
type input "AUXN22426893"
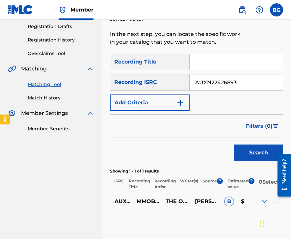
scroll to position [111, 0]
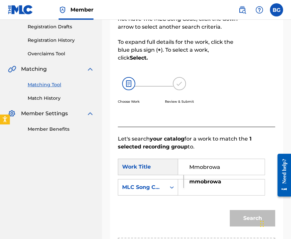
type input "Mmobrowa"
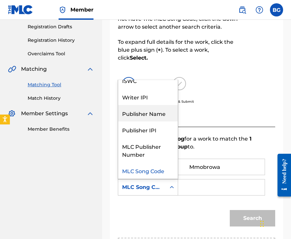
scroll to position [0, 0]
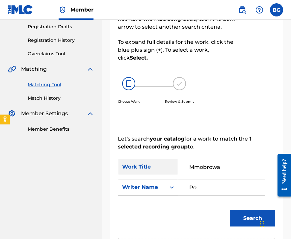
type input "P"
type input "[PERSON_NAME]"
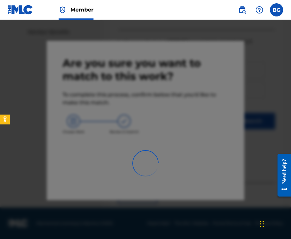
scroll to position [44, 0]
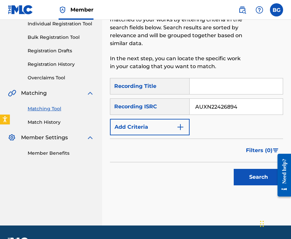
type input "AUXN22426894"
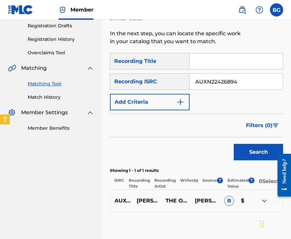
scroll to position [110, 0]
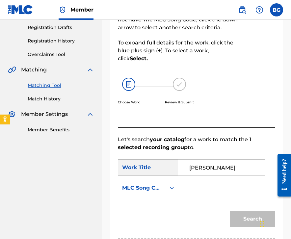
type input "[PERSON_NAME]'"
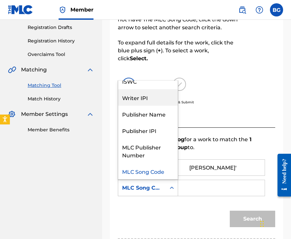
scroll to position [0, 0]
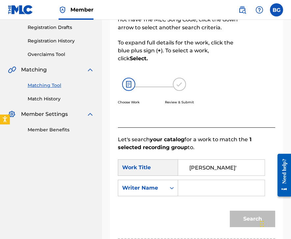
type input "P"
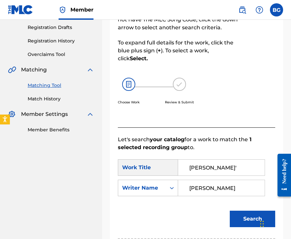
type input "[PERSON_NAME]"
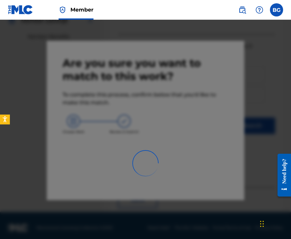
scroll to position [44, 0]
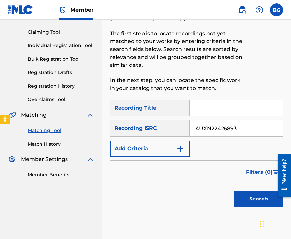
type input "AUXN22426893"
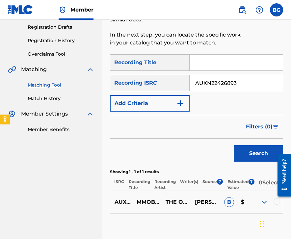
scroll to position [112, 0]
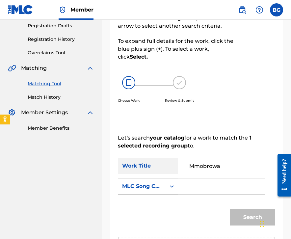
type input "Mmobrowa"
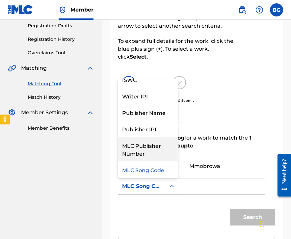
scroll to position [0, 0]
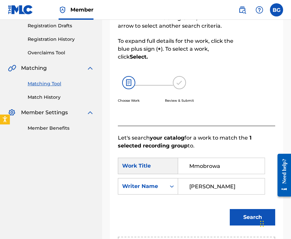
type input "[PERSON_NAME]"
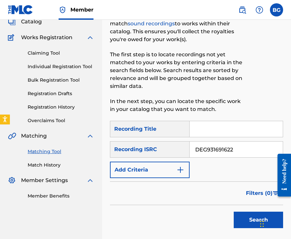
scroll to position [77, 0]
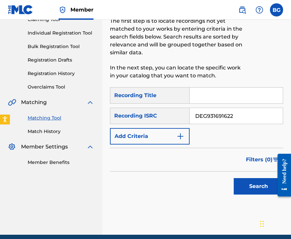
type input "DEG931691622"
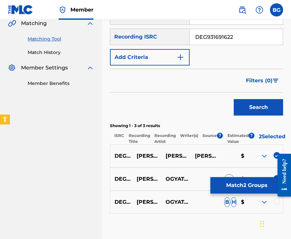
scroll to position [156, 0]
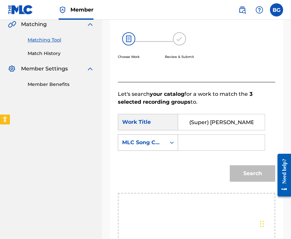
type input "(Super) [PERSON_NAME]"
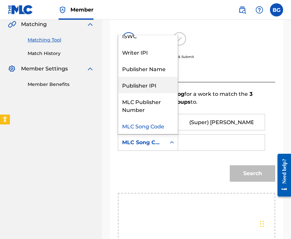
scroll to position [0, 0]
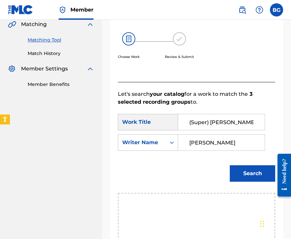
type input "[PERSON_NAME]"
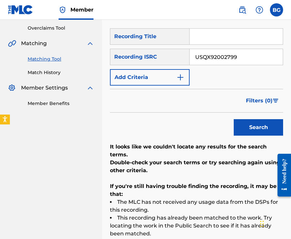
scroll to position [137, 0]
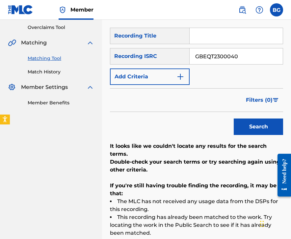
type input "GBEQT2300040"
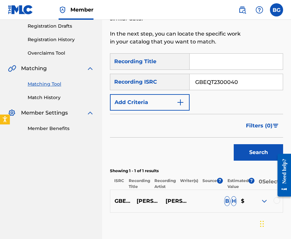
scroll to position [110, 0]
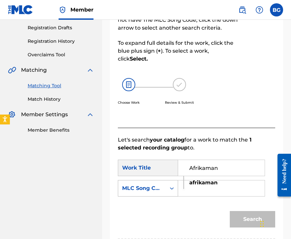
type input "Afrikaman"
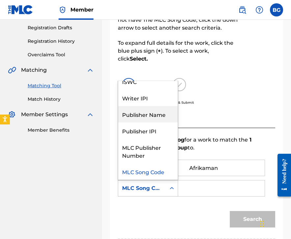
scroll to position [0, 0]
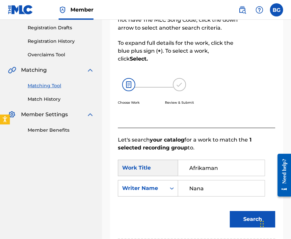
type input "Nana"
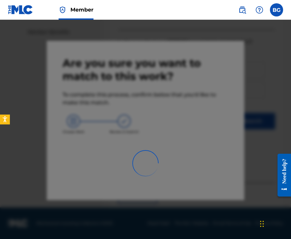
scroll to position [44, 0]
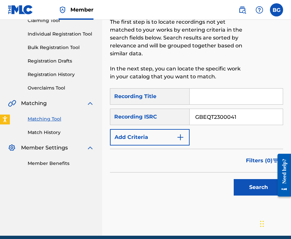
type input "GBEQT2300041"
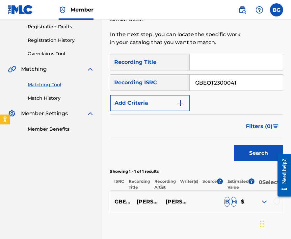
scroll to position [111, 0]
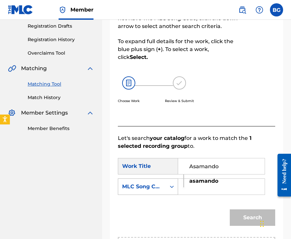
type input "Asamando"
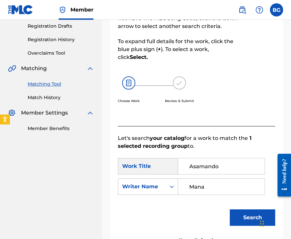
scroll to position [180, 0]
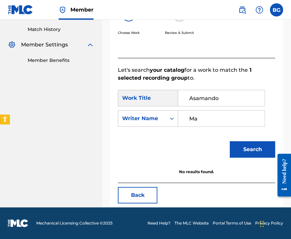
type input "M"
type input "Nana"
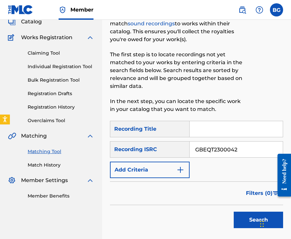
scroll to position [99, 0]
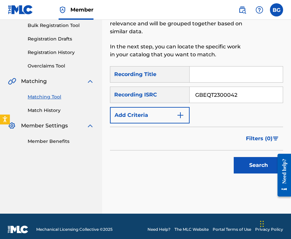
type input "GBEQT2300042"
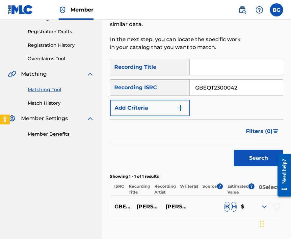
scroll to position [109, 0]
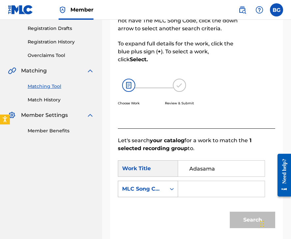
type input "Adasama"
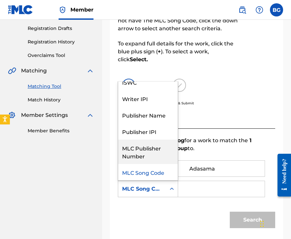
scroll to position [0, 0]
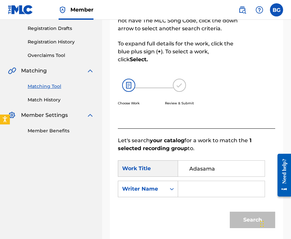
type input "M"
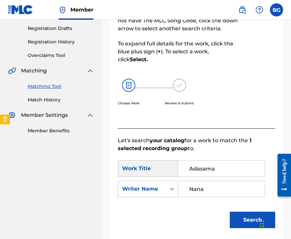
type input "Nana"
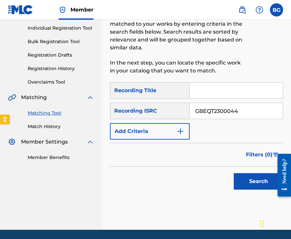
scroll to position [105, 0]
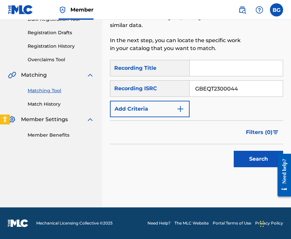
type input "GBEQT2300044"
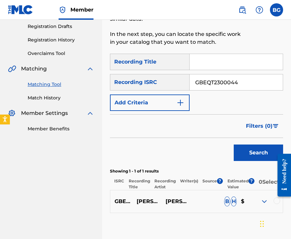
scroll to position [110, 0]
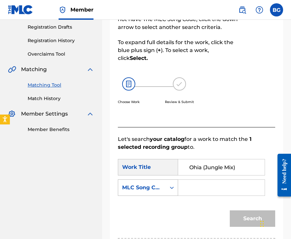
type input "Ohia (Jungle Mix)"
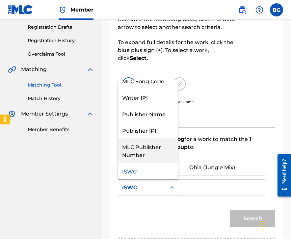
scroll to position [0, 0]
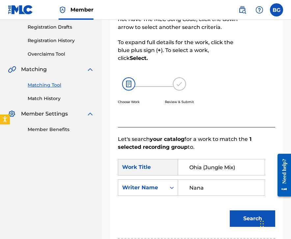
type input "Nana"
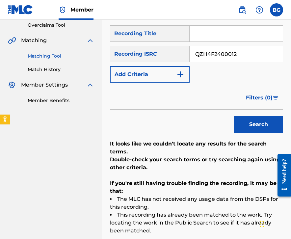
scroll to position [146, 0]
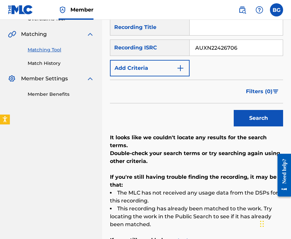
type input "AUXN22426706"
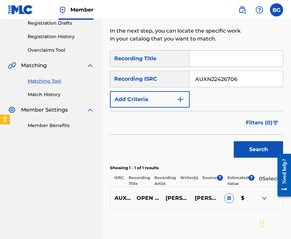
scroll to position [111, 0]
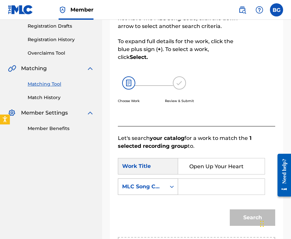
type input "Open Up Your Heart"
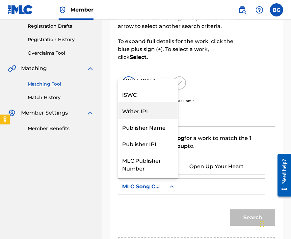
scroll to position [0, 0]
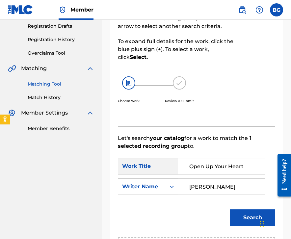
type input "[PERSON_NAME]"
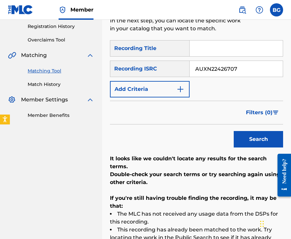
scroll to position [125, 0]
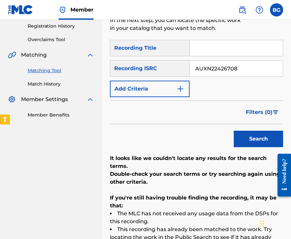
type input "AUXN22426708"
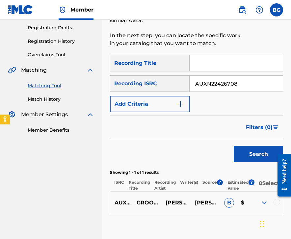
scroll to position [110, 0]
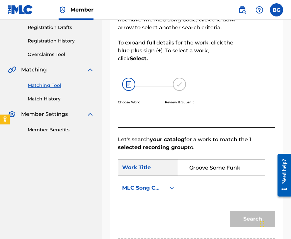
type input "Groove Some Funk"
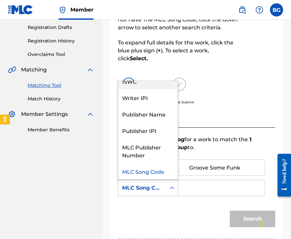
scroll to position [0, 0]
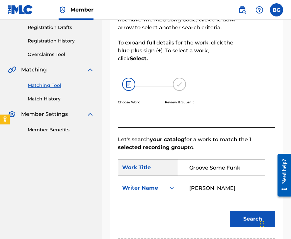
type input "[PERSON_NAME]"
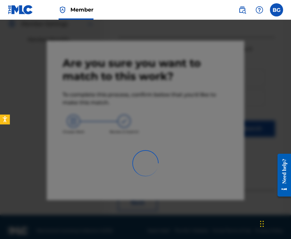
scroll to position [44, 0]
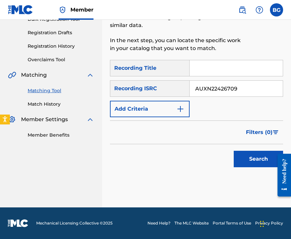
type input "AUXN22426709"
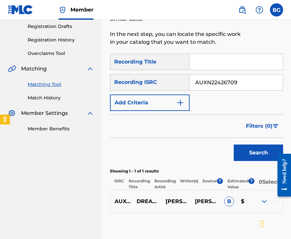
scroll to position [108, 0]
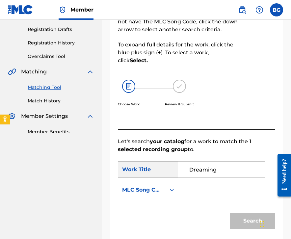
type input "Dreaming"
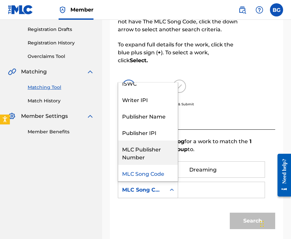
scroll to position [0, 0]
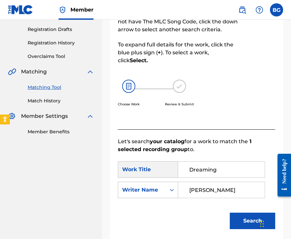
type input "[PERSON_NAME]"
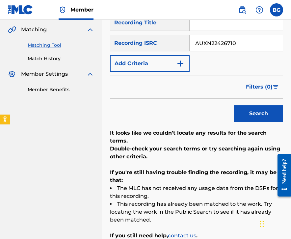
scroll to position [126, 0]
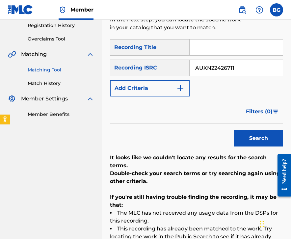
type input "AUXN22426711"
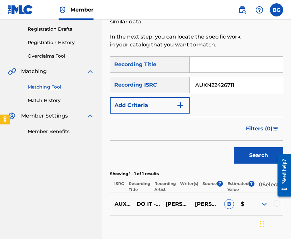
scroll to position [111, 0]
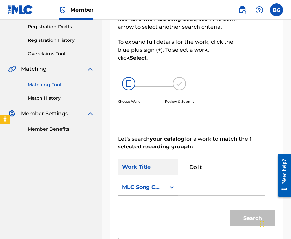
type input "Do It"
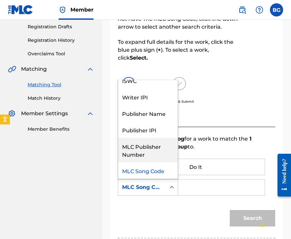
scroll to position [0, 0]
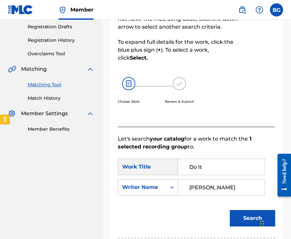
type input "[PERSON_NAME]"
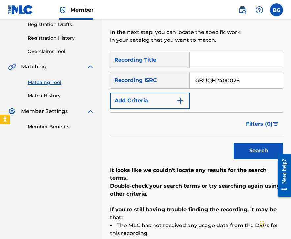
type input "GBUQH2400026"
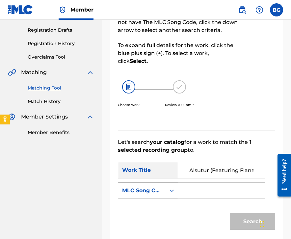
scroll to position [0, 9]
type input "Alsutur (Featuring Flanah)"
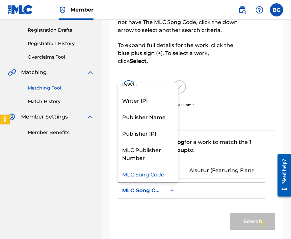
scroll to position [0, 0]
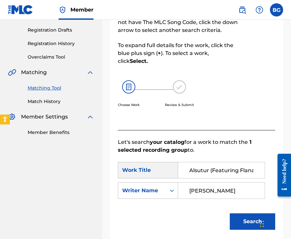
type input "[PERSON_NAME]"
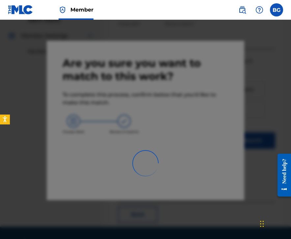
scroll to position [44, 0]
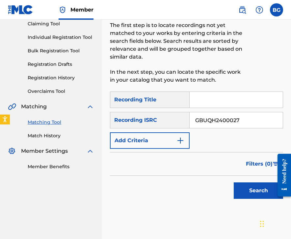
type input "GBUQH2400027"
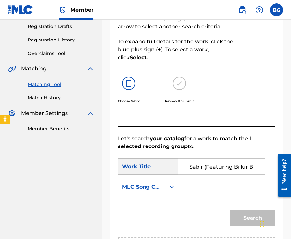
scroll to position [0, 16]
type input "Sabir (Featuring Billur Battal)"
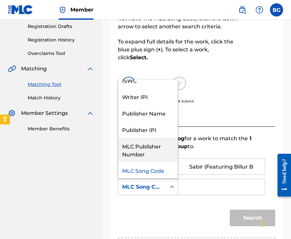
scroll to position [0, 0]
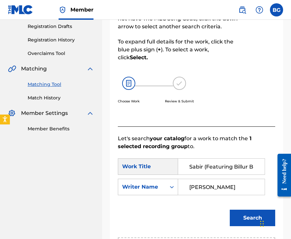
type input "[PERSON_NAME]"
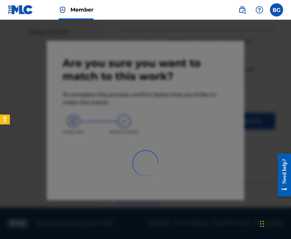
scroll to position [44, 0]
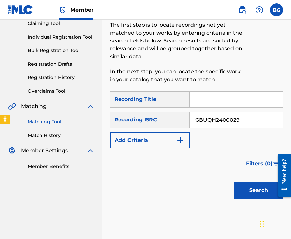
type input "GBUQH2400029"
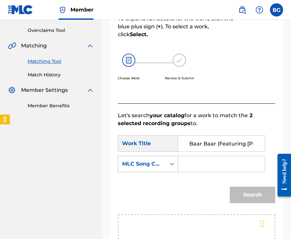
scroll to position [0, 0]
type input "Baar Baar (Featuring [PERSON_NAME])"
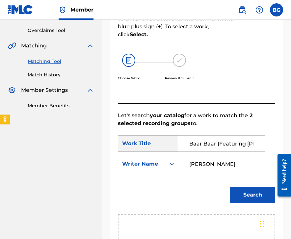
type input "[PERSON_NAME]"
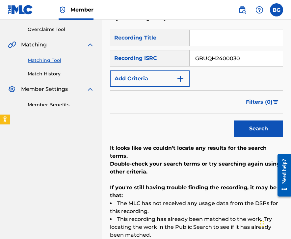
scroll to position [131, 0]
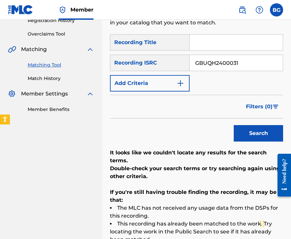
type input "GBUQH2400031"
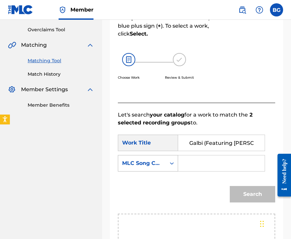
scroll to position [0, 18]
type input "Galbi (Featuring [PERSON_NAME])"
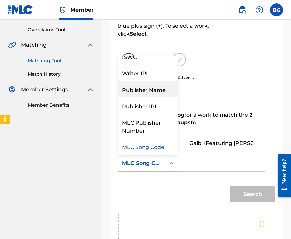
scroll to position [0, 0]
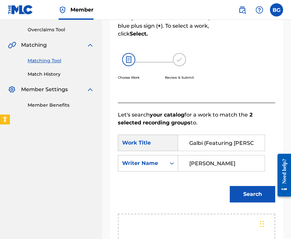
type input "[PERSON_NAME]"
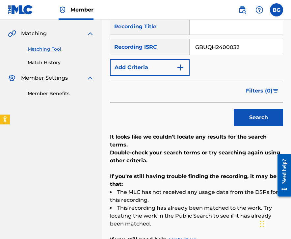
scroll to position [143, 0]
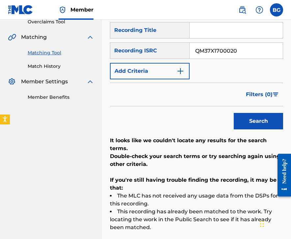
type input "QM37X1700020"
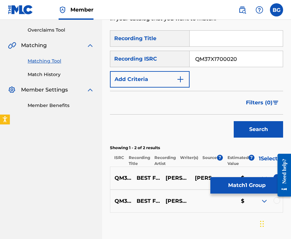
scroll to position [134, 0]
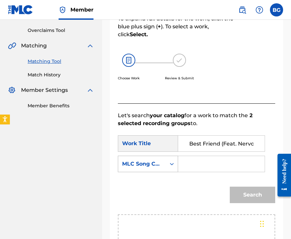
type input "Best Friend (Feat. Nervo, The Knocks & [PERSON_NAME])"
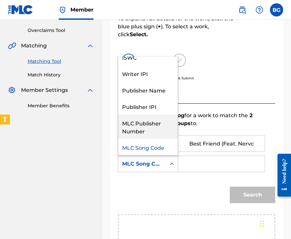
scroll to position [0, 0]
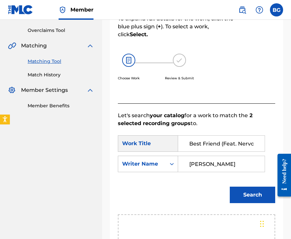
type input "[PERSON_NAME]"
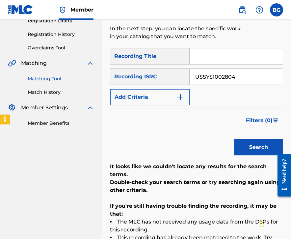
scroll to position [105, 0]
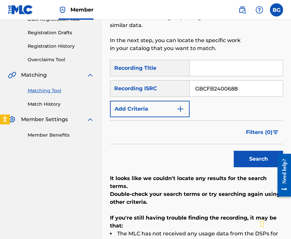
type input "GBCFB2400688"
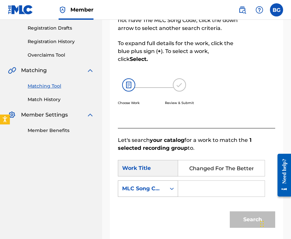
scroll to position [0, 44]
type input "Changed For The Better (Disco Version)"
drag, startPoint x: 141, startPoint y: 193, endPoint x: 141, endPoint y: 187, distance: 5.9
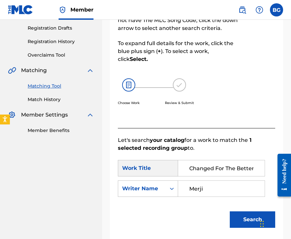
scroll to position [180, 0]
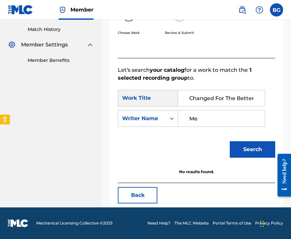
type input "M"
type input "[PERSON_NAME]"
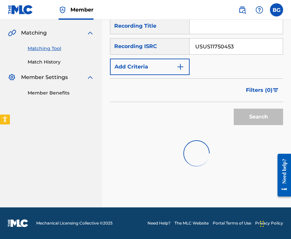
scroll to position [150, 0]
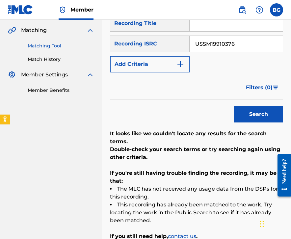
type input "USSM19910376"
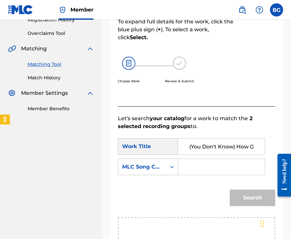
scroll to position [0, 26]
type input "(You Don't Know) How Glad I Am"
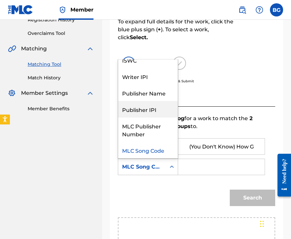
scroll to position [0, 0]
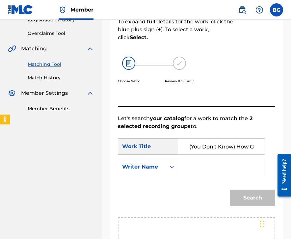
type input "i"
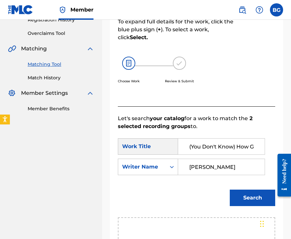
type input "[PERSON_NAME]"
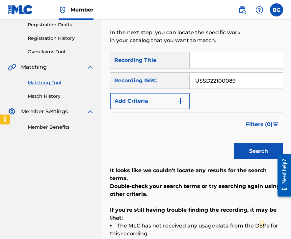
scroll to position [114, 0]
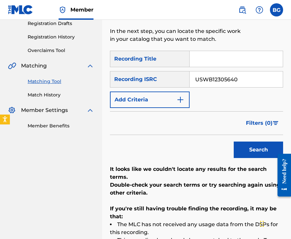
type input "USWB12305640"
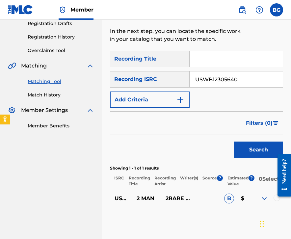
scroll to position [110, 0]
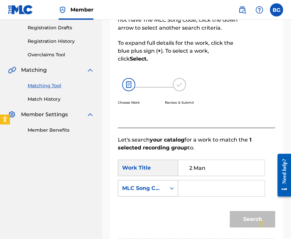
type input "2 Man"
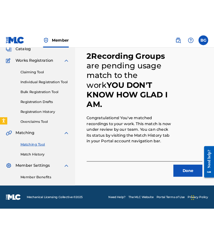
scroll to position [44, 0]
